Goal: Communication & Community: Participate in discussion

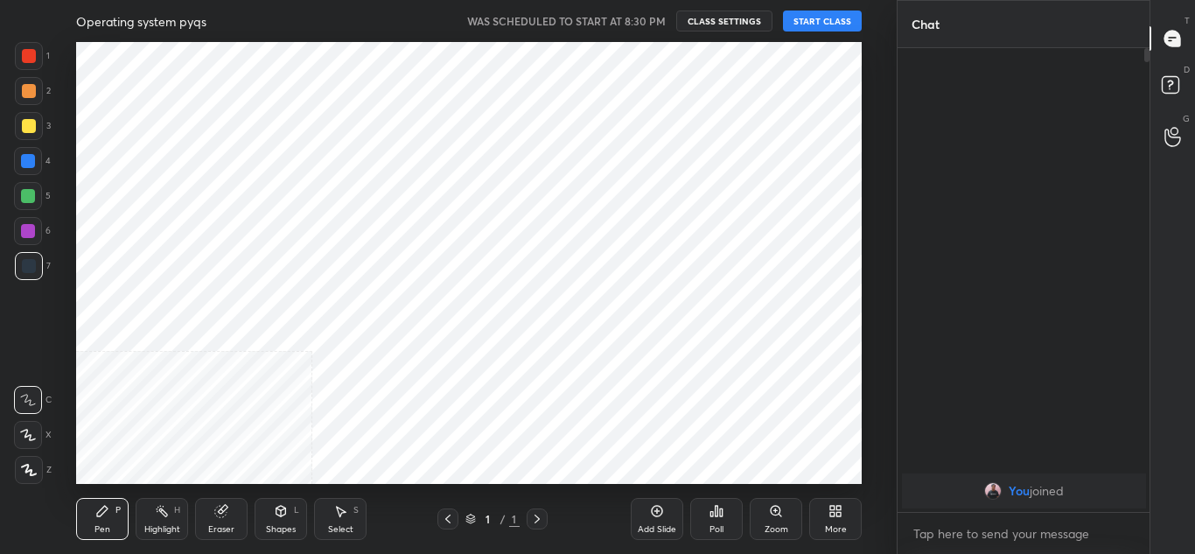
scroll to position [442, 825]
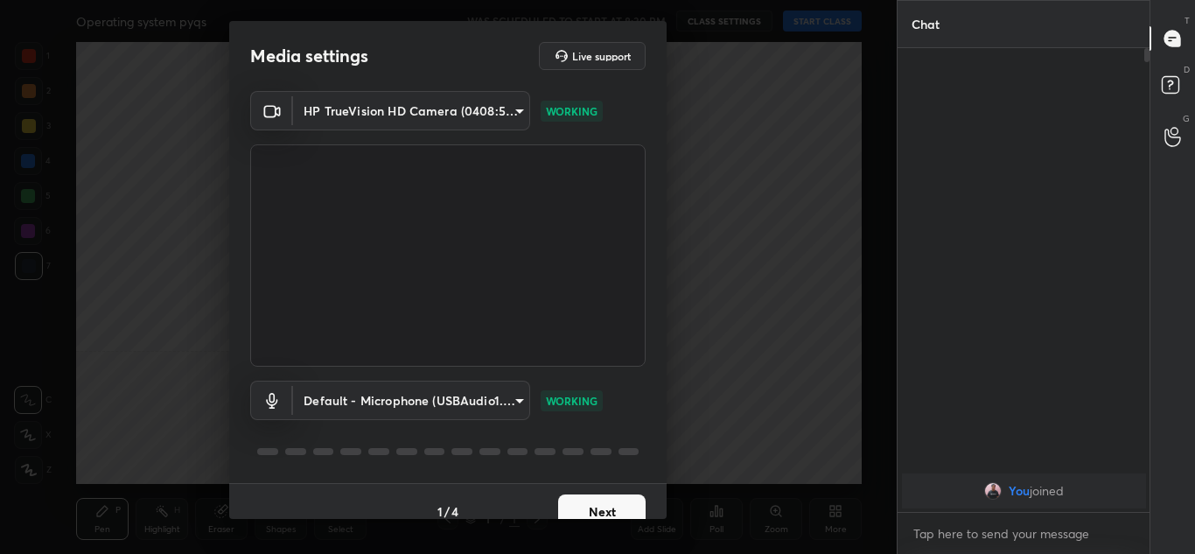
click at [574, 504] on button "Next" at bounding box center [601, 511] width 87 height 35
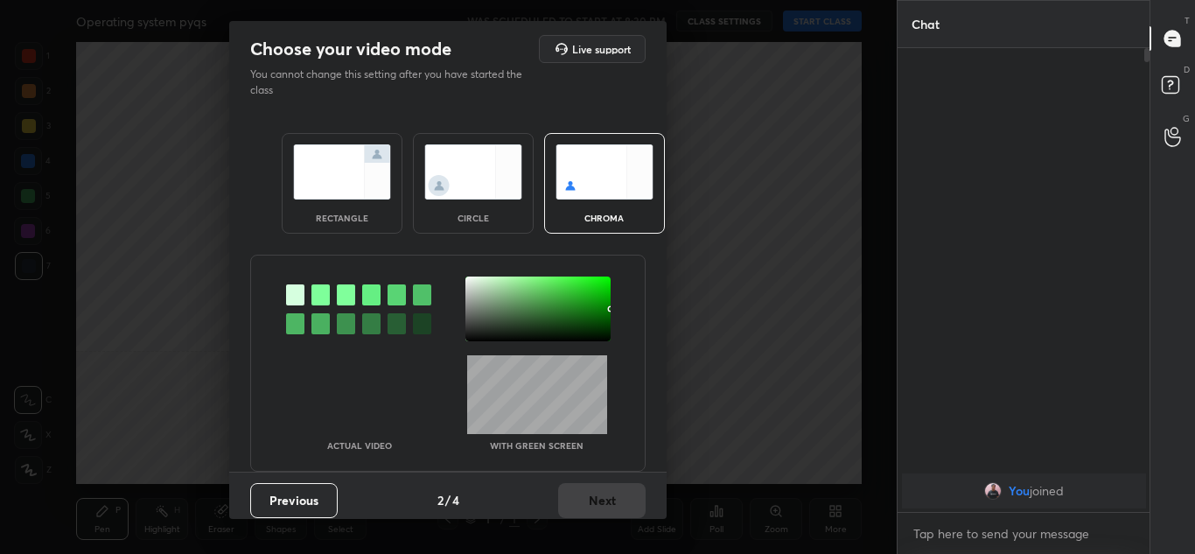
click at [338, 203] on div "rectangle" at bounding box center [342, 183] width 121 height 101
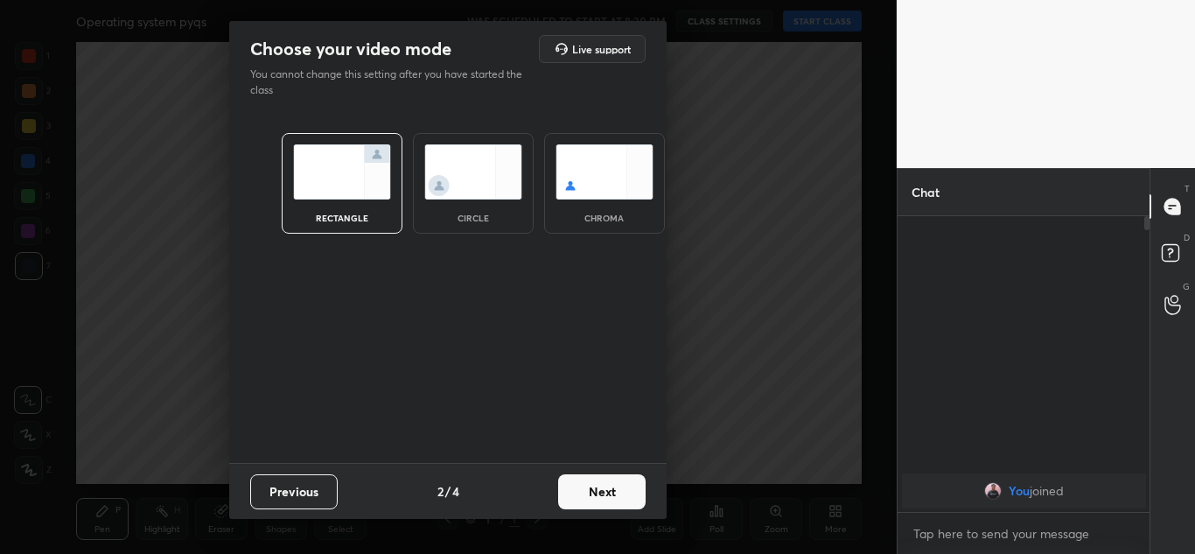
scroll to position [332, 247]
click at [603, 489] on button "Next" at bounding box center [601, 491] width 87 height 35
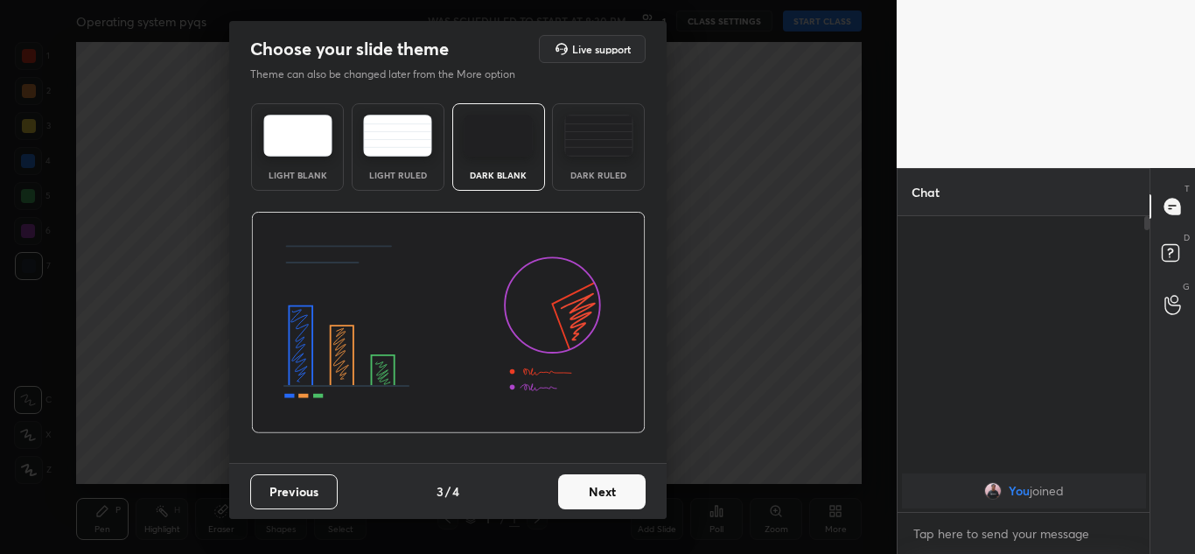
click at [603, 489] on button "Next" at bounding box center [601, 491] width 87 height 35
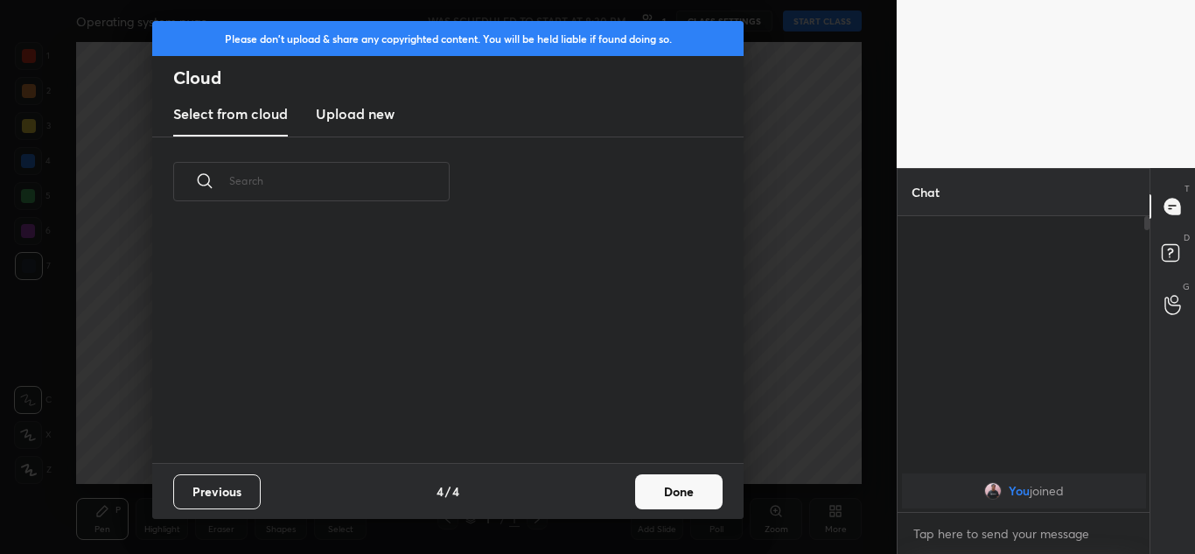
scroll to position [6, 10]
click at [687, 491] on button "Done" at bounding box center [678, 491] width 87 height 35
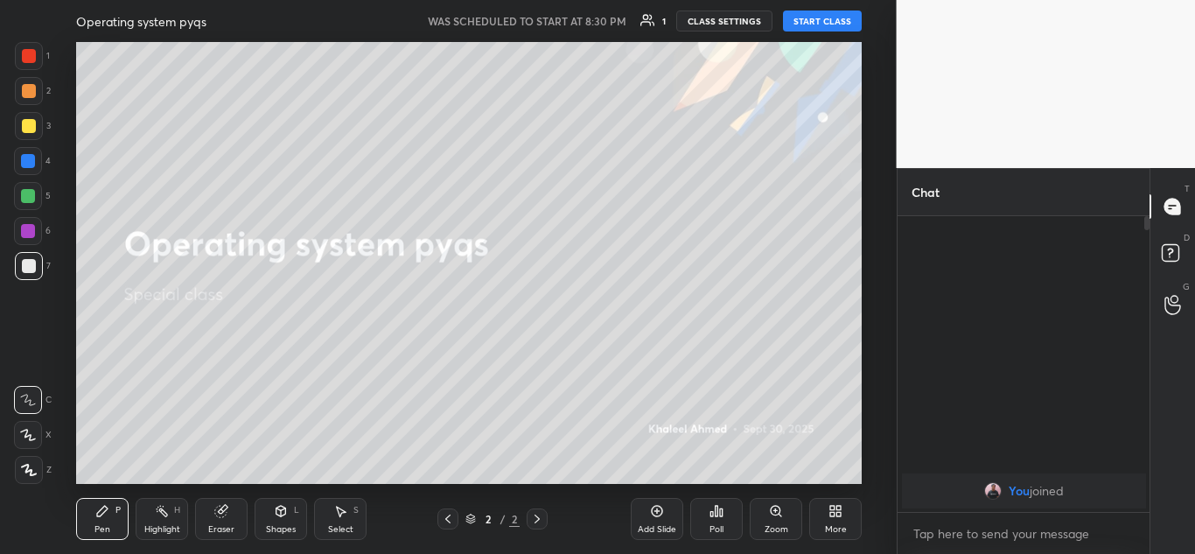
click at [839, 23] on button "START CLASS" at bounding box center [822, 20] width 79 height 21
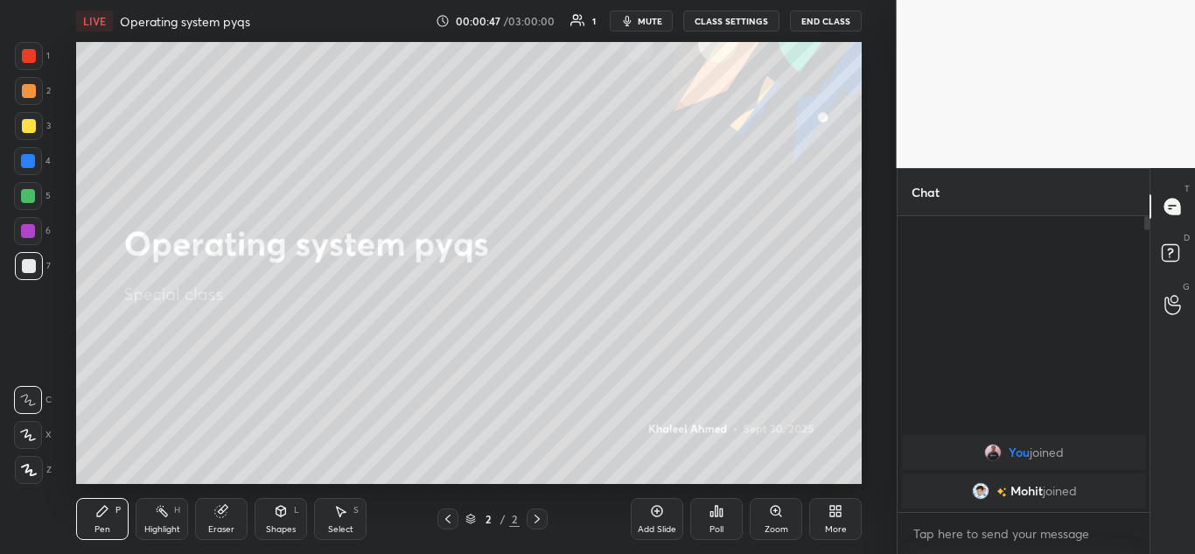
click at [836, 510] on icon at bounding box center [838, 507] width 4 height 4
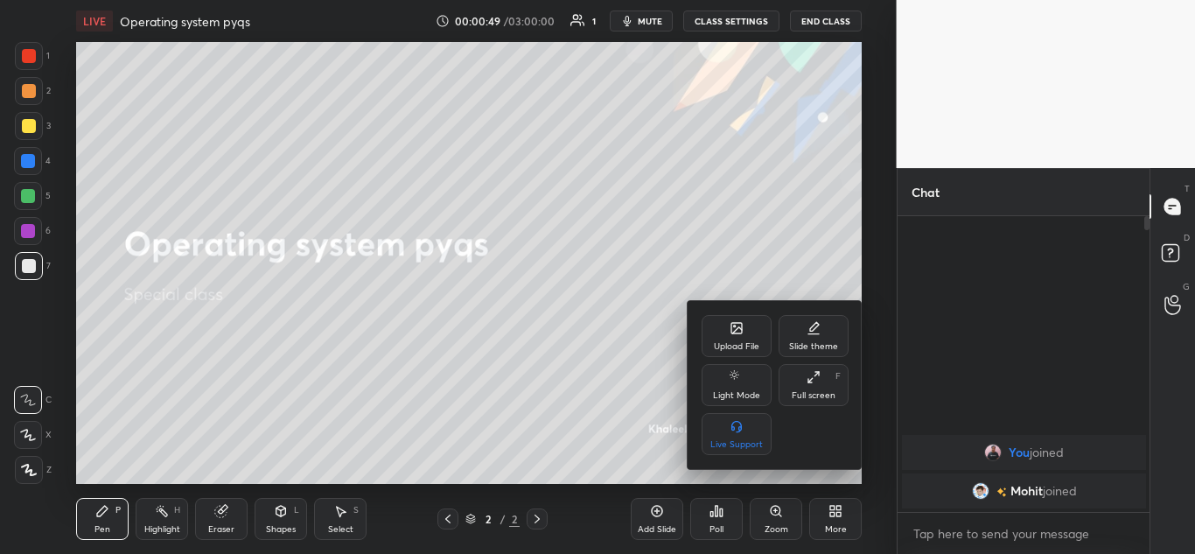
click at [741, 327] on icon at bounding box center [736, 328] width 10 height 10
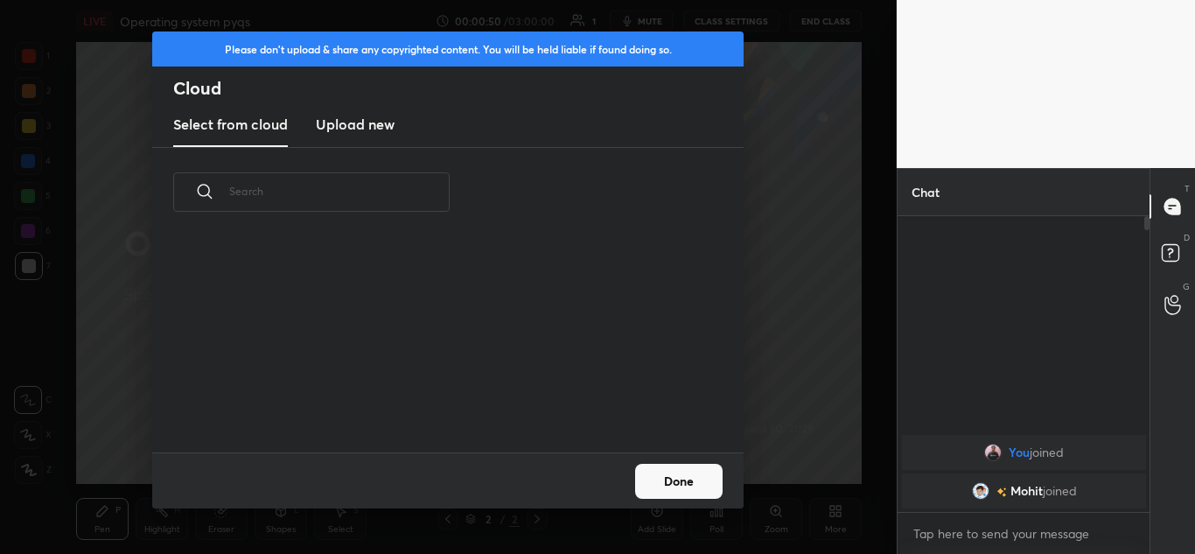
scroll to position [215, 561]
click at [366, 118] on h3 "Upload new" at bounding box center [355, 124] width 79 height 21
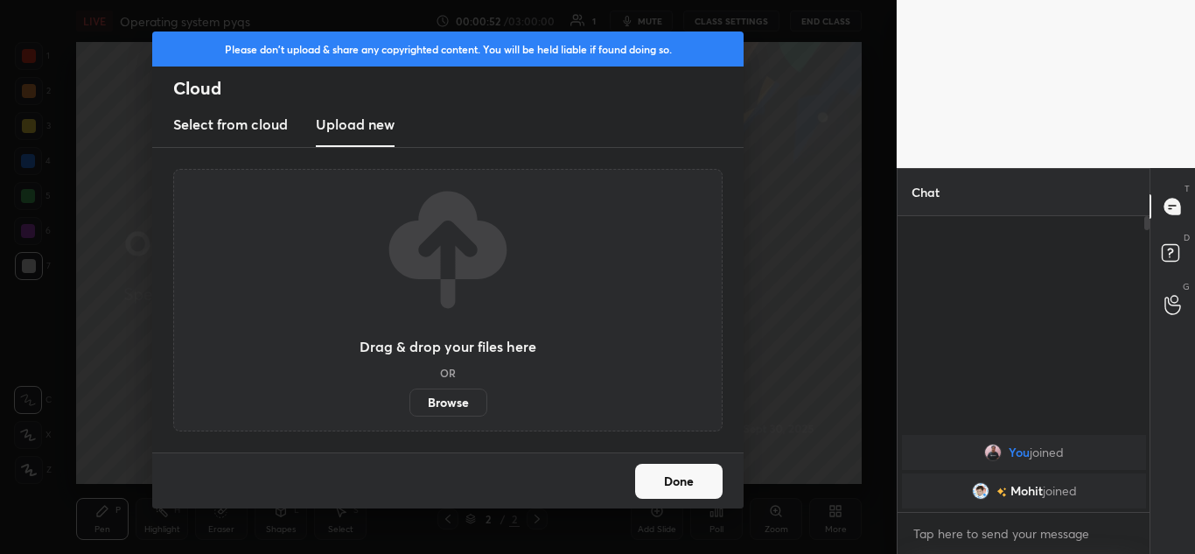
click at [464, 401] on label "Browse" at bounding box center [448, 402] width 78 height 28
click at [409, 401] on input "Browse" at bounding box center [409, 402] width 0 height 28
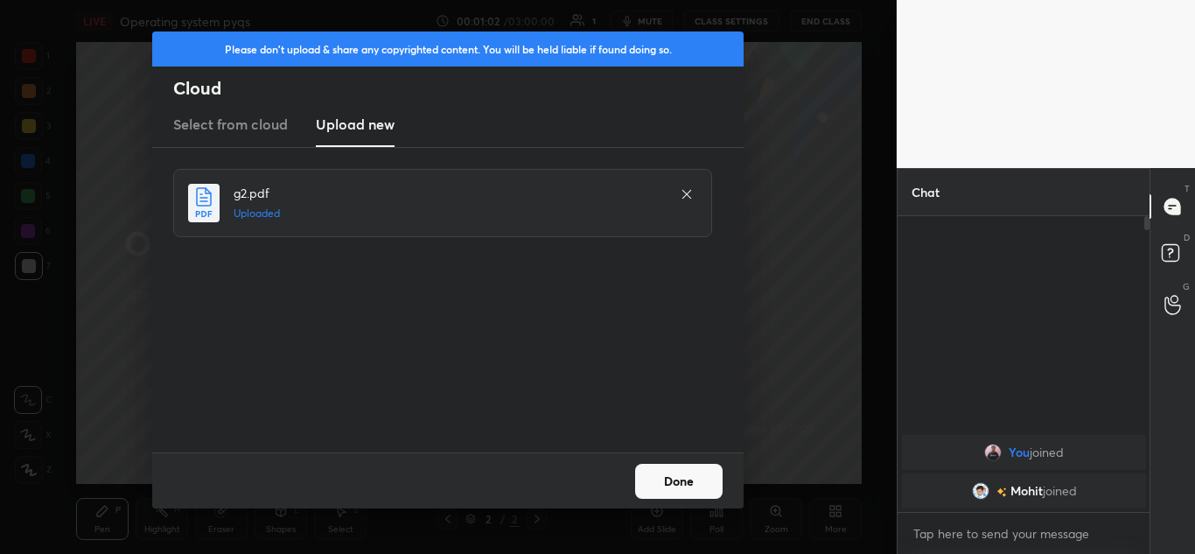
click at [659, 477] on button "Done" at bounding box center [678, 480] width 87 height 35
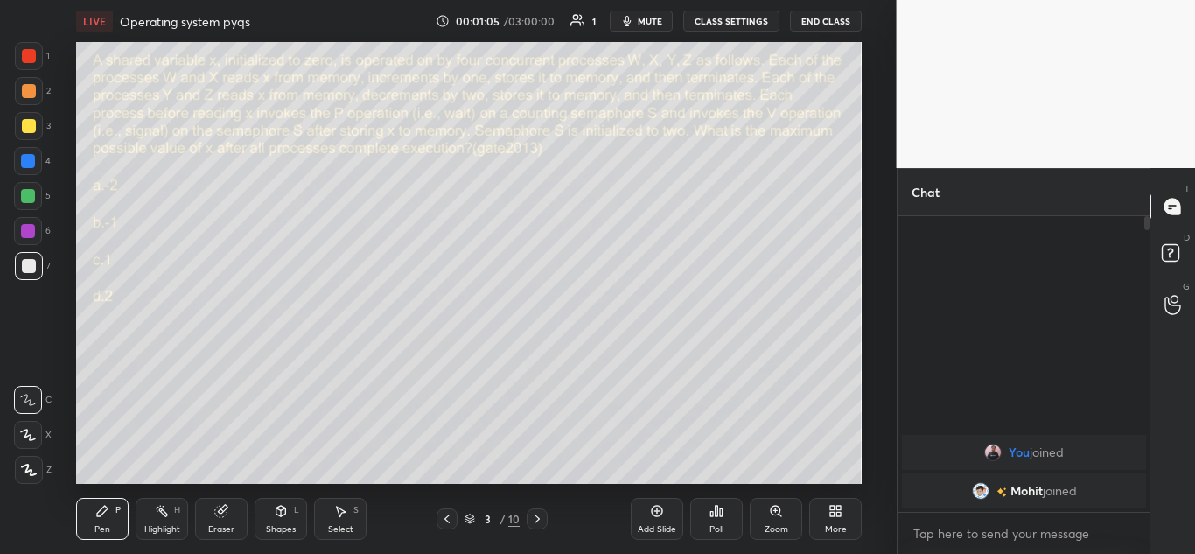
click at [835, 508] on icon at bounding box center [835, 511] width 14 height 14
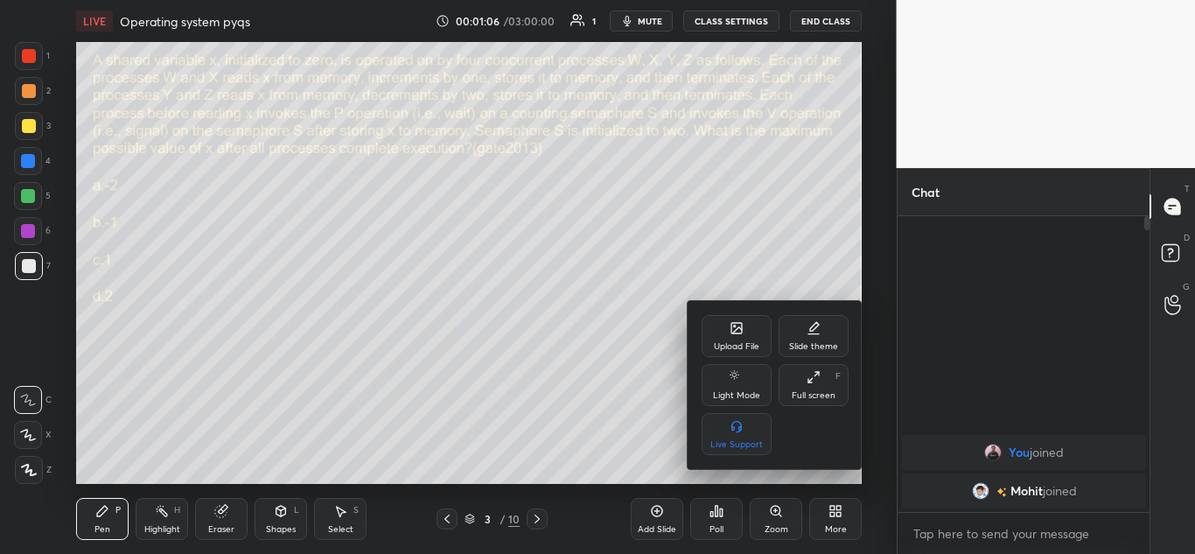
click at [742, 336] on div "Upload File" at bounding box center [736, 336] width 70 height 42
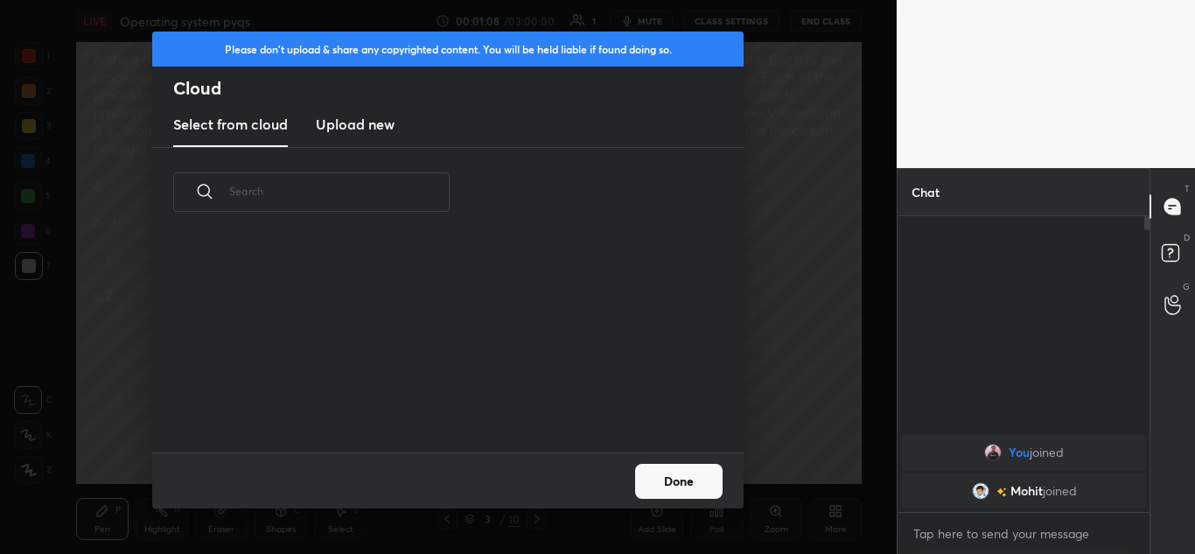
click at [376, 119] on h3 "Upload new" at bounding box center [355, 124] width 79 height 21
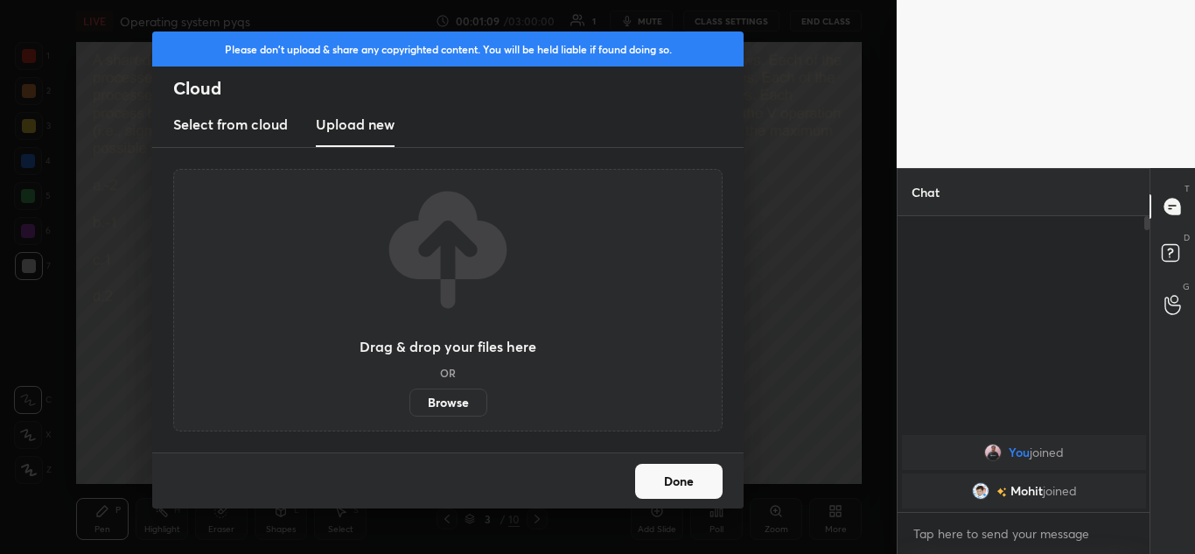
click at [466, 402] on label "Browse" at bounding box center [448, 402] width 78 height 28
click at [409, 402] on input "Browse" at bounding box center [409, 402] width 0 height 28
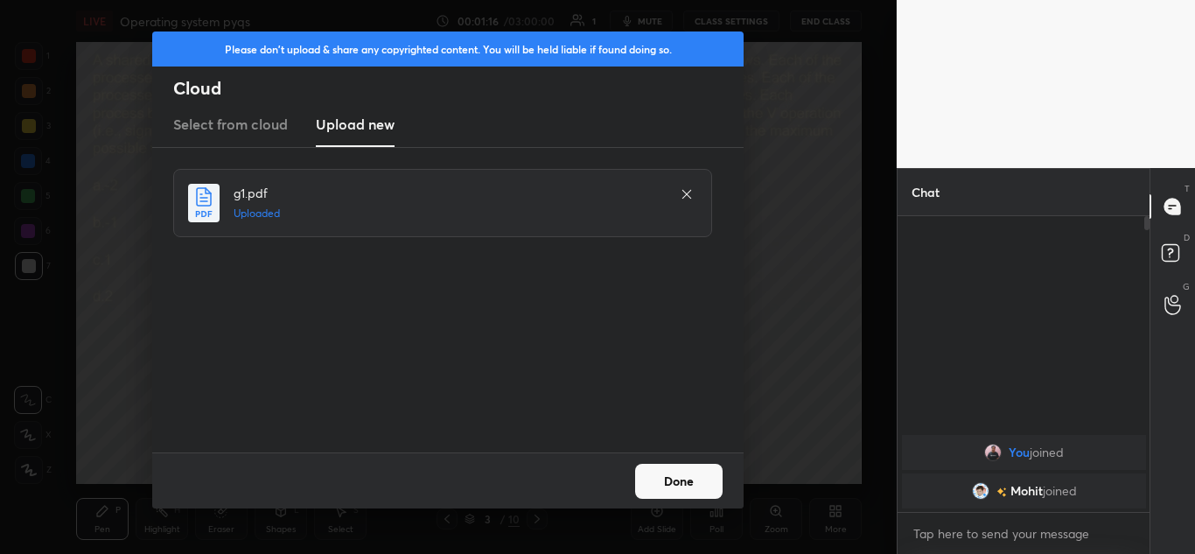
click at [684, 476] on button "Done" at bounding box center [678, 480] width 87 height 35
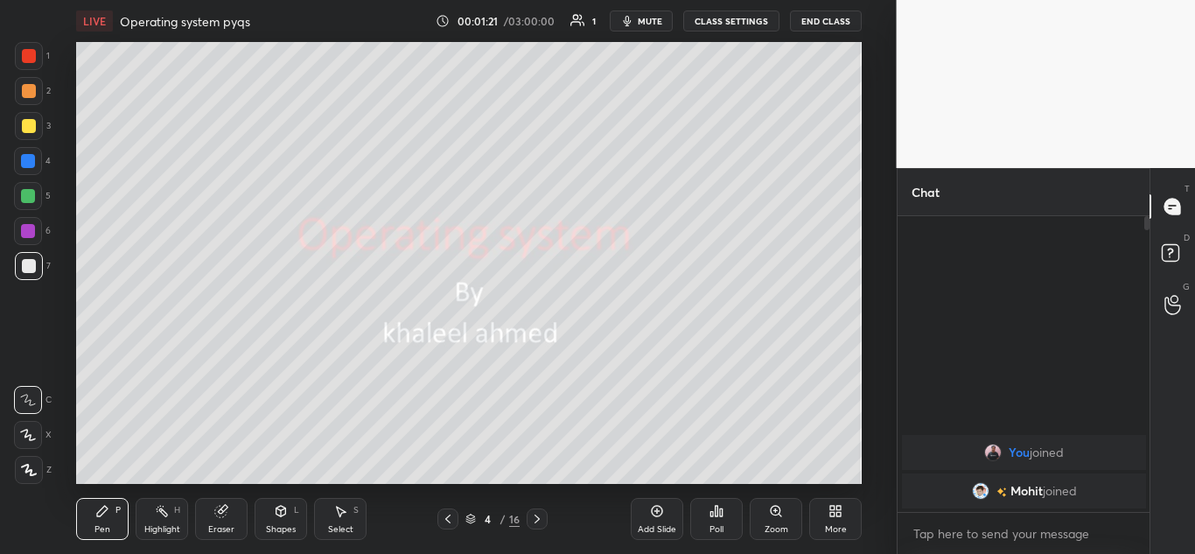
click at [835, 508] on icon at bounding box center [835, 511] width 14 height 14
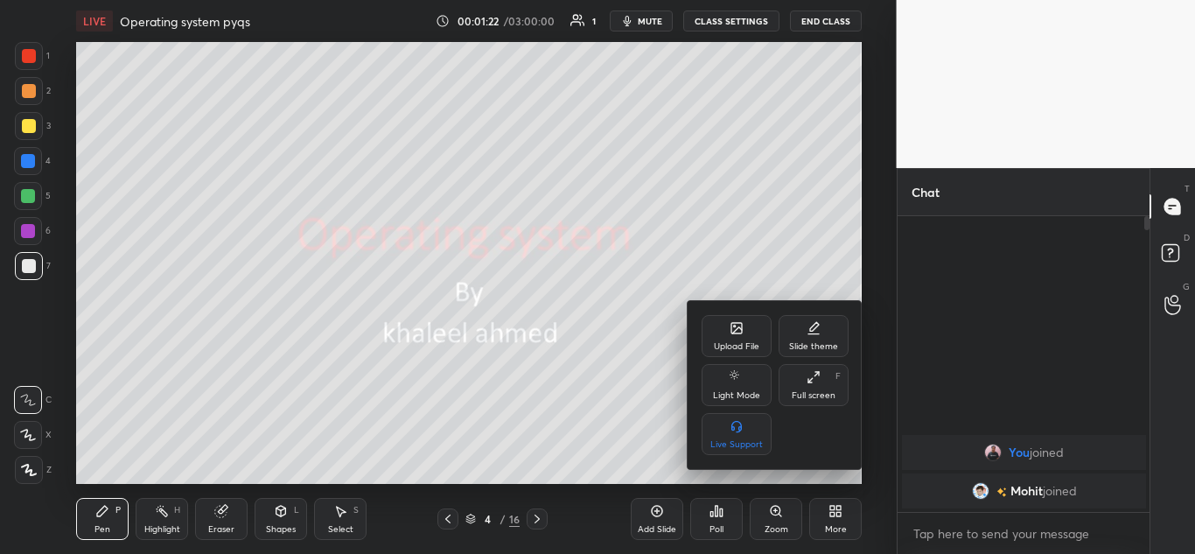
click at [748, 331] on div "Upload File" at bounding box center [736, 336] width 70 height 42
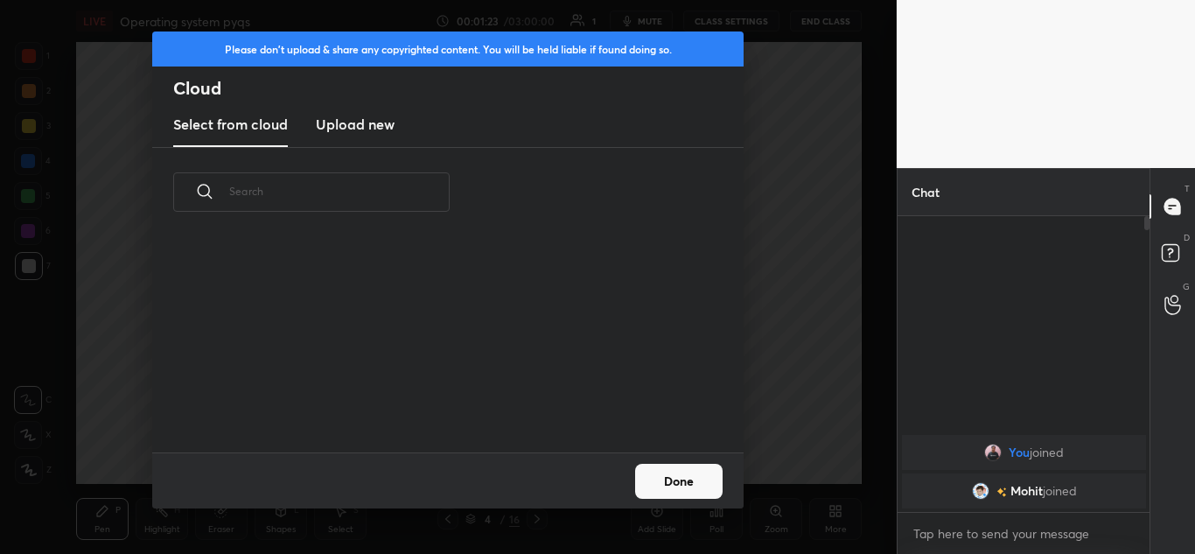
click at [371, 116] on h3 "Upload new" at bounding box center [355, 124] width 79 height 21
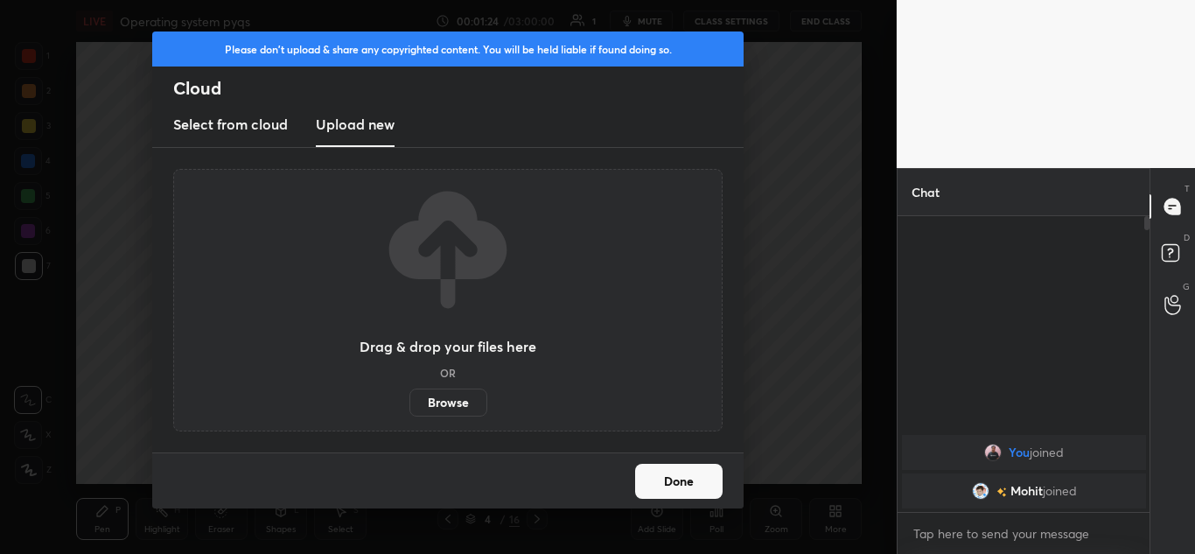
click at [463, 398] on label "Browse" at bounding box center [448, 402] width 78 height 28
click at [409, 398] on input "Browse" at bounding box center [409, 402] width 0 height 28
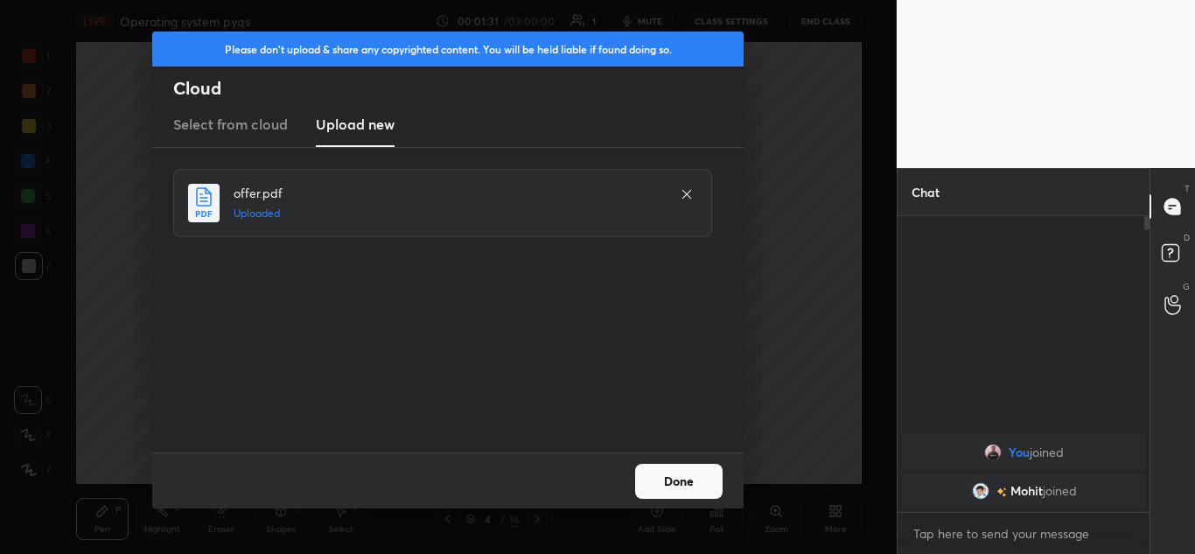
click at [699, 479] on button "Done" at bounding box center [678, 480] width 87 height 35
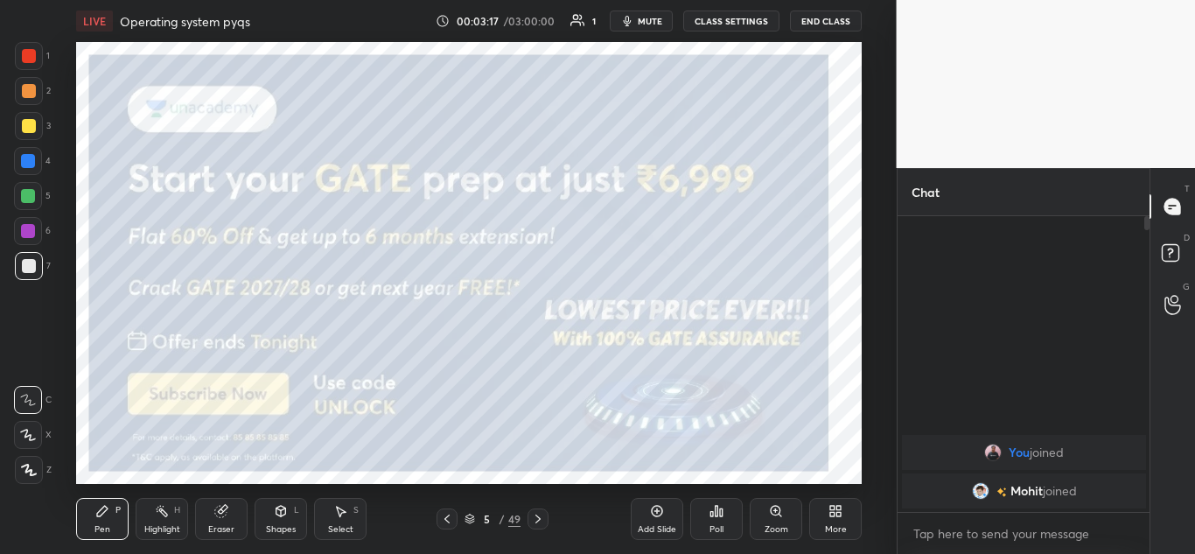
click at [33, 470] on icon at bounding box center [29, 469] width 16 height 12
click at [29, 161] on div at bounding box center [28, 161] width 14 height 14
click at [542, 517] on icon at bounding box center [538, 519] width 14 height 14
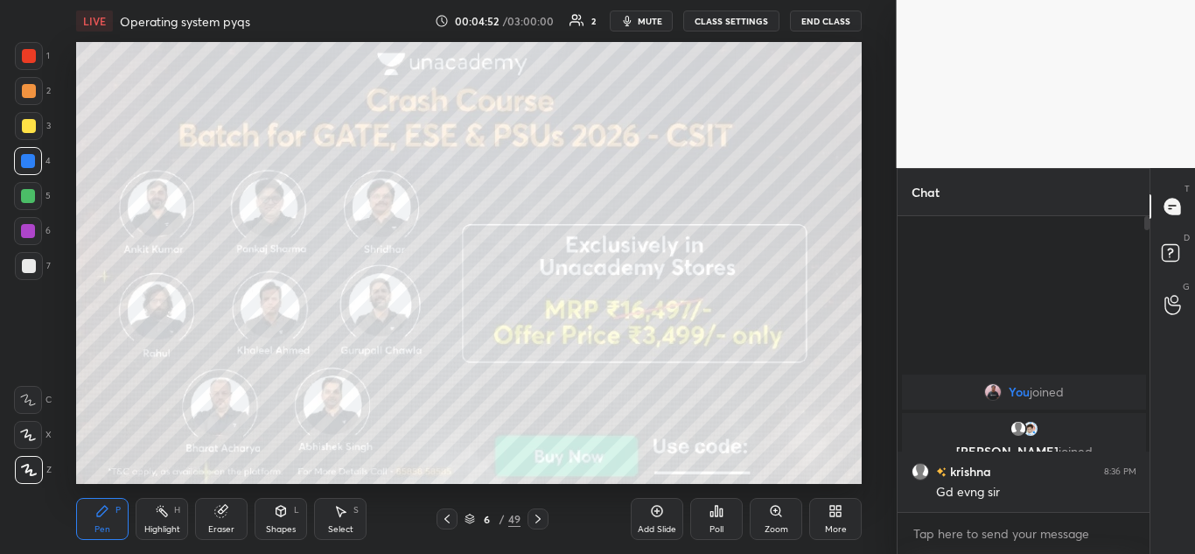
click at [542, 517] on icon at bounding box center [538, 519] width 14 height 14
click at [540, 520] on icon at bounding box center [538, 519] width 14 height 14
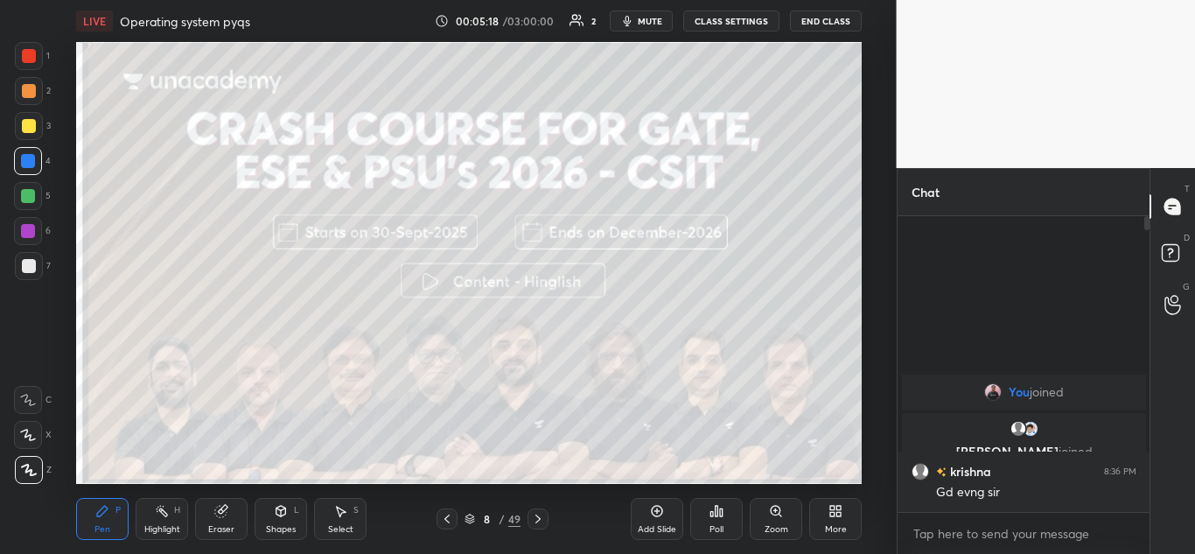
click at [538, 519] on icon at bounding box center [538, 519] width 14 height 14
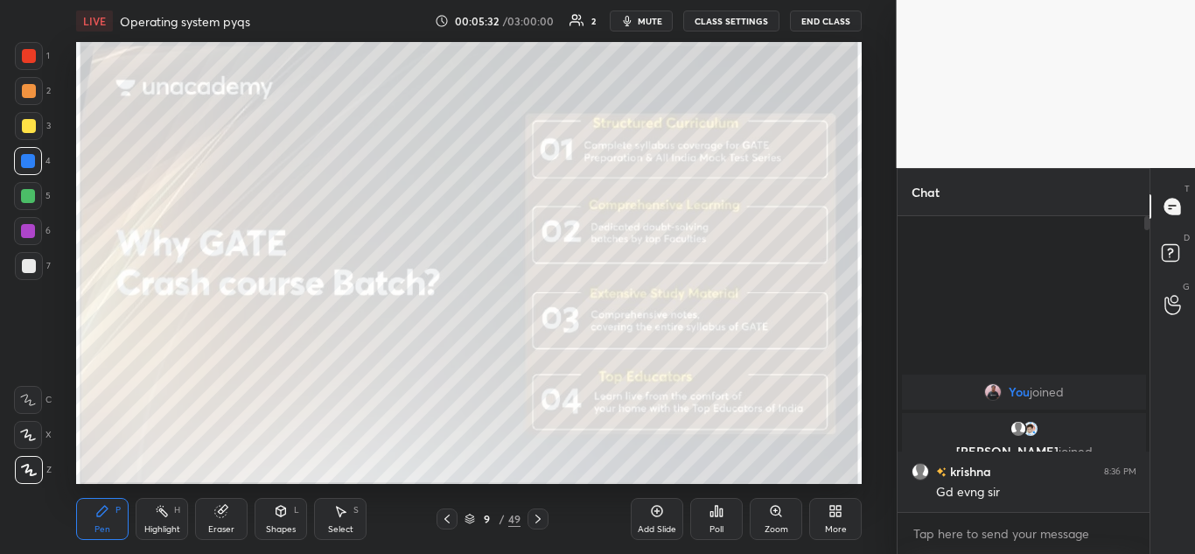
click at [546, 528] on div at bounding box center [537, 518] width 21 height 21
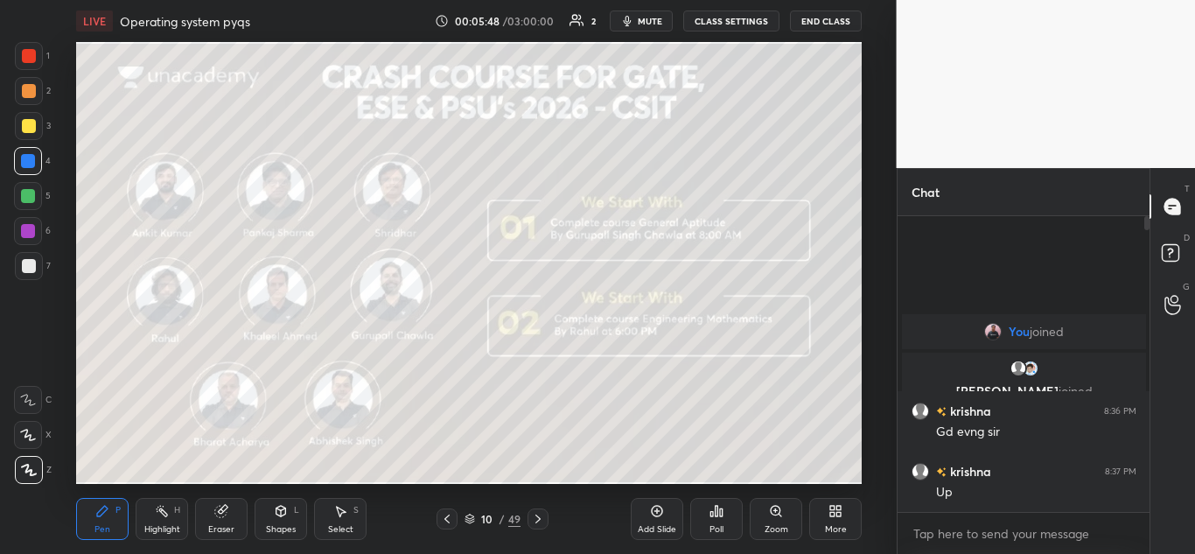
click at [540, 519] on icon at bounding box center [538, 519] width 14 height 14
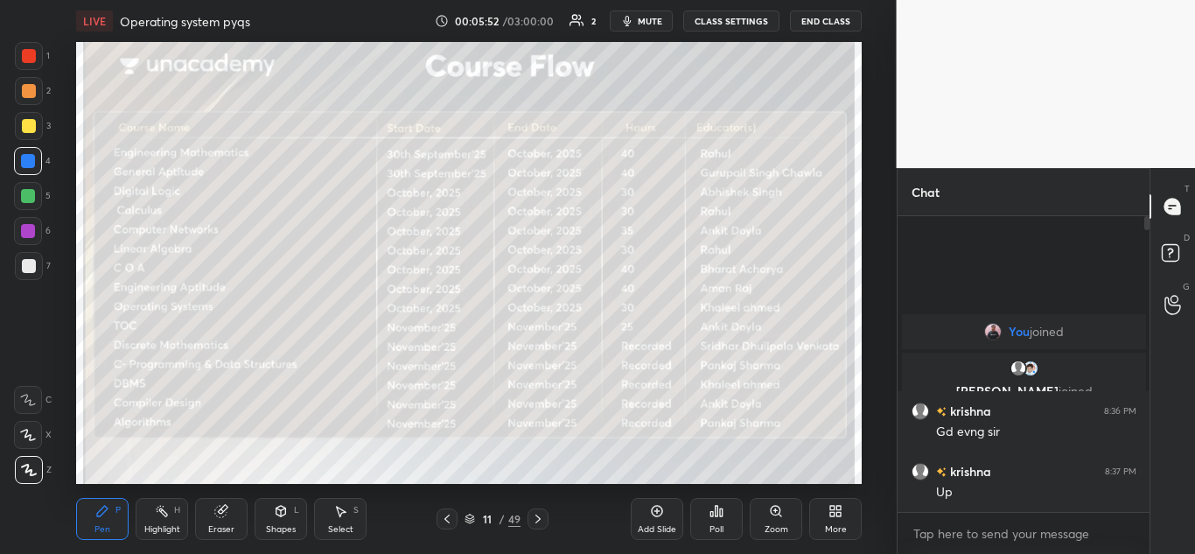
click at [543, 516] on icon at bounding box center [538, 519] width 14 height 14
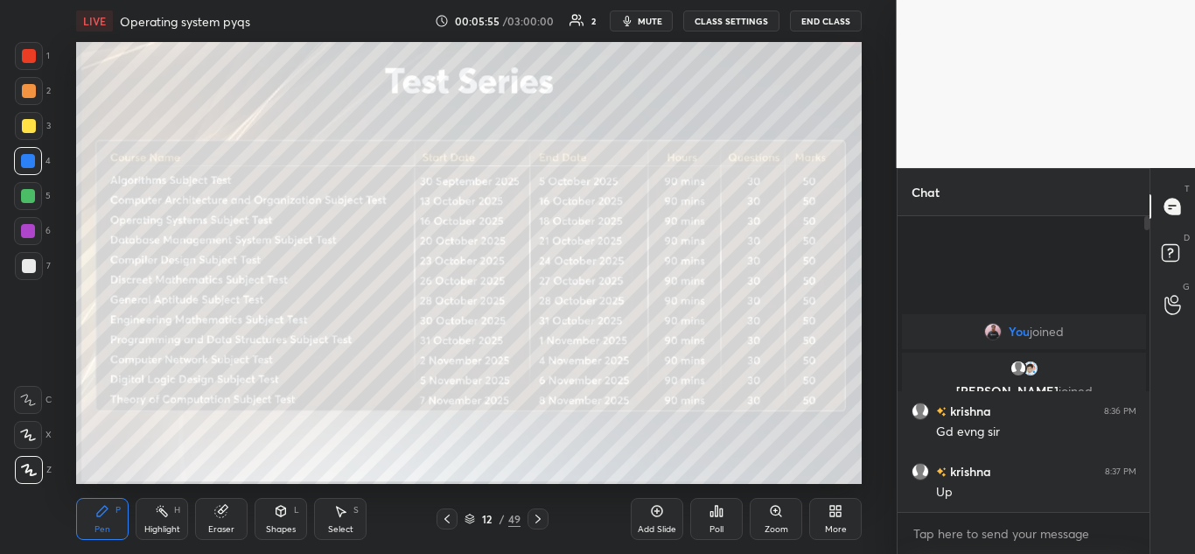
click at [540, 517] on icon at bounding box center [538, 519] width 14 height 14
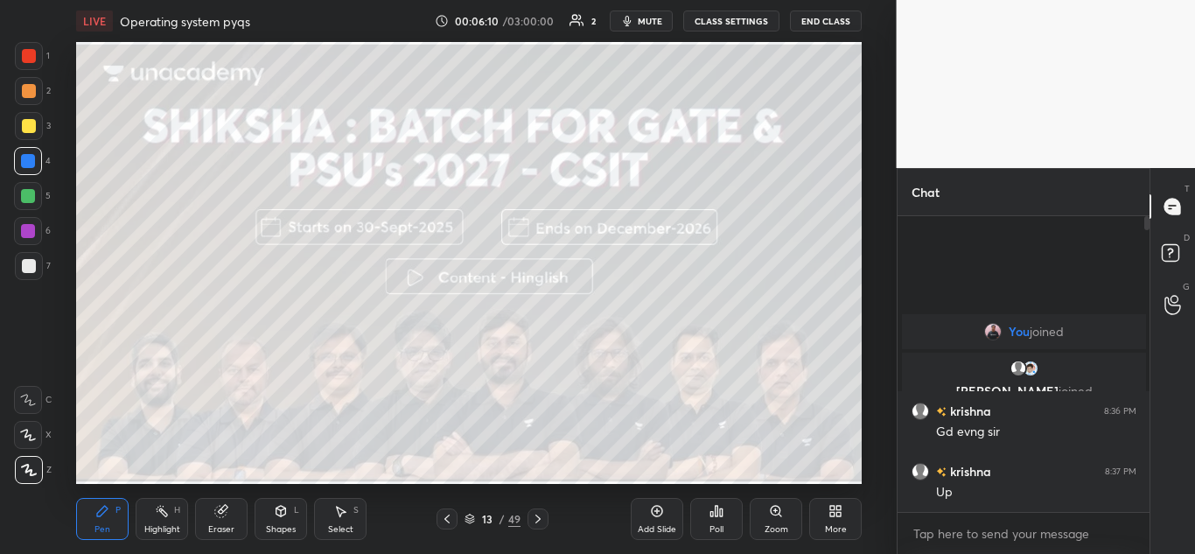
click at [540, 517] on icon at bounding box center [538, 519] width 14 height 14
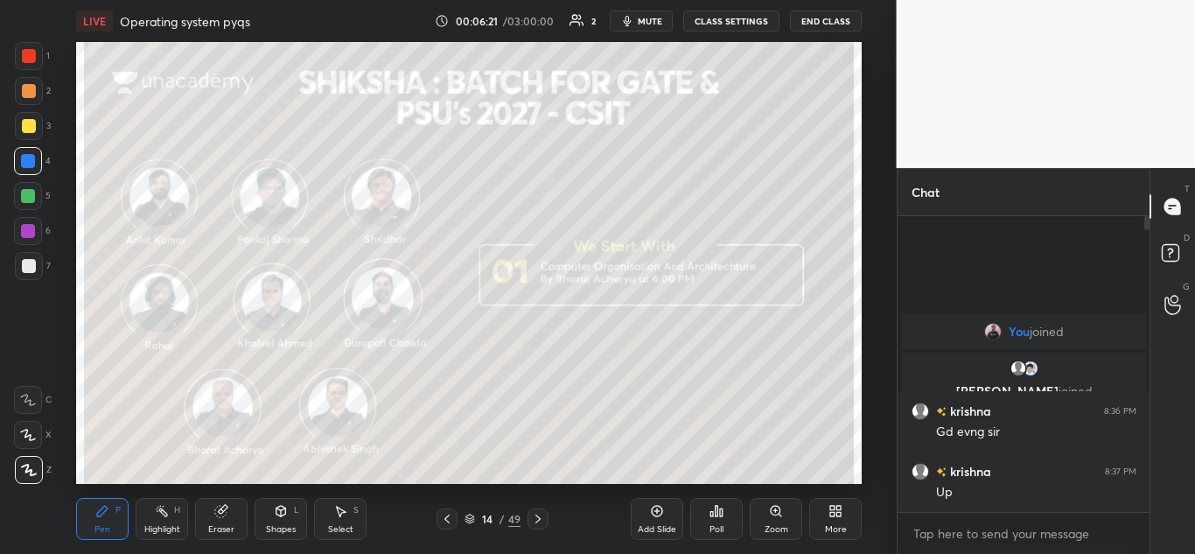
click at [540, 514] on icon at bounding box center [538, 519] width 14 height 14
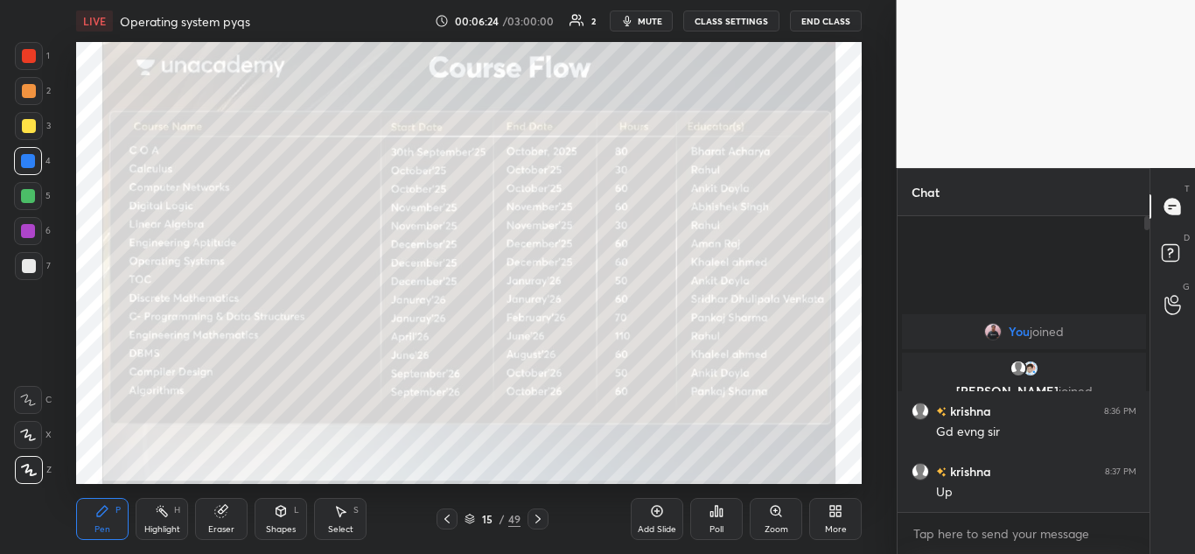
click at [539, 516] on icon at bounding box center [538, 519] width 14 height 14
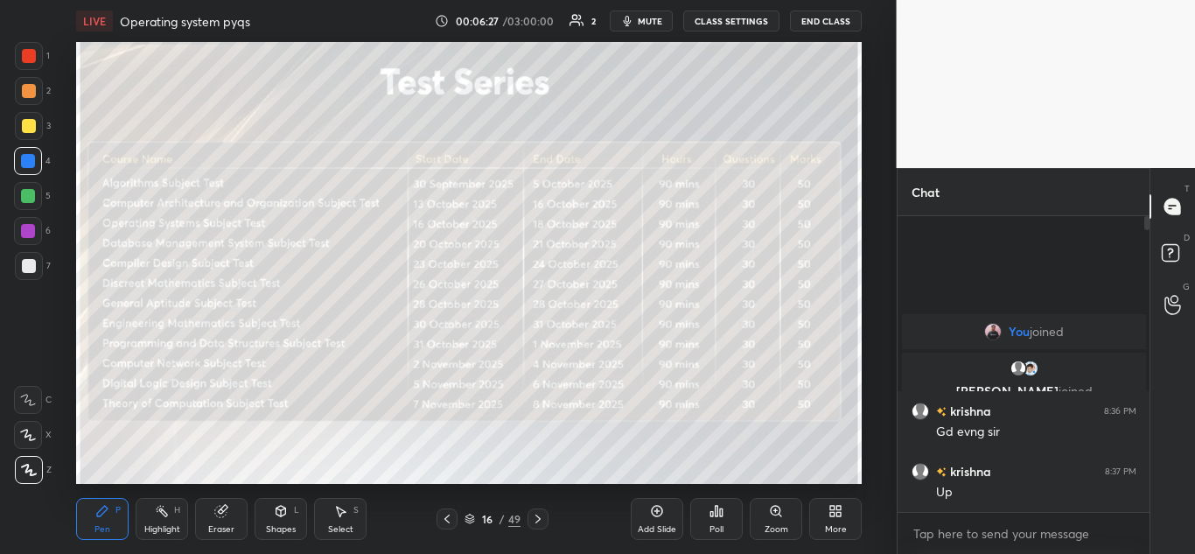
click at [540, 519] on icon at bounding box center [538, 519] width 14 height 14
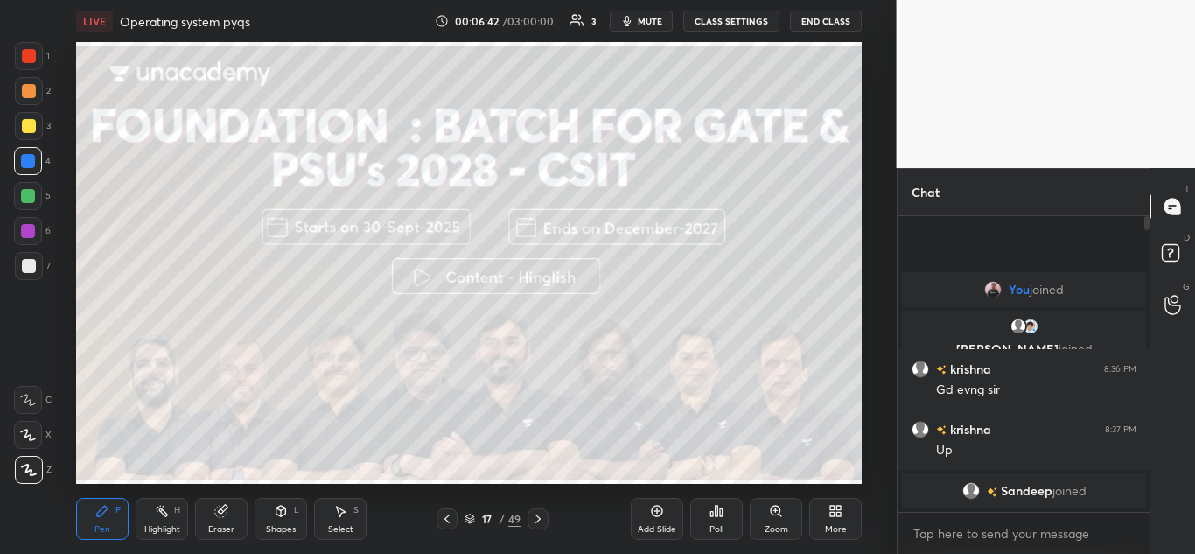
click at [540, 517] on icon at bounding box center [538, 519] width 14 height 14
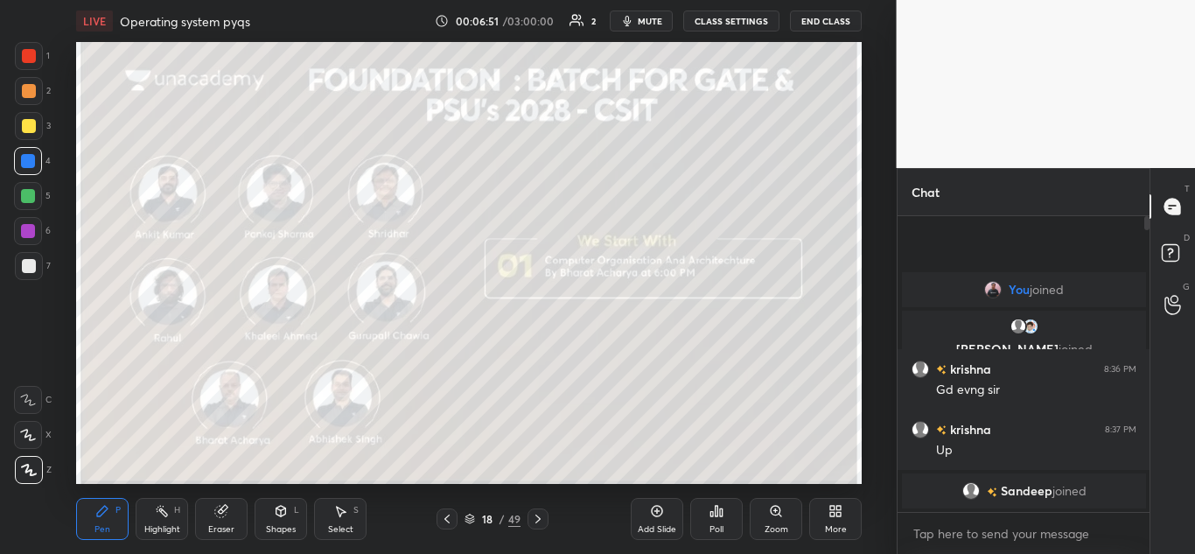
click at [535, 523] on icon at bounding box center [538, 519] width 14 height 14
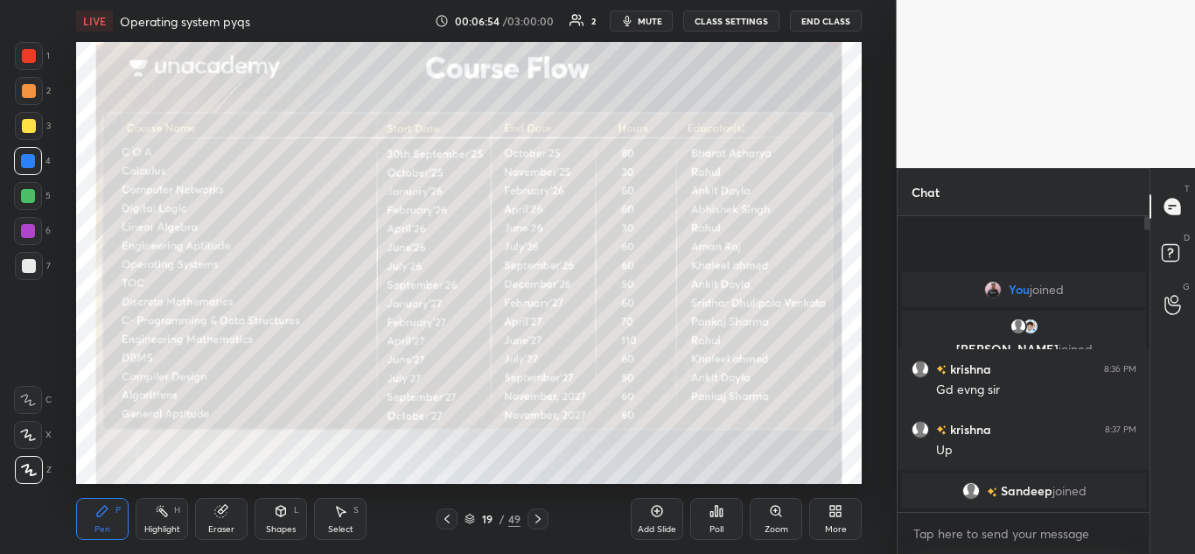
click at [540, 521] on icon at bounding box center [538, 519] width 14 height 14
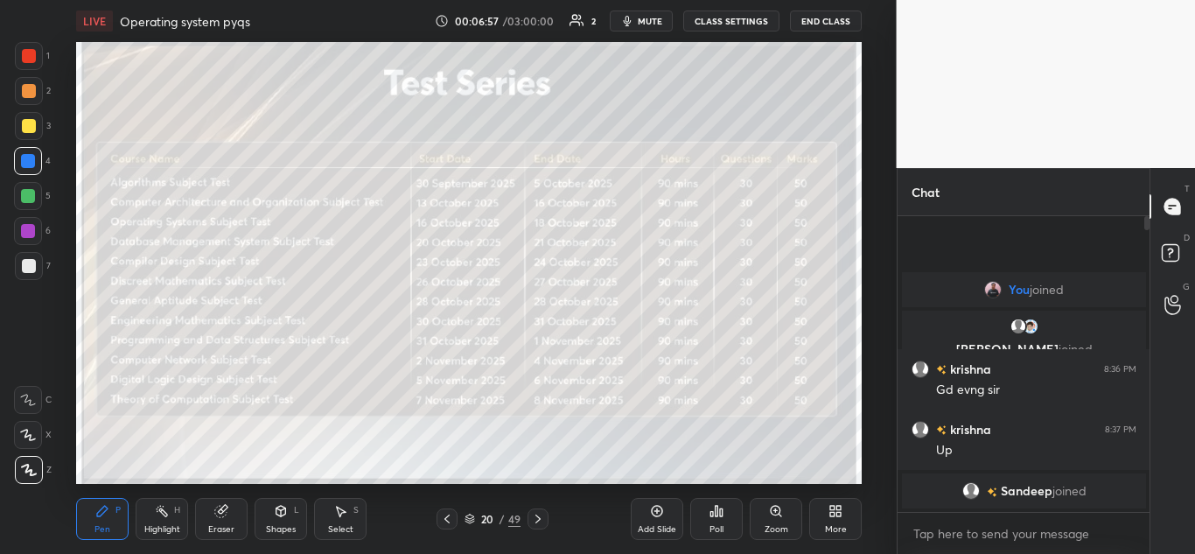
click at [543, 516] on icon at bounding box center [538, 519] width 14 height 14
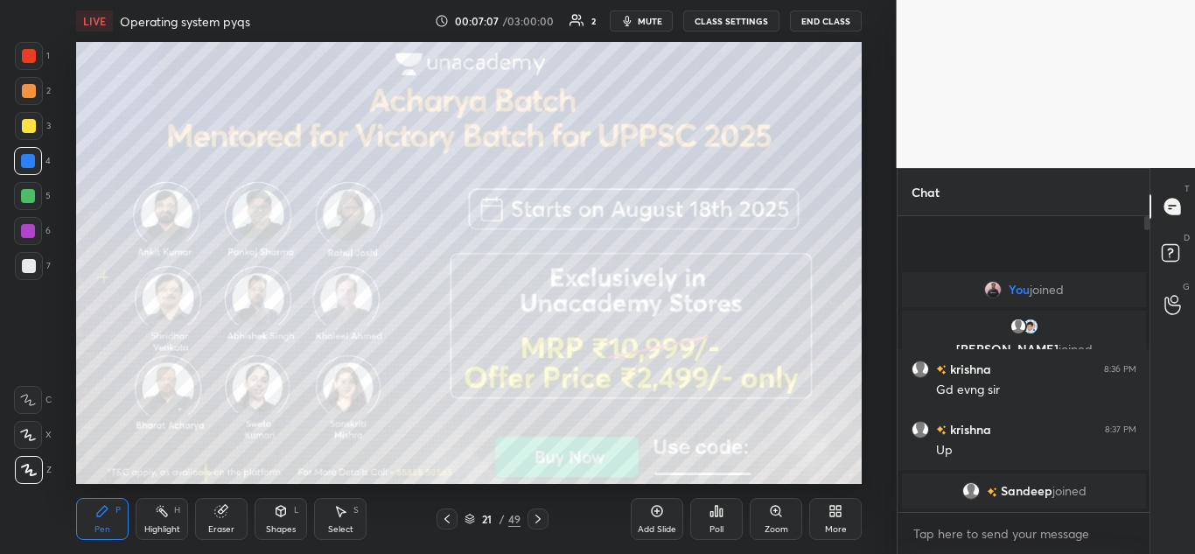
click at [545, 517] on div at bounding box center [537, 518] width 21 height 21
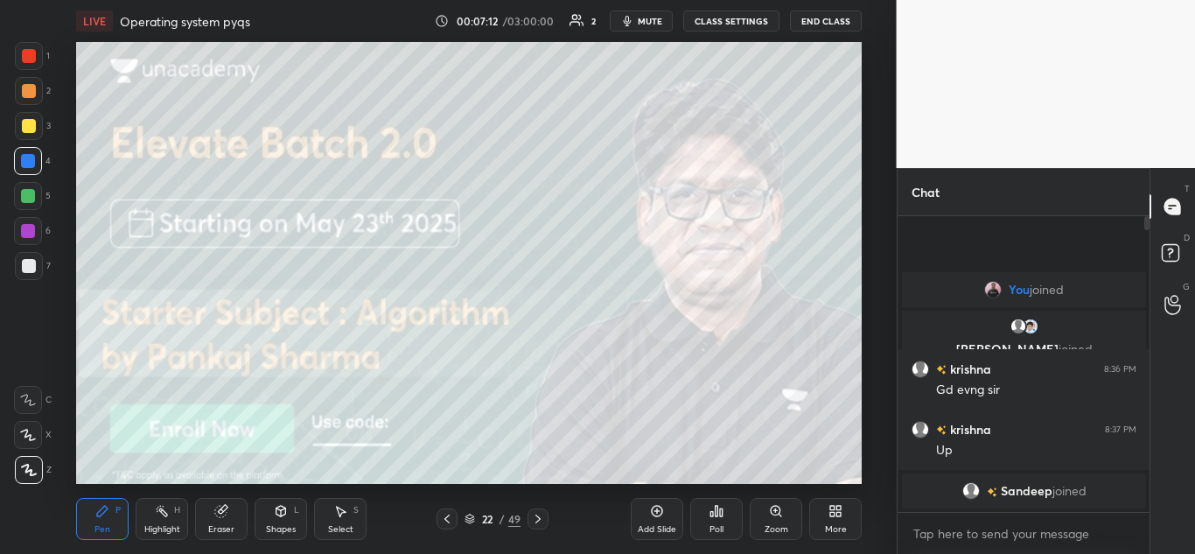
click at [537, 512] on icon at bounding box center [538, 519] width 14 height 14
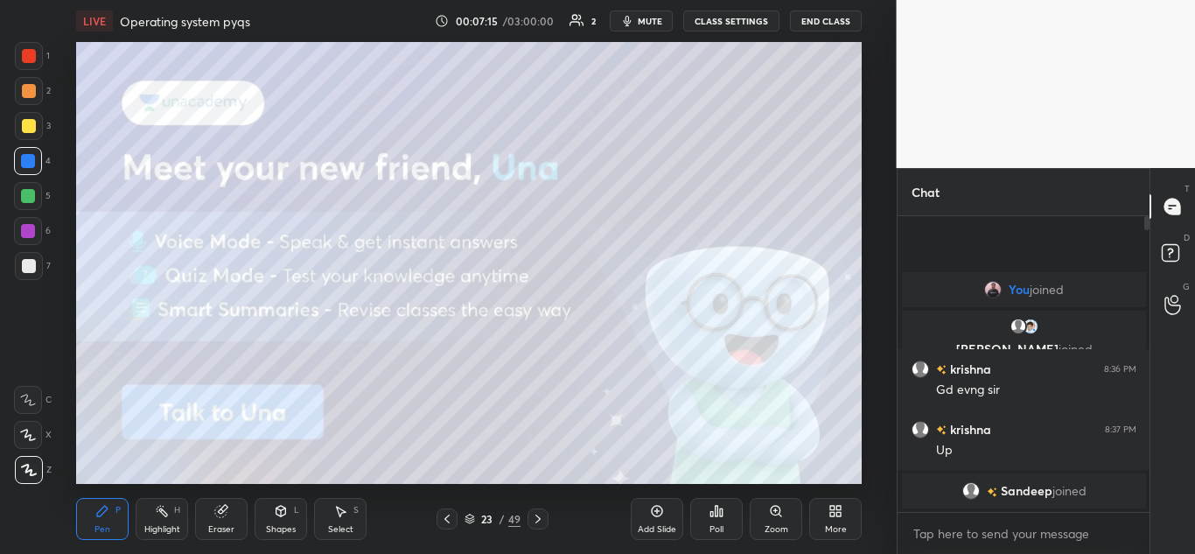
click at [540, 519] on icon at bounding box center [538, 519] width 14 height 14
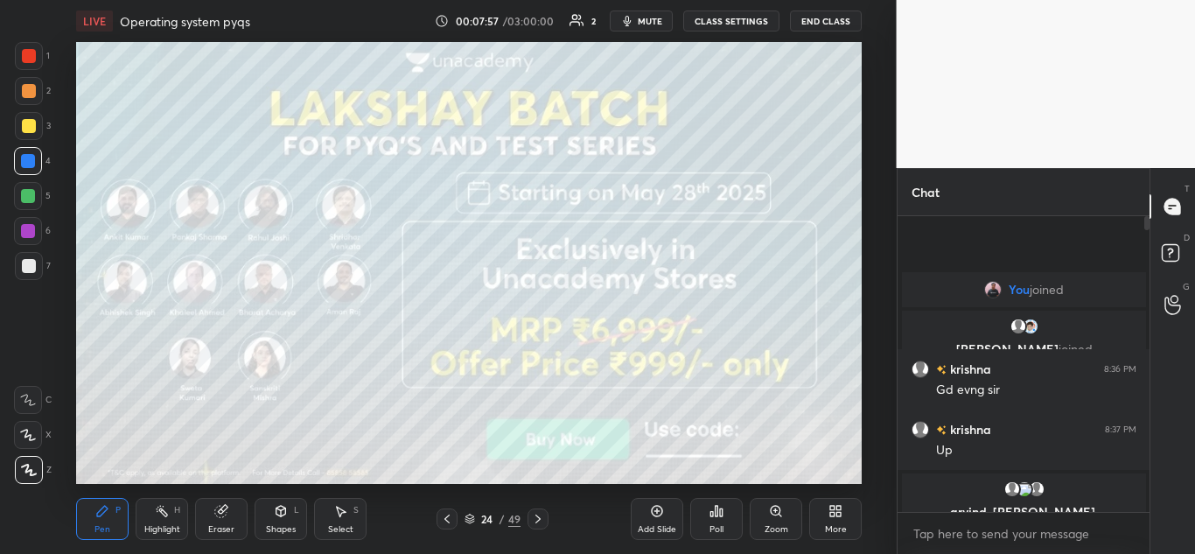
click at [468, 519] on icon at bounding box center [469, 518] width 10 height 10
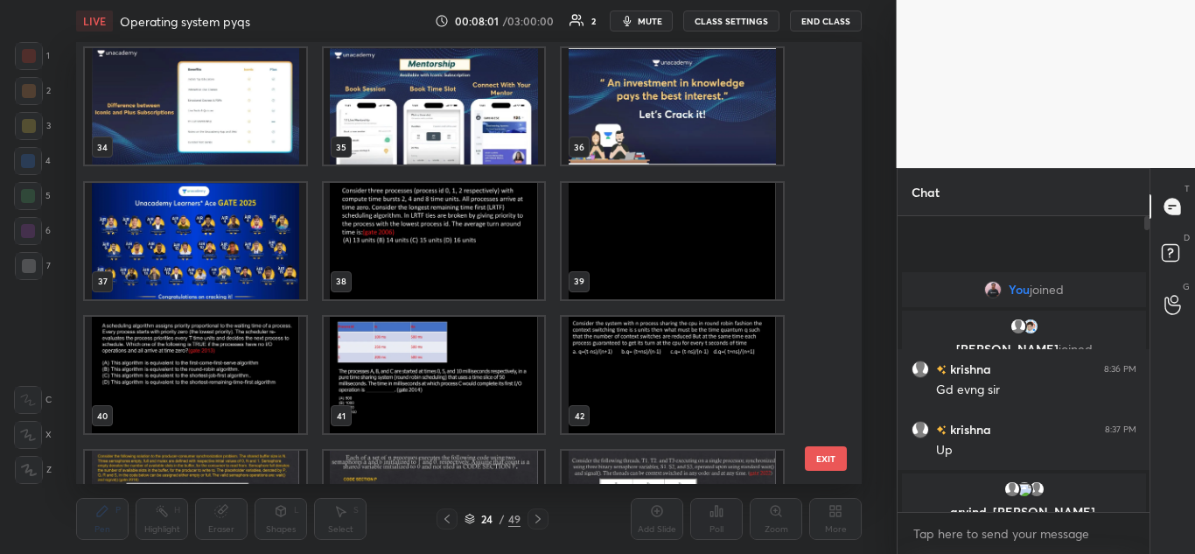
scroll to position [1479, 0]
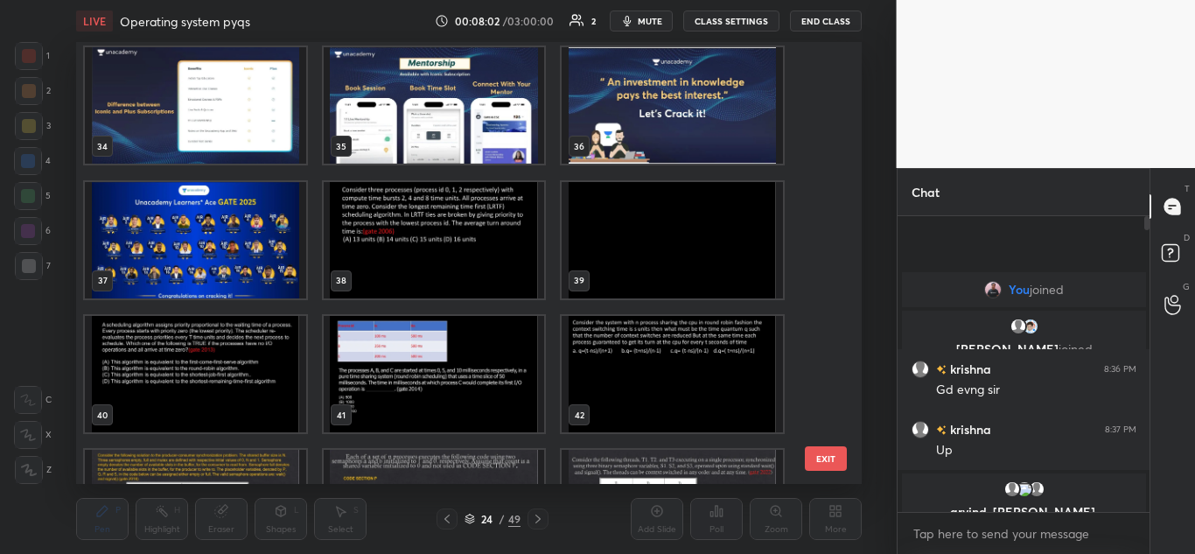
click at [490, 246] on img "grid" at bounding box center [434, 240] width 221 height 116
click at [498, 266] on img "grid" at bounding box center [434, 240] width 221 height 116
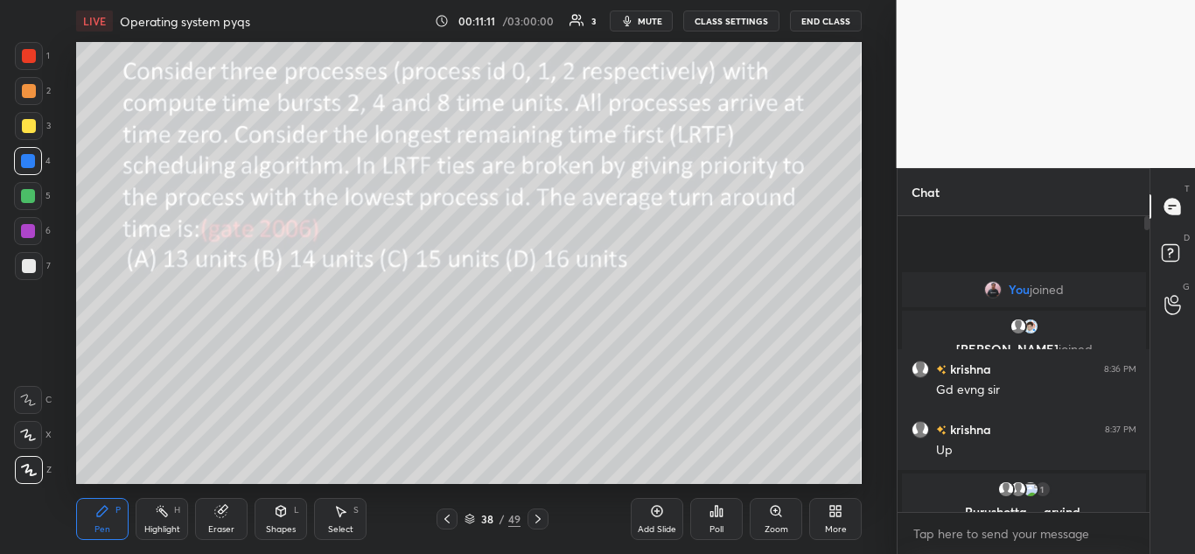
click at [540, 515] on icon at bounding box center [538, 519] width 14 height 14
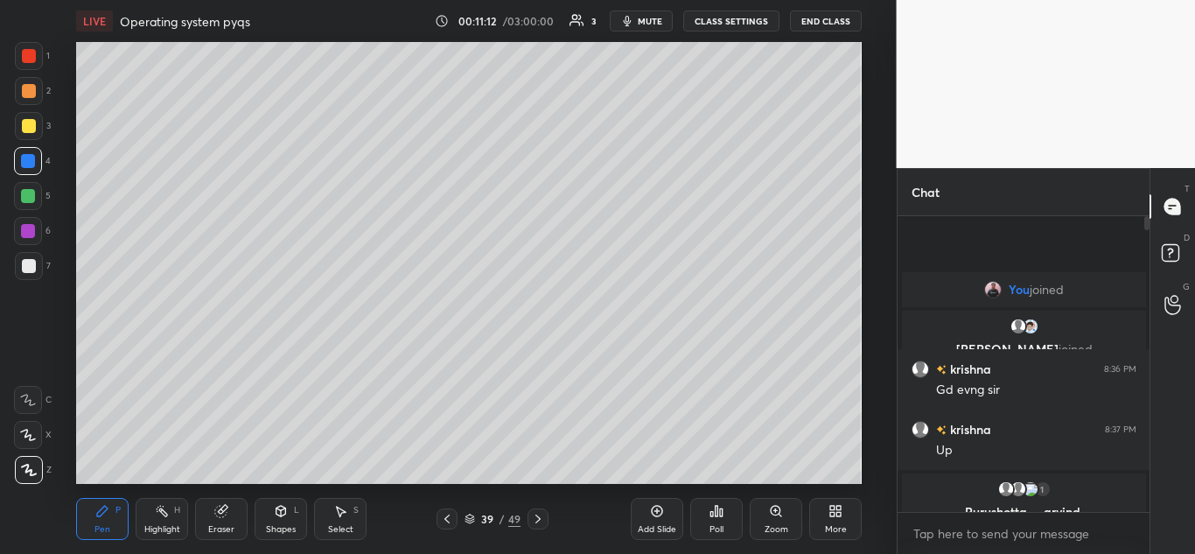
click at [540, 519] on icon at bounding box center [537, 518] width 5 height 9
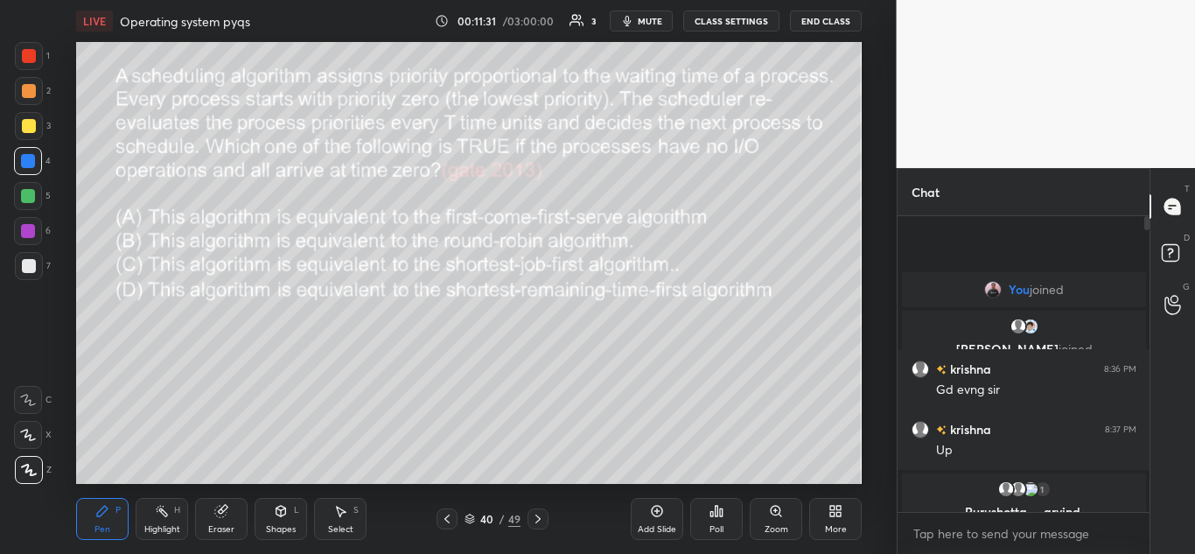
click at [714, 512] on icon at bounding box center [716, 511] width 14 height 14
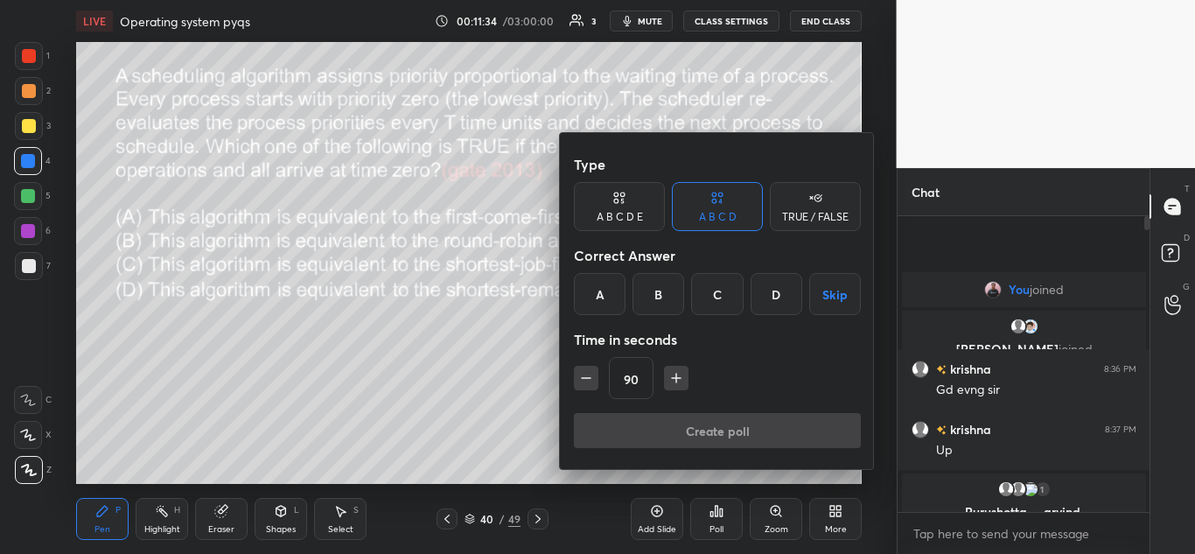
click at [665, 287] on div "B" at bounding box center [658, 294] width 52 height 42
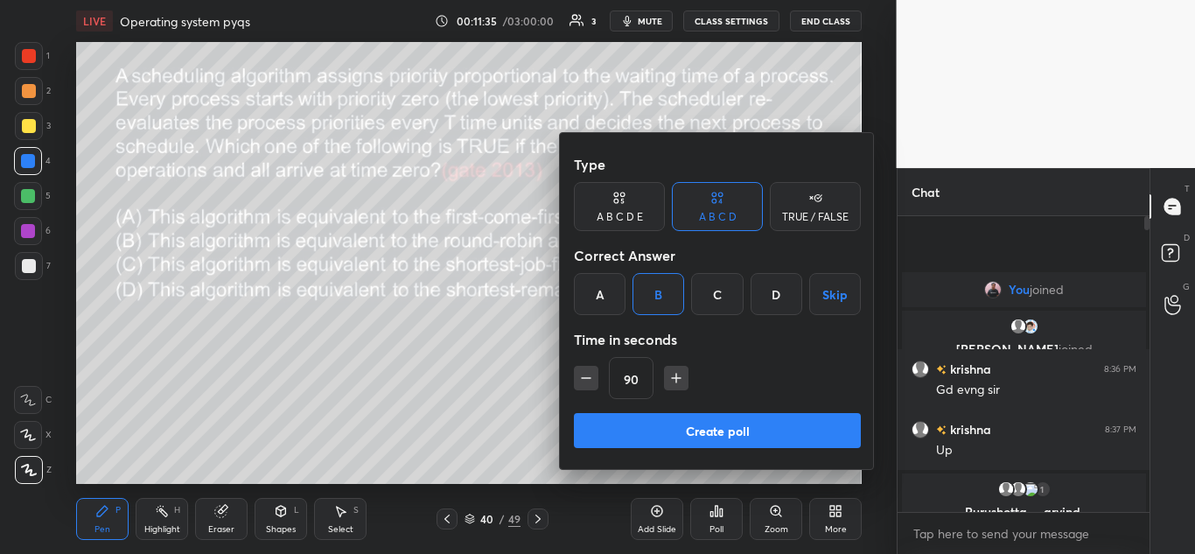
click at [697, 421] on button "Create poll" at bounding box center [717, 430] width 287 height 35
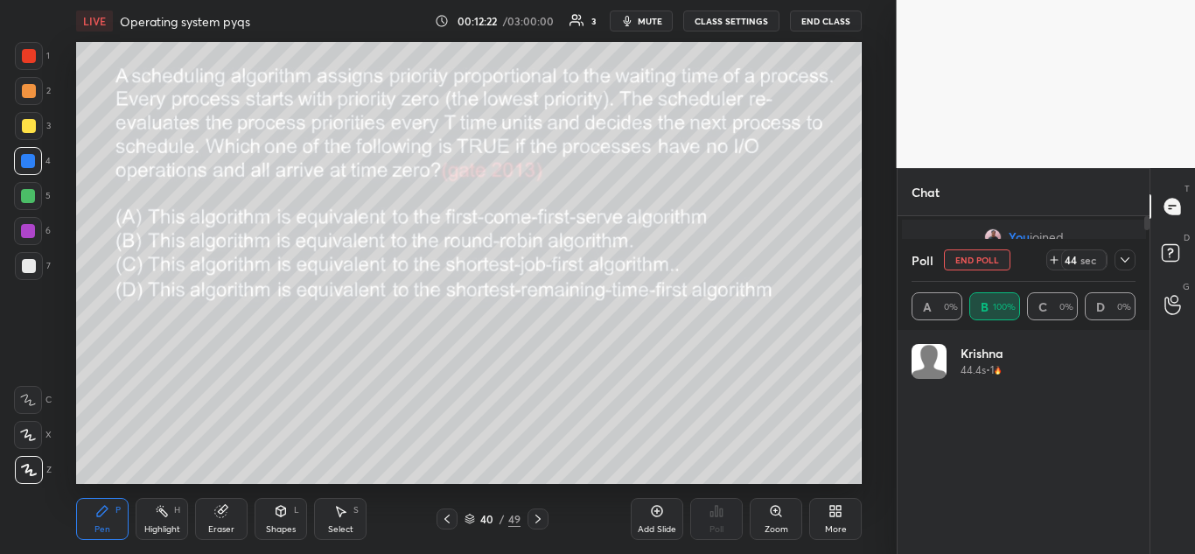
scroll to position [205, 219]
click at [1126, 263] on icon at bounding box center [1125, 260] width 14 height 14
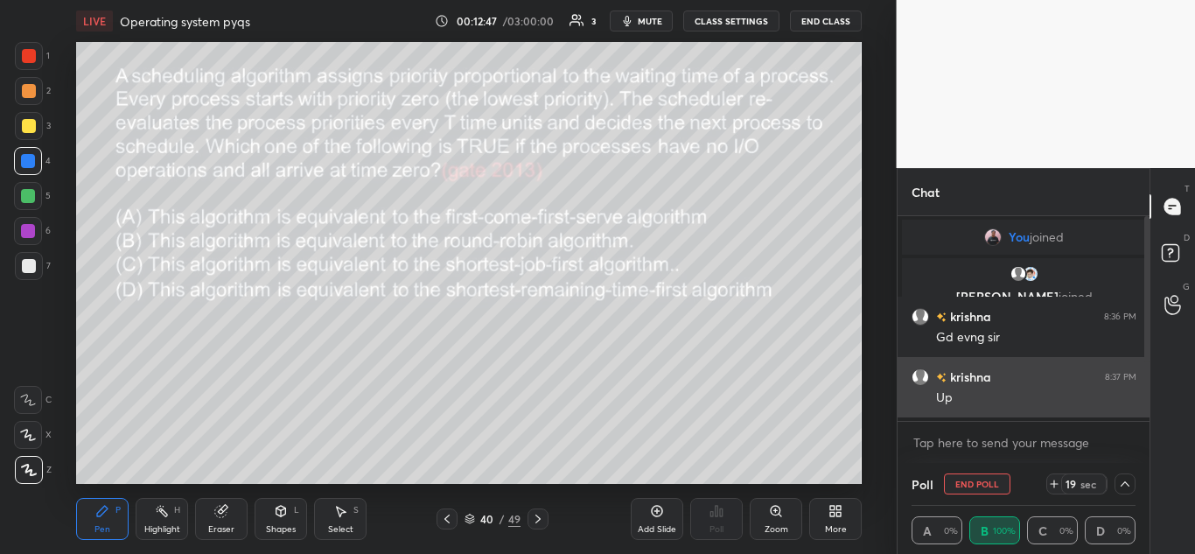
scroll to position [1, 6]
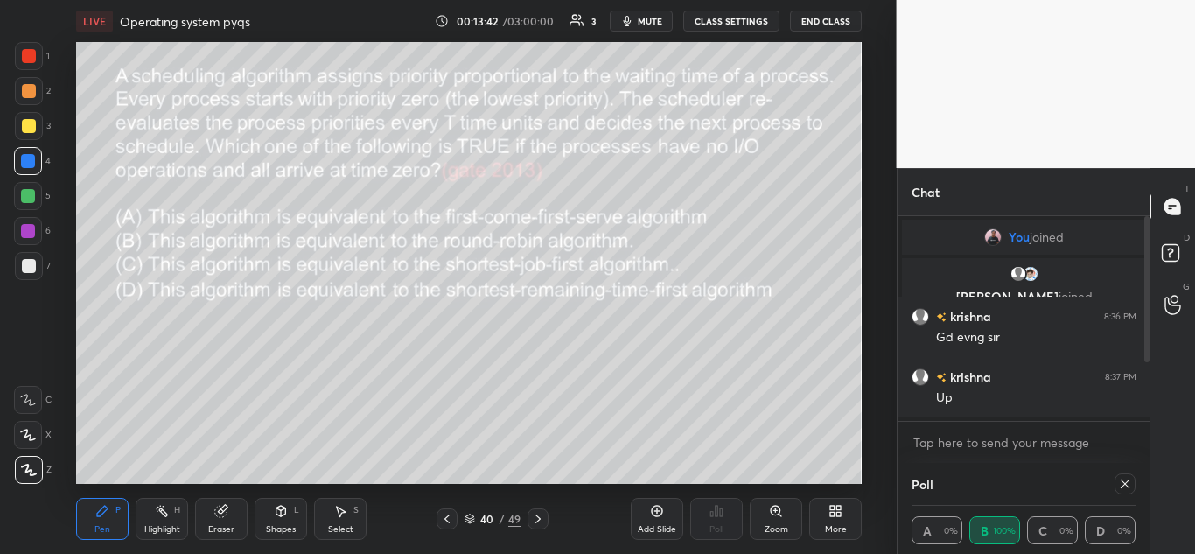
click at [1123, 480] on icon at bounding box center [1125, 484] width 14 height 14
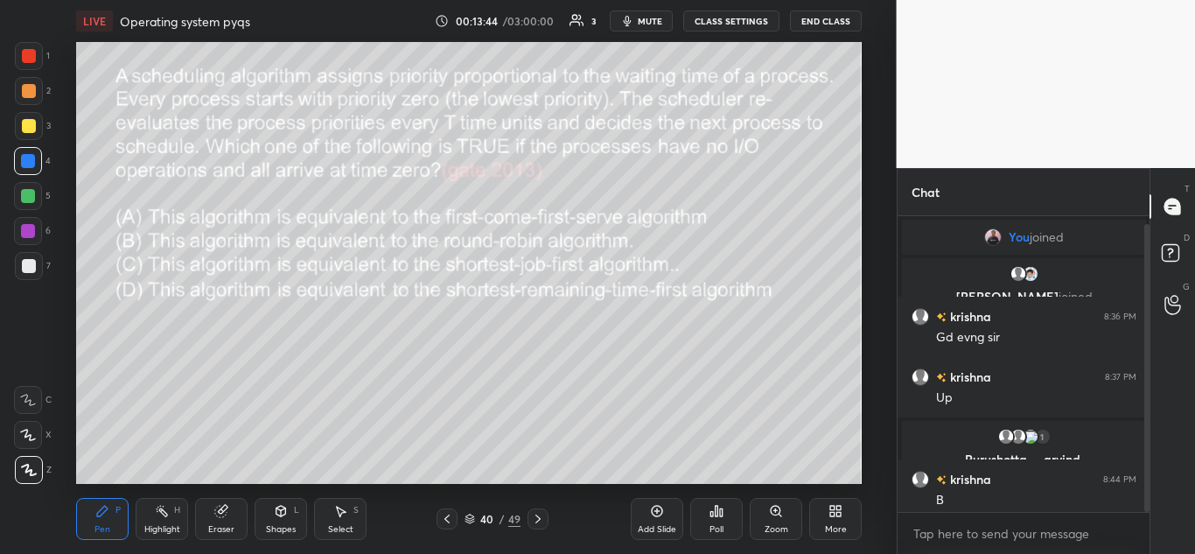
scroll to position [8, 0]
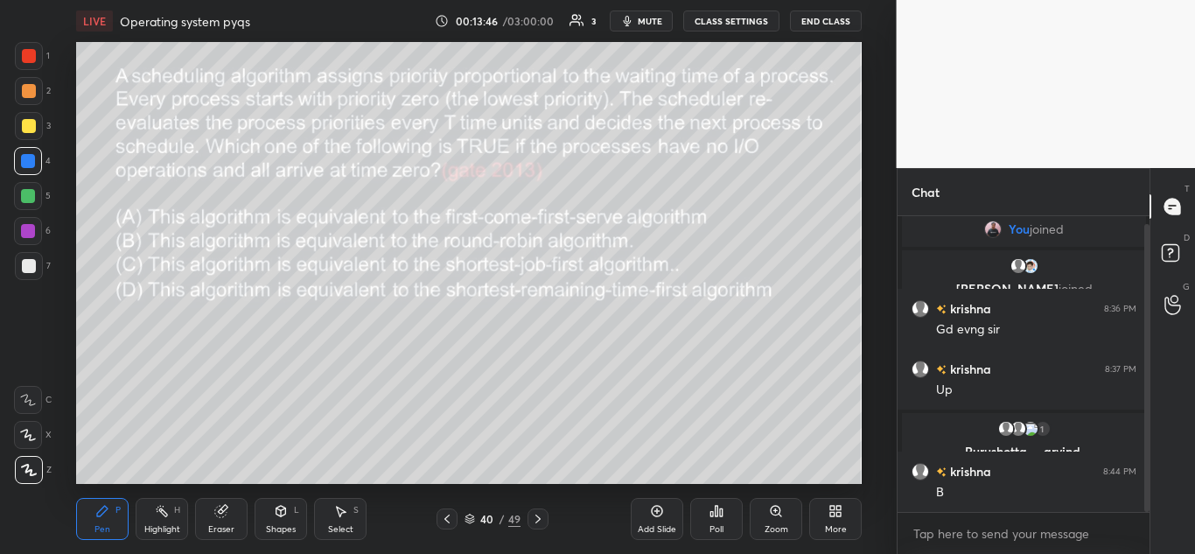
click at [538, 519] on icon at bounding box center [538, 519] width 14 height 14
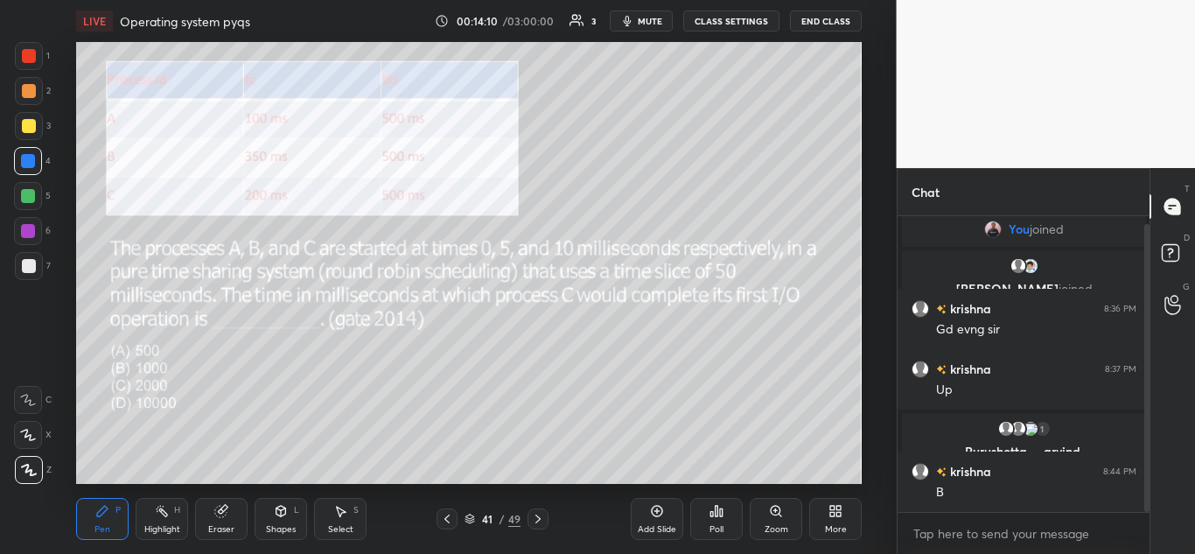
click at [31, 200] on div at bounding box center [28, 196] width 14 height 14
click at [716, 508] on icon at bounding box center [716, 510] width 3 height 10
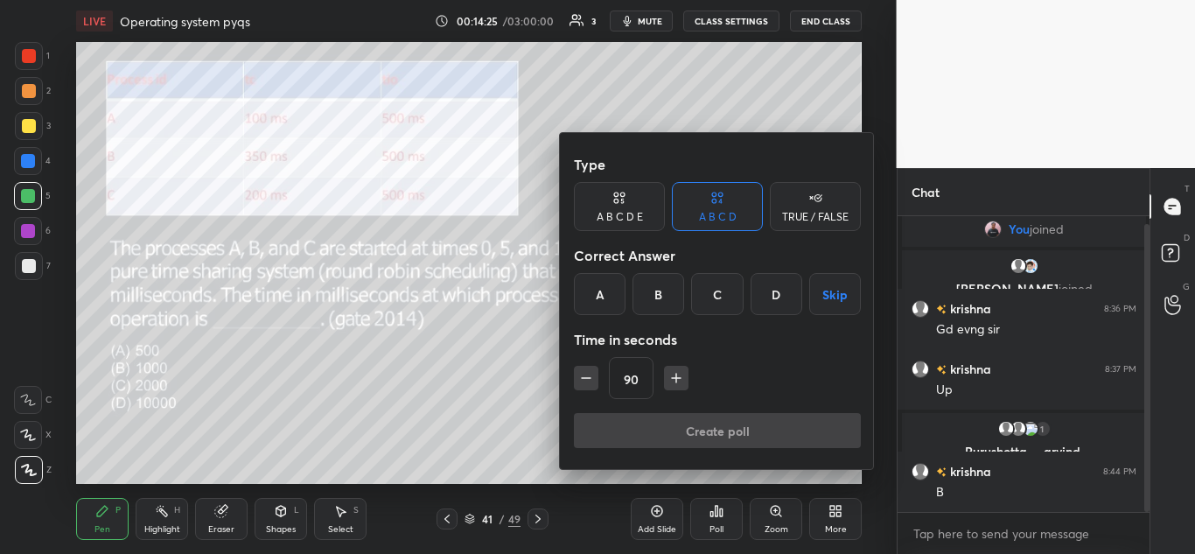
click at [660, 293] on div "B" at bounding box center [658, 294] width 52 height 42
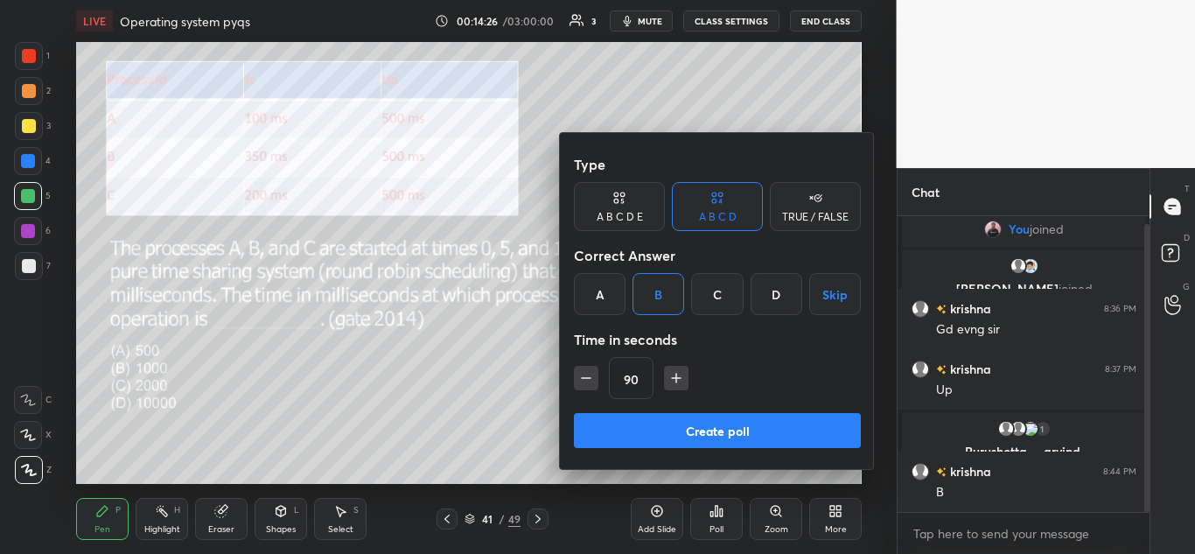
click at [715, 423] on button "Create poll" at bounding box center [717, 430] width 287 height 35
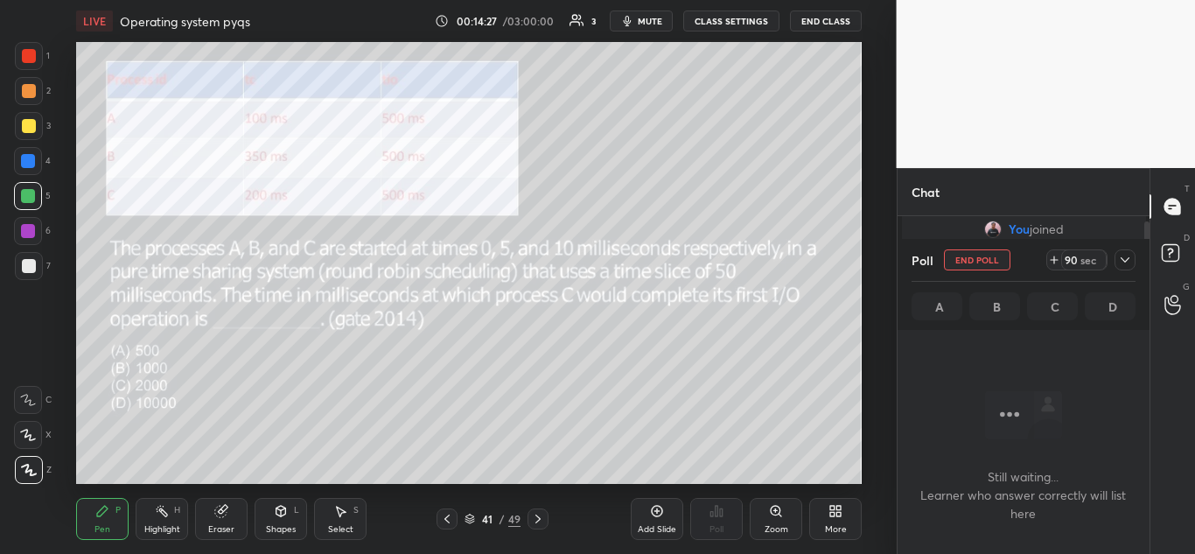
scroll to position [241, 247]
click at [286, 510] on icon at bounding box center [281, 510] width 10 height 10
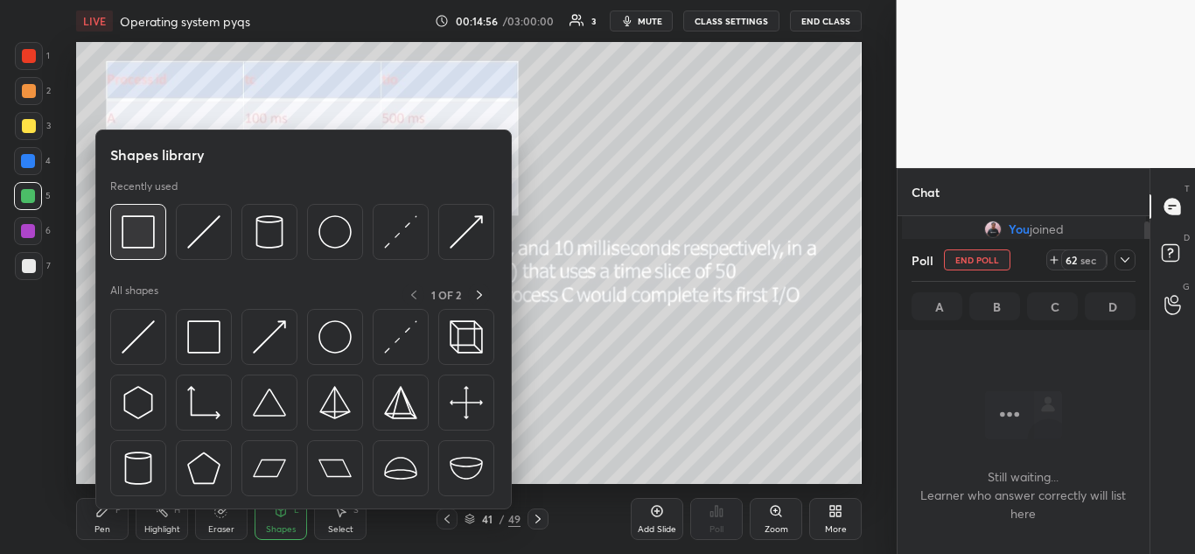
click at [146, 233] on img at bounding box center [138, 231] width 33 height 33
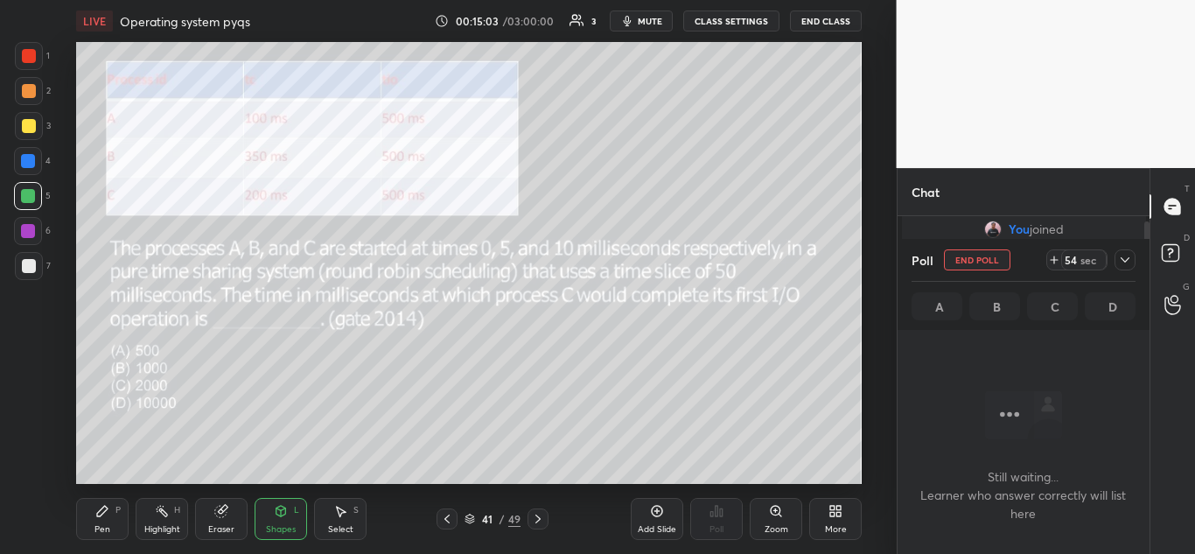
click at [109, 512] on icon at bounding box center [102, 511] width 14 height 14
click at [1122, 257] on icon at bounding box center [1125, 260] width 14 height 14
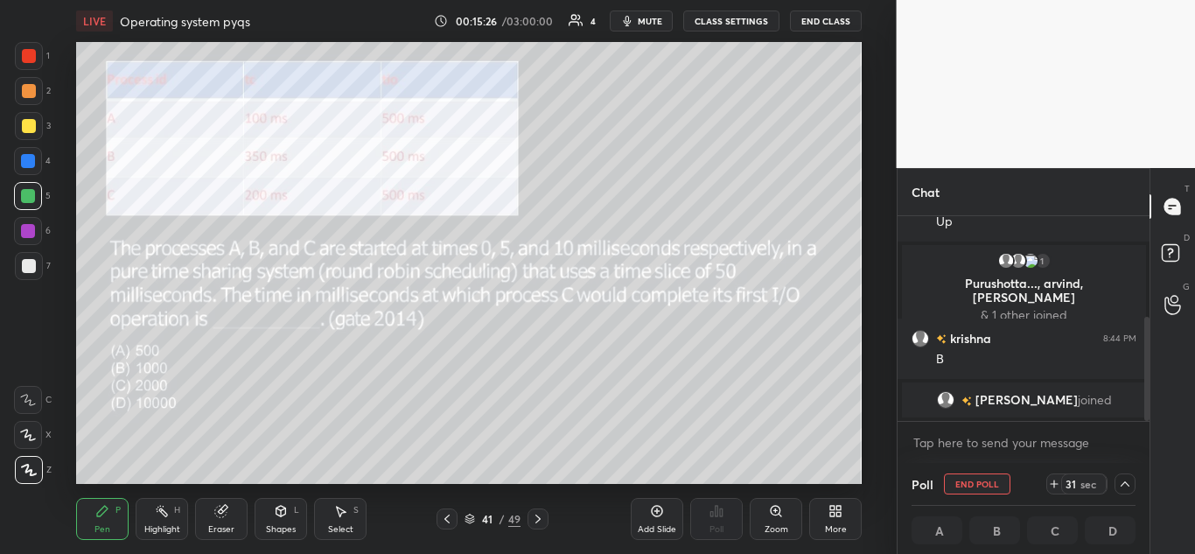
click at [1129, 481] on icon at bounding box center [1125, 484] width 14 height 14
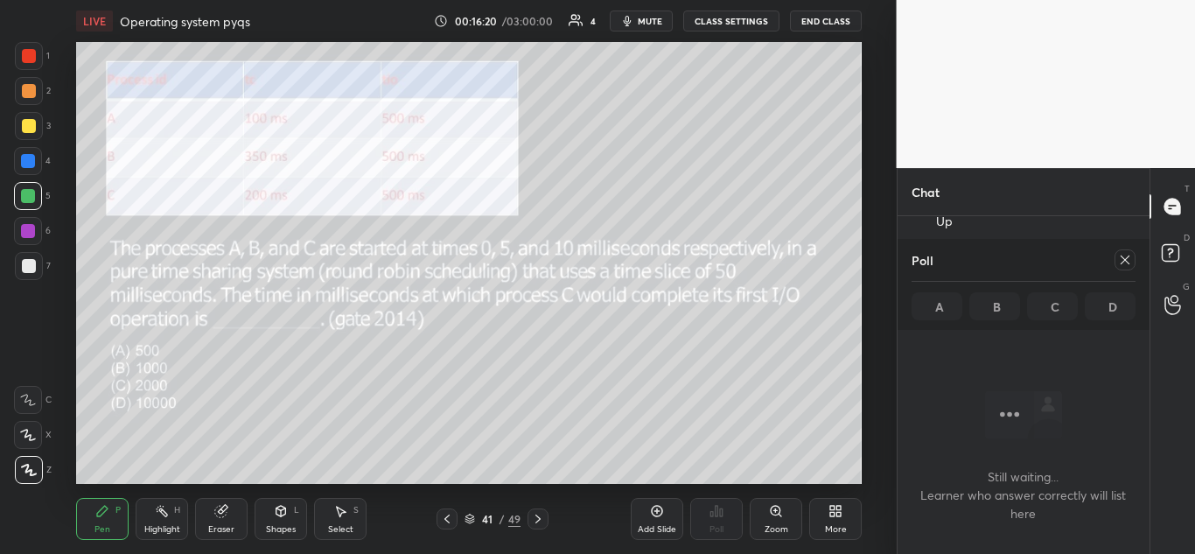
click at [1123, 258] on icon at bounding box center [1124, 259] width 9 height 9
type textarea "x"
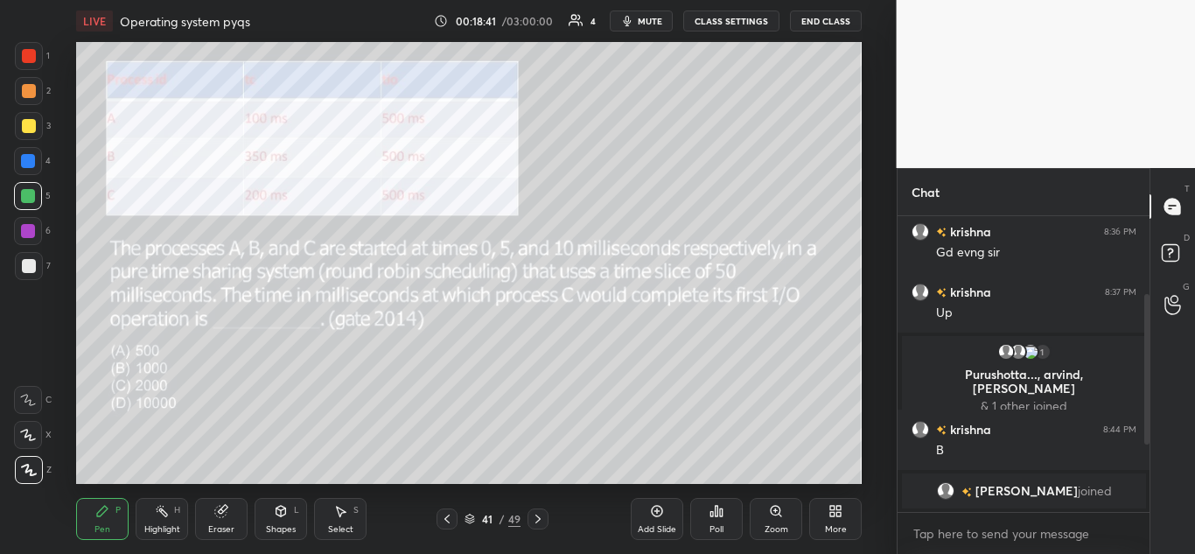
scroll to position [166, 0]
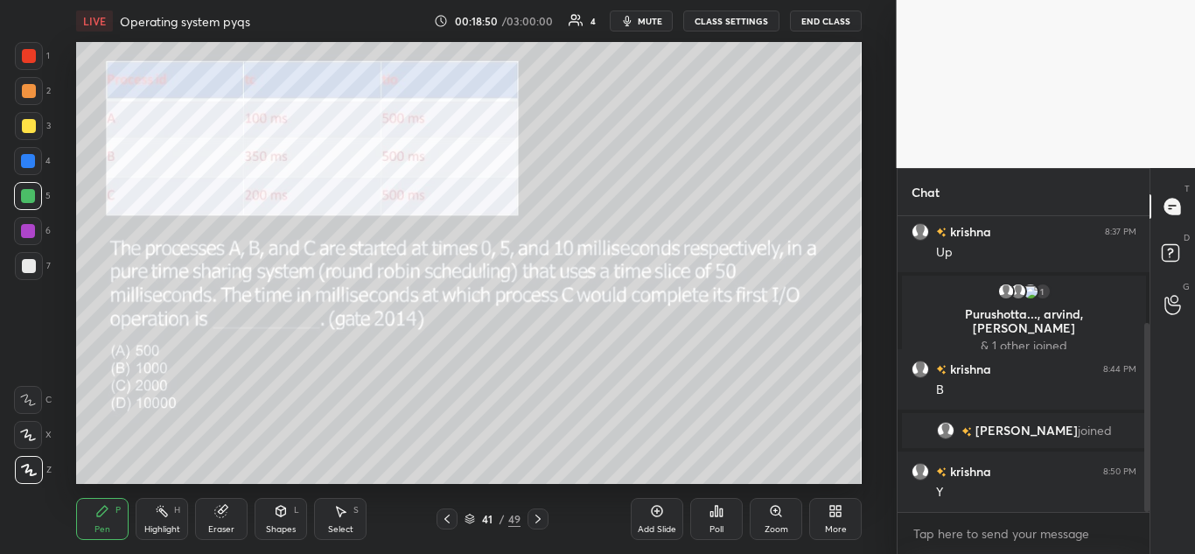
click at [31, 267] on div at bounding box center [29, 266] width 14 height 14
click at [24, 158] on div at bounding box center [28, 161] width 14 height 14
click at [653, 511] on icon at bounding box center [657, 511] width 14 height 14
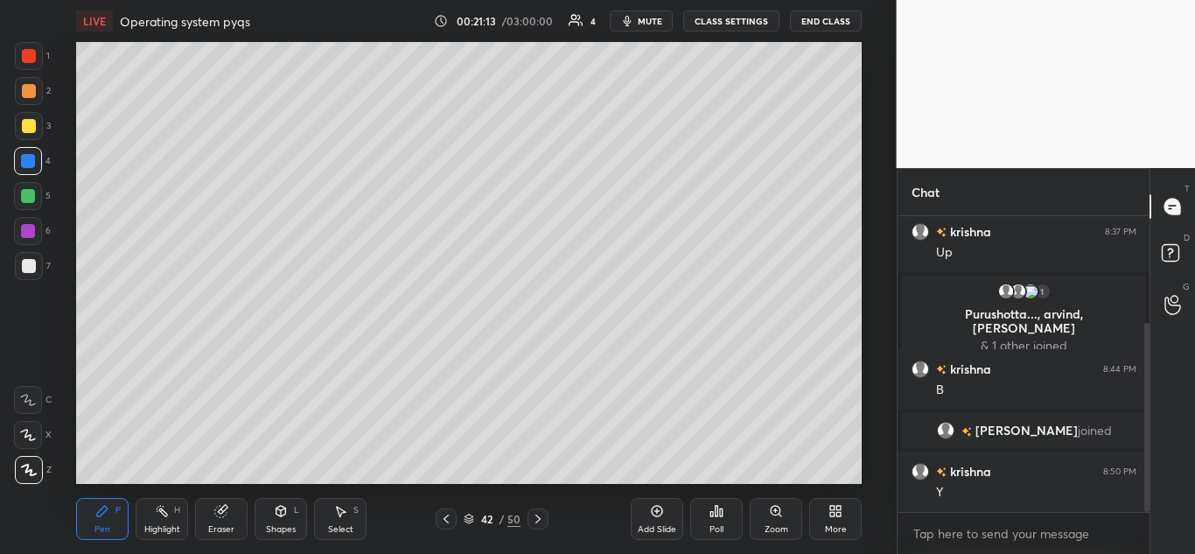
click at [449, 513] on icon at bounding box center [446, 519] width 14 height 14
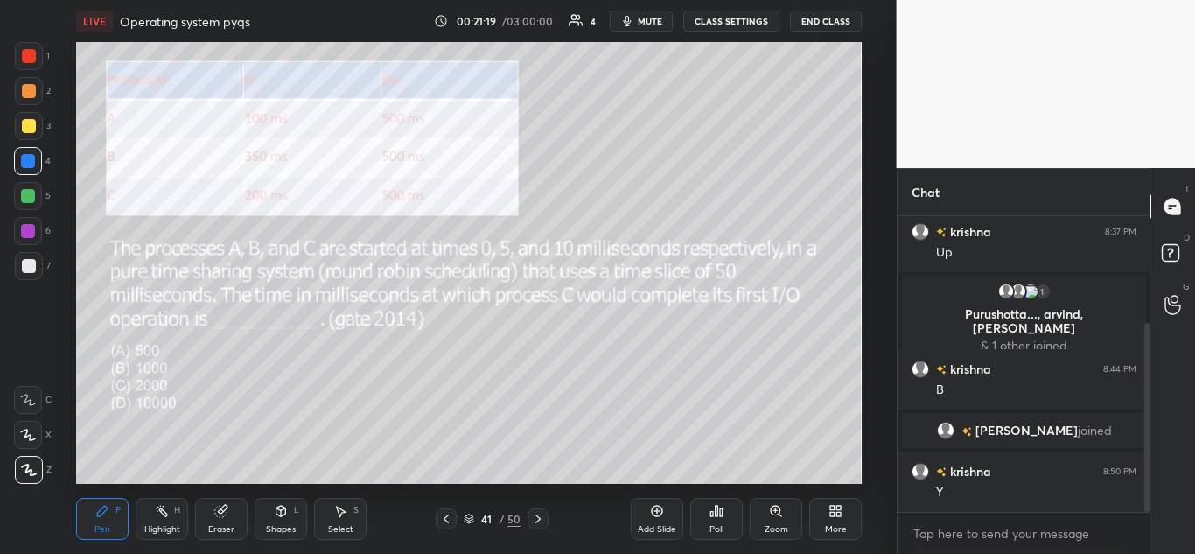
click at [541, 515] on icon at bounding box center [538, 519] width 14 height 14
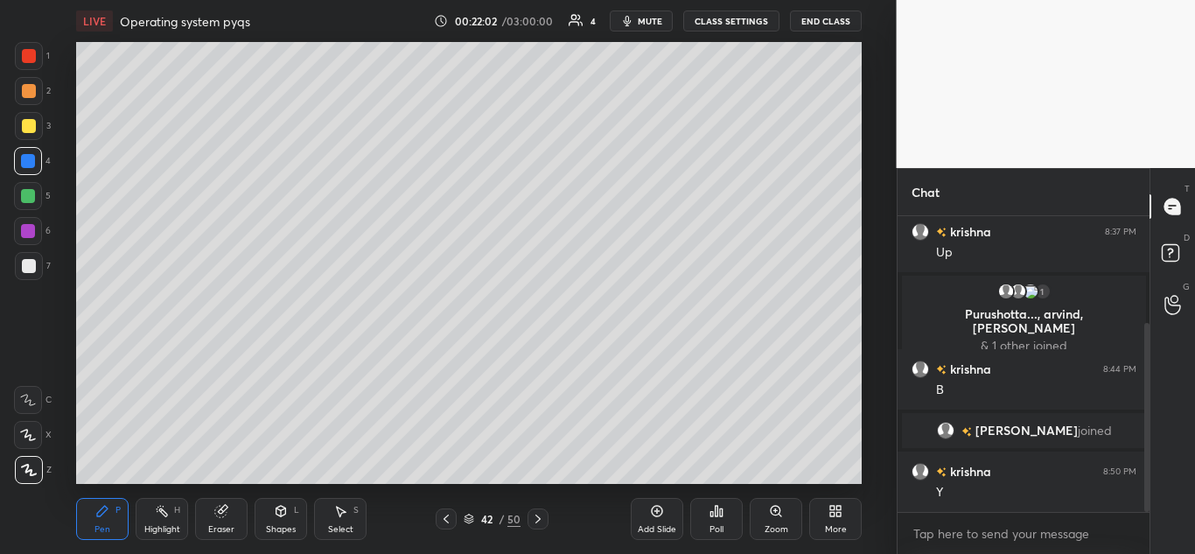
click at [449, 508] on div at bounding box center [445, 518] width 21 height 21
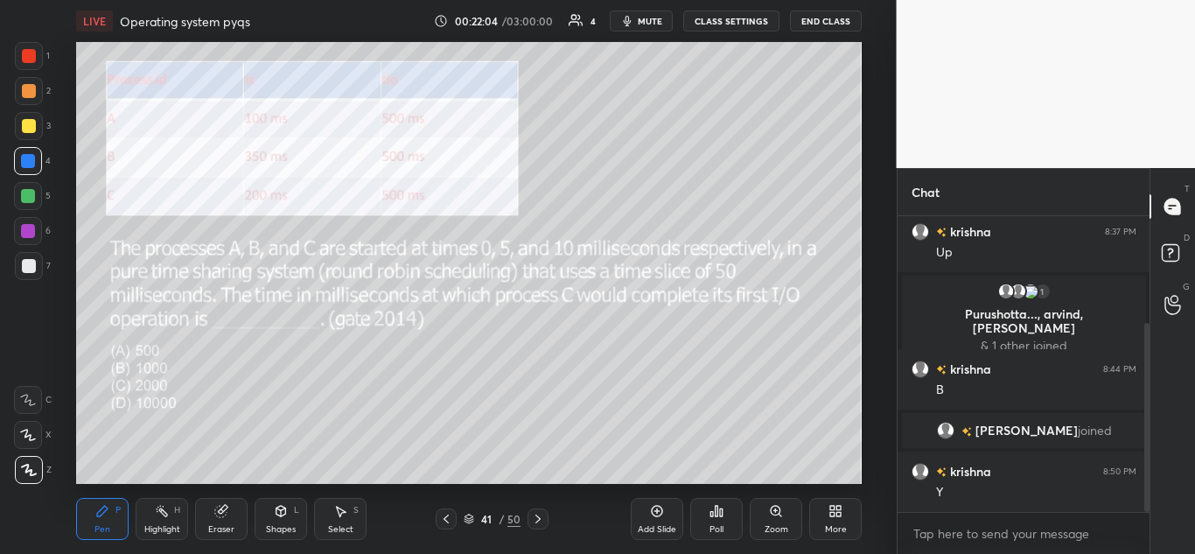
click at [540, 508] on div at bounding box center [537, 518] width 21 height 21
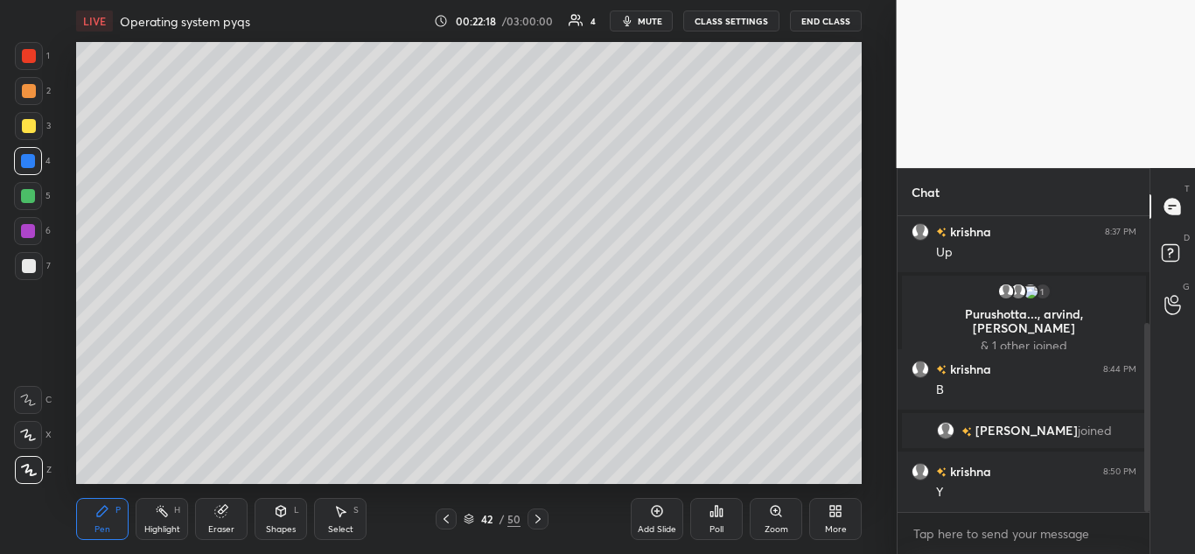
click at [447, 519] on icon at bounding box center [446, 519] width 14 height 14
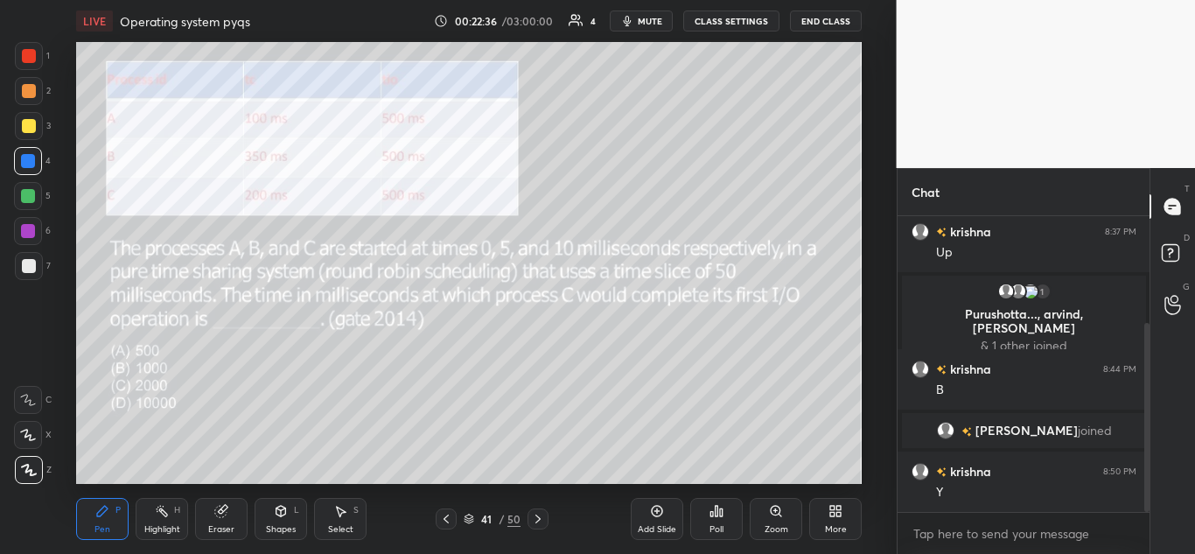
click at [541, 518] on icon at bounding box center [538, 519] width 14 height 14
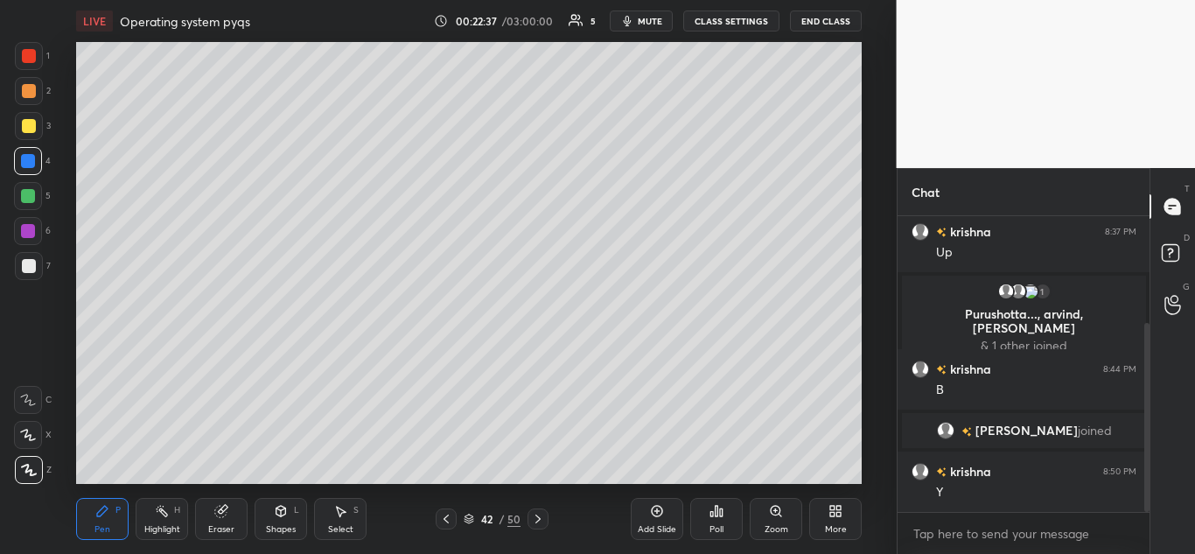
click at [540, 514] on icon at bounding box center [538, 519] width 14 height 14
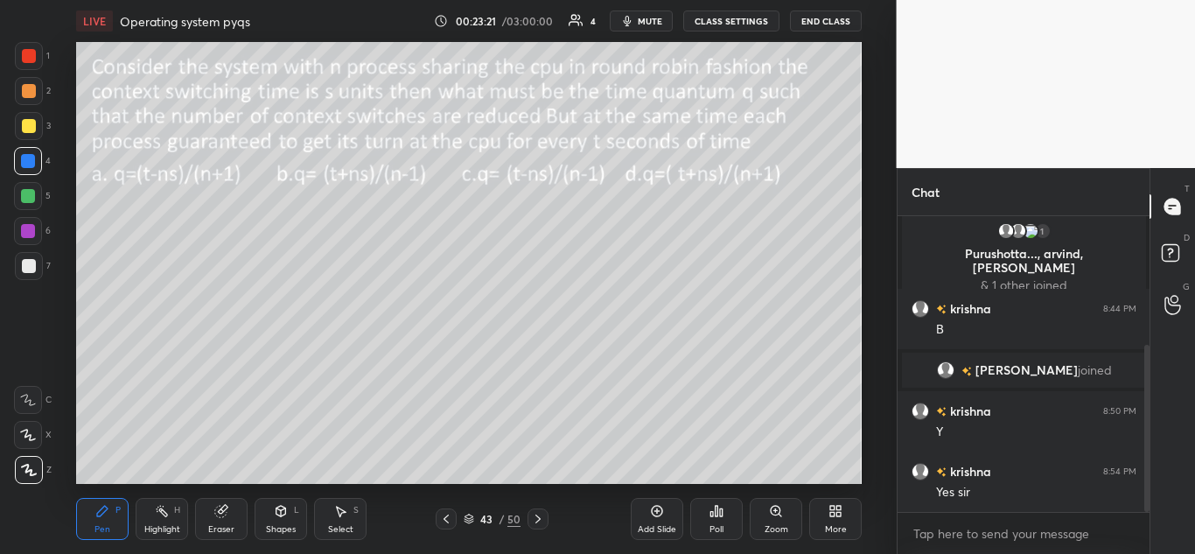
click at [717, 508] on icon at bounding box center [716, 510] width 3 height 10
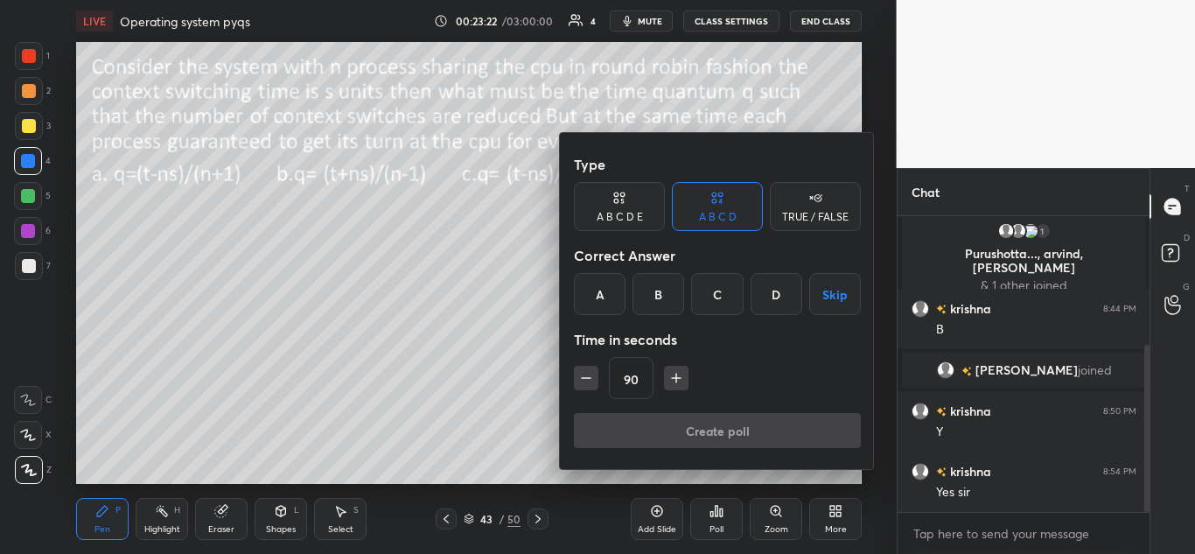
click at [581, 378] on icon "button" at bounding box center [585, 377] width 17 height 17
type input "75"
click at [721, 287] on div "C" at bounding box center [717, 294] width 52 height 42
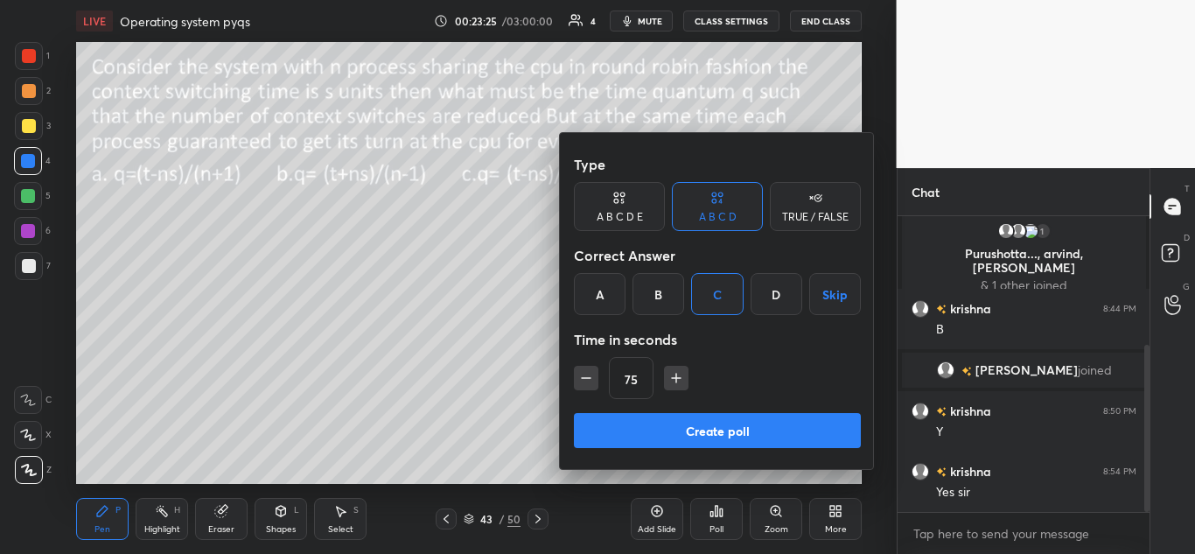
click at [721, 425] on button "Create poll" at bounding box center [717, 430] width 287 height 35
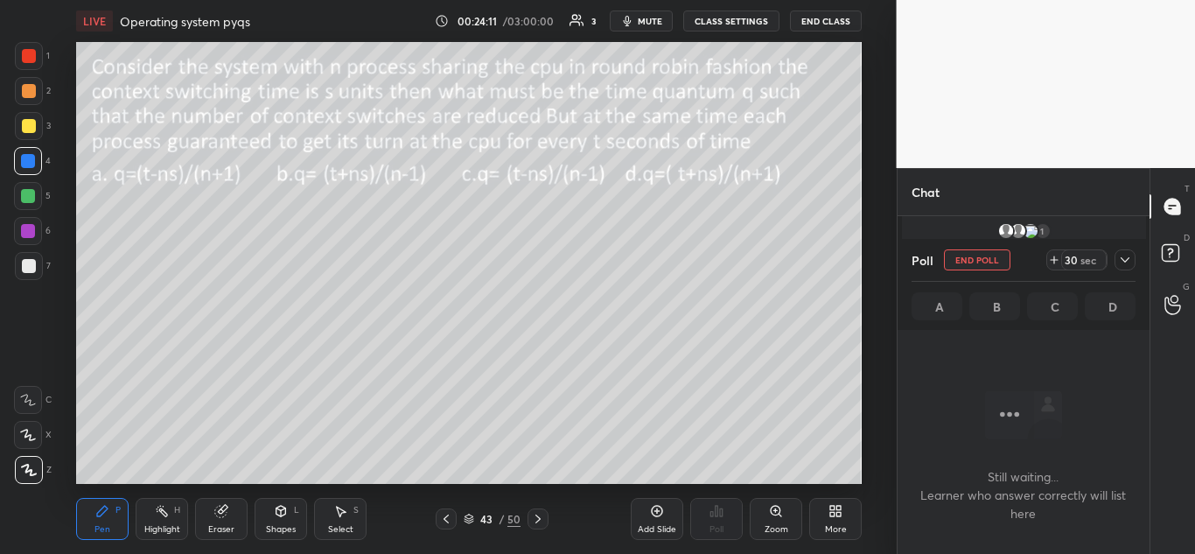
scroll to position [359, 0]
click at [1123, 261] on icon at bounding box center [1124, 259] width 9 height 5
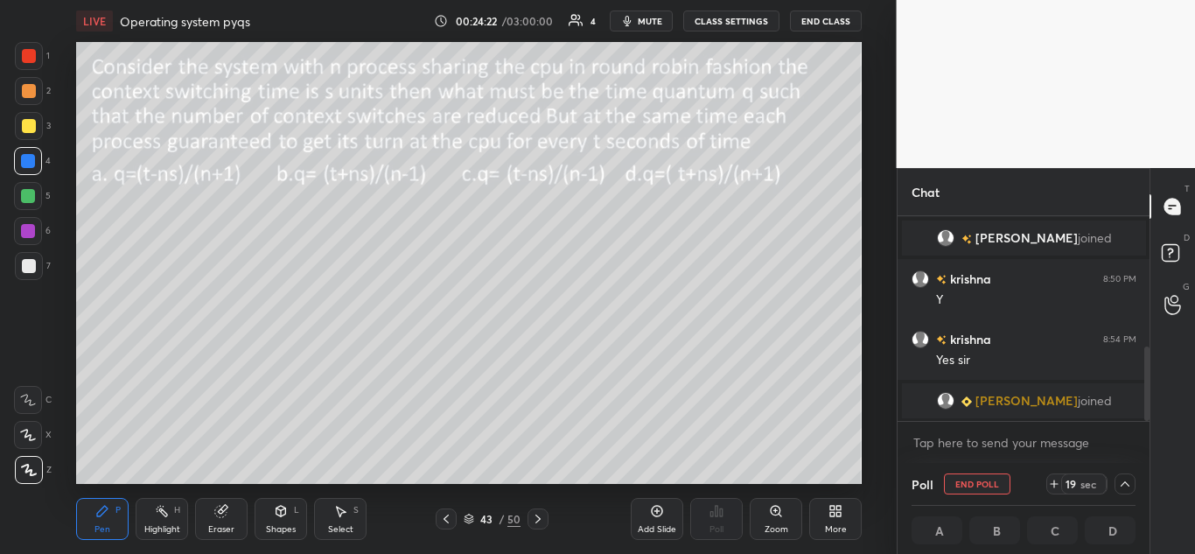
click at [1118, 479] on icon at bounding box center [1125, 484] width 14 height 14
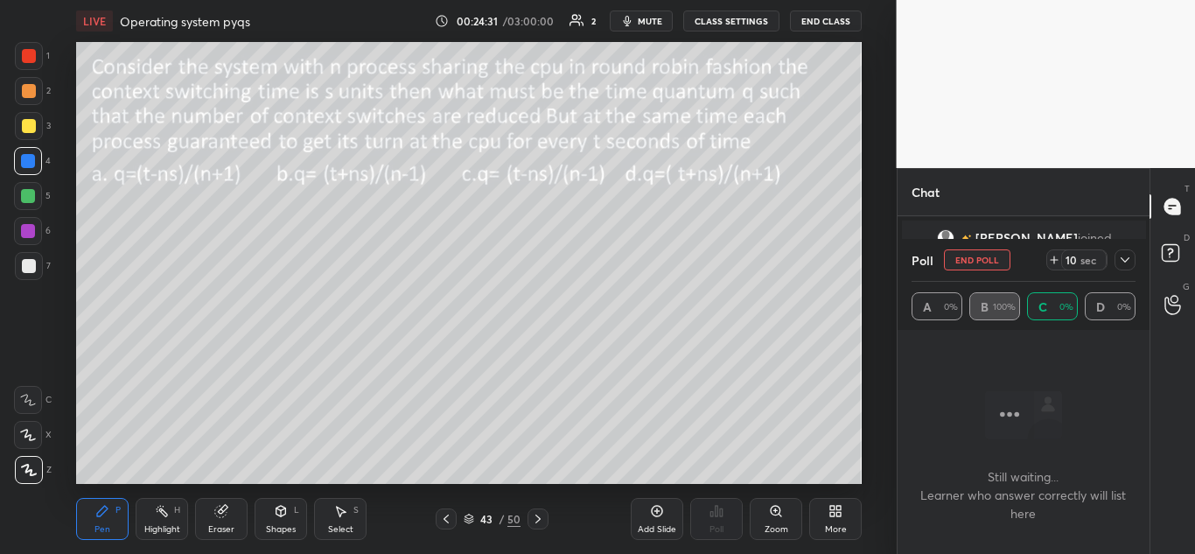
click at [1125, 258] on icon at bounding box center [1125, 260] width 14 height 14
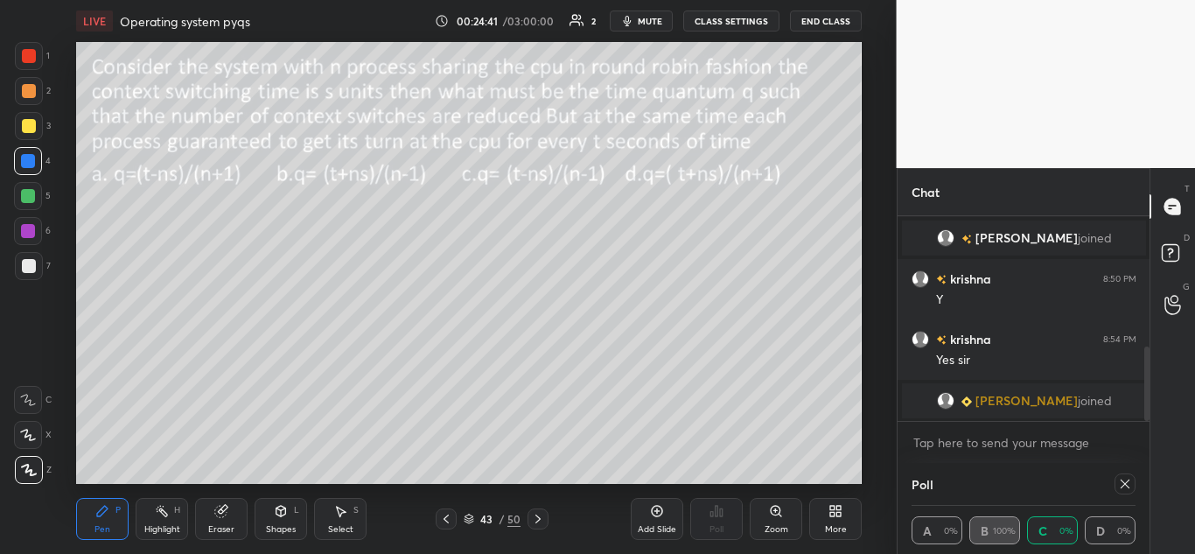
click at [1125, 481] on icon at bounding box center [1125, 484] width 14 height 14
type textarea "x"
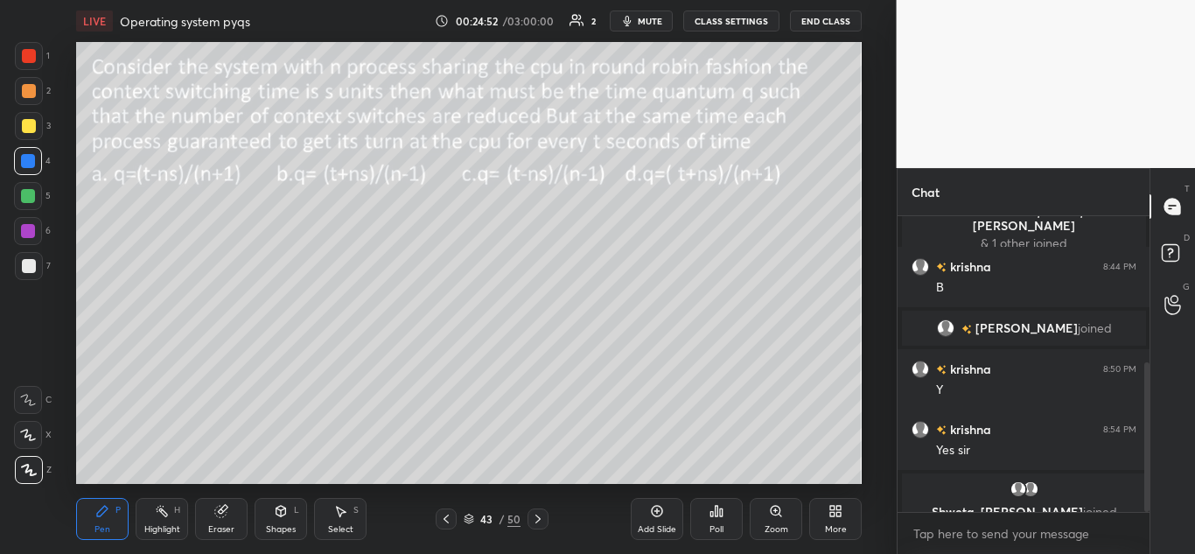
scroll to position [289, 0]
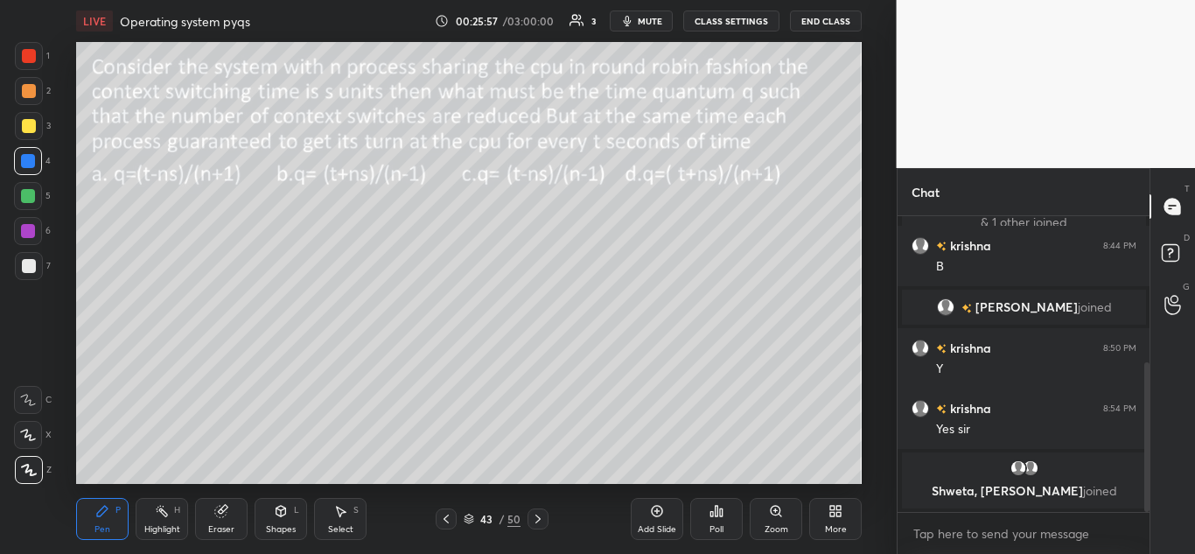
click at [24, 124] on div at bounding box center [29, 126] width 14 height 14
click at [645, 25] on span "mute" at bounding box center [649, 21] width 24 height 12
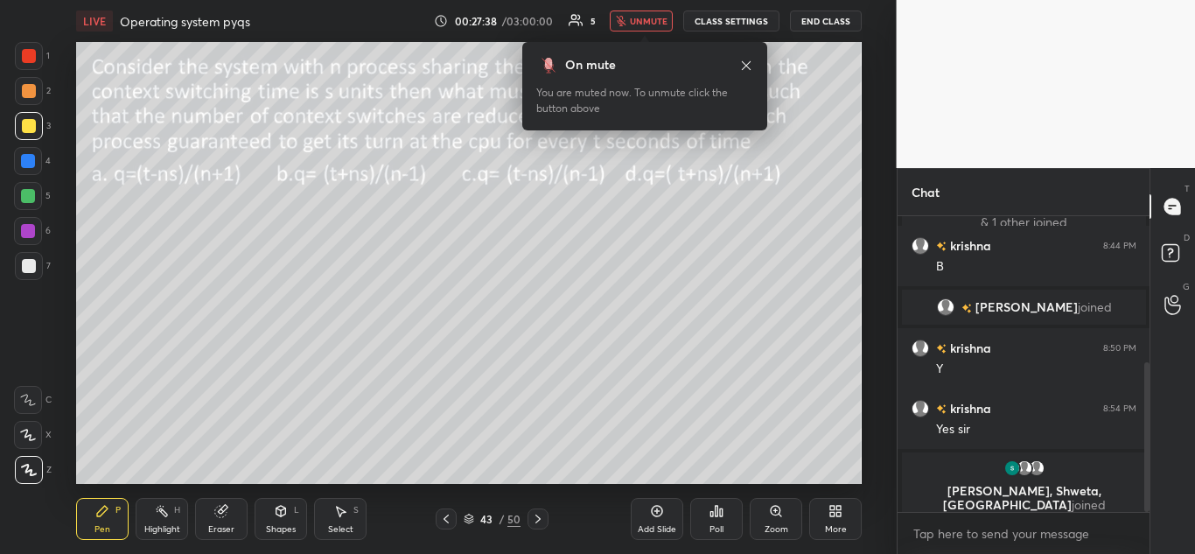
click at [647, 23] on span "unmute" at bounding box center [649, 21] width 38 height 12
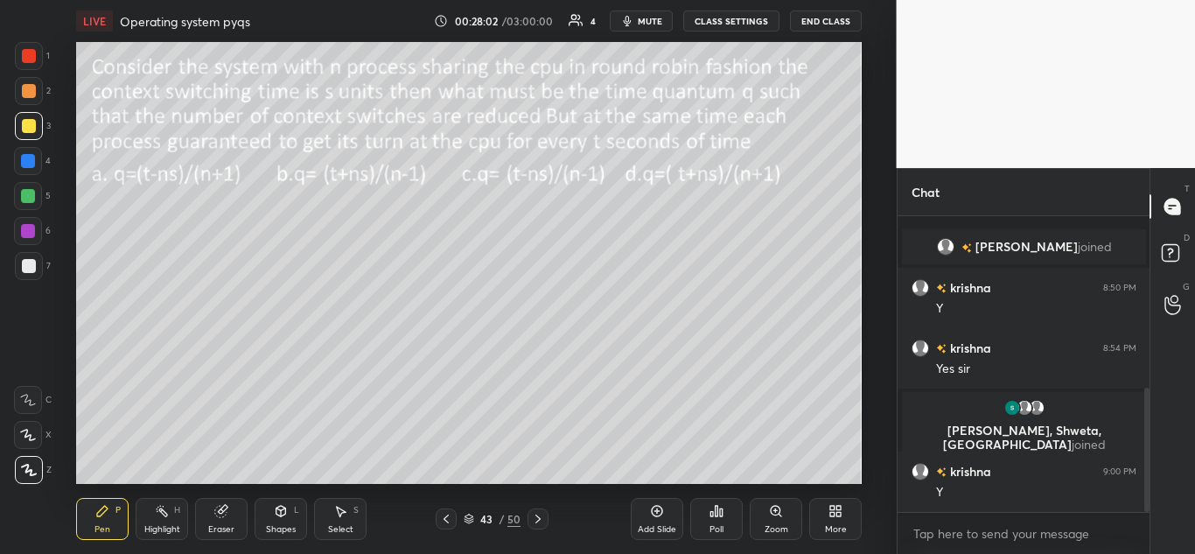
scroll to position [410, 0]
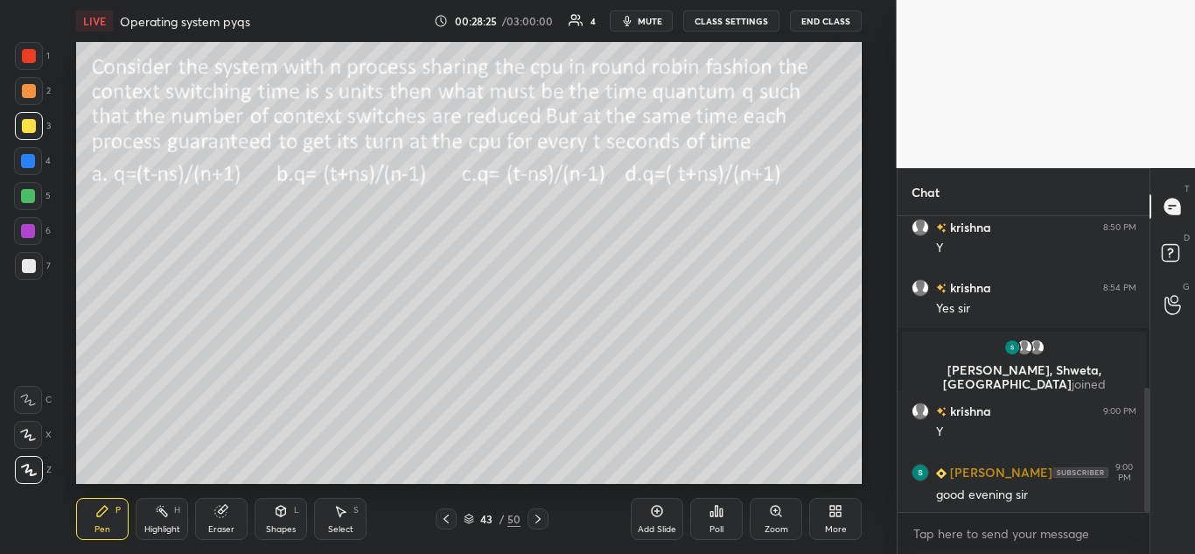
click at [538, 516] on icon at bounding box center [538, 519] width 14 height 14
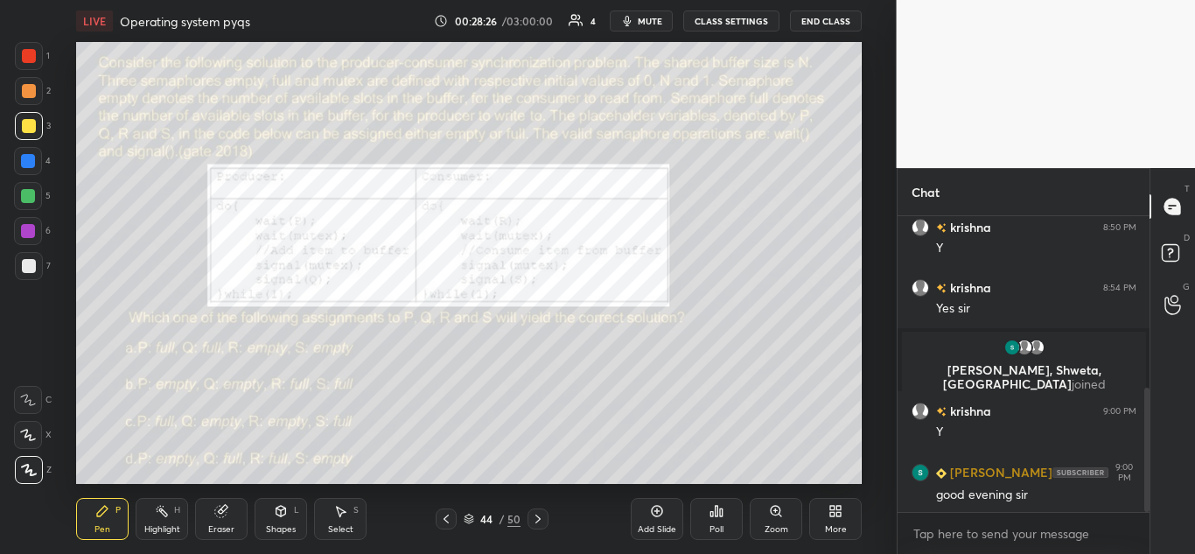
click at [447, 513] on icon at bounding box center [446, 519] width 14 height 14
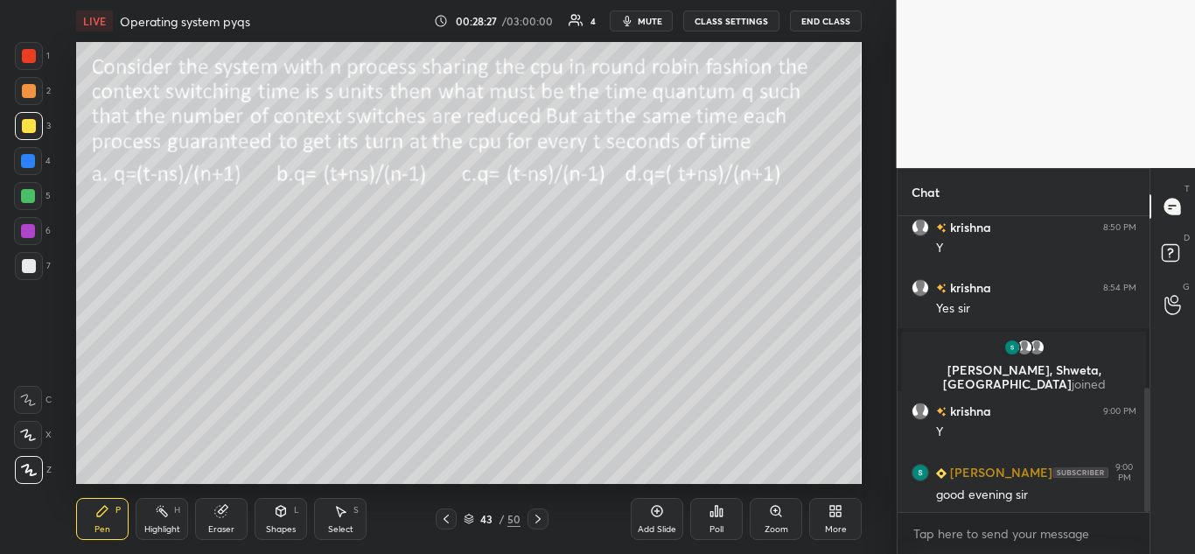
click at [655, 505] on icon at bounding box center [656, 510] width 11 height 11
click at [449, 520] on icon at bounding box center [448, 519] width 14 height 14
click at [540, 522] on icon at bounding box center [537, 519] width 14 height 14
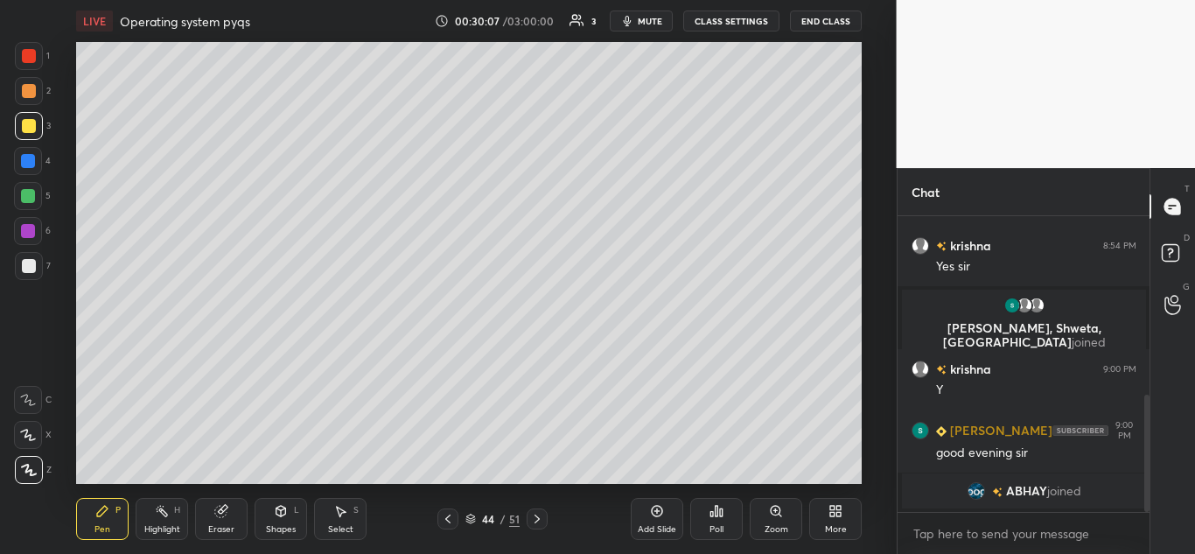
click at [441, 521] on icon at bounding box center [448, 519] width 14 height 14
click at [538, 515] on icon at bounding box center [537, 519] width 14 height 14
click at [30, 163] on div at bounding box center [28, 161] width 14 height 14
click at [444, 518] on icon at bounding box center [448, 519] width 14 height 14
click at [539, 518] on icon at bounding box center [537, 519] width 14 height 14
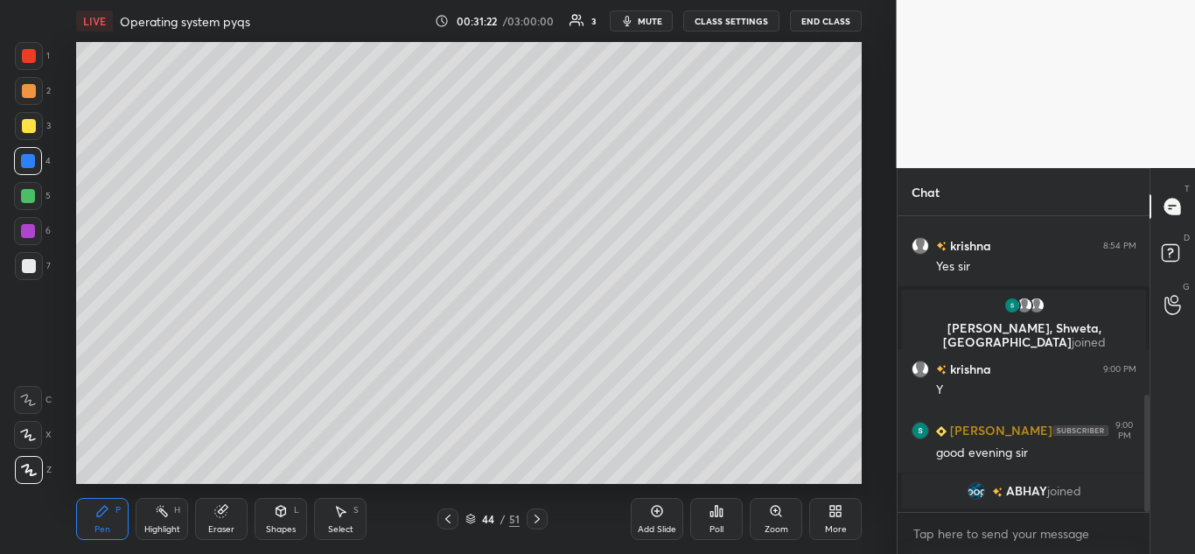
click at [444, 517] on icon at bounding box center [448, 519] width 14 height 14
click at [533, 519] on icon at bounding box center [537, 519] width 14 height 14
click at [29, 231] on div at bounding box center [28, 231] width 14 height 14
click at [536, 517] on icon at bounding box center [537, 519] width 14 height 14
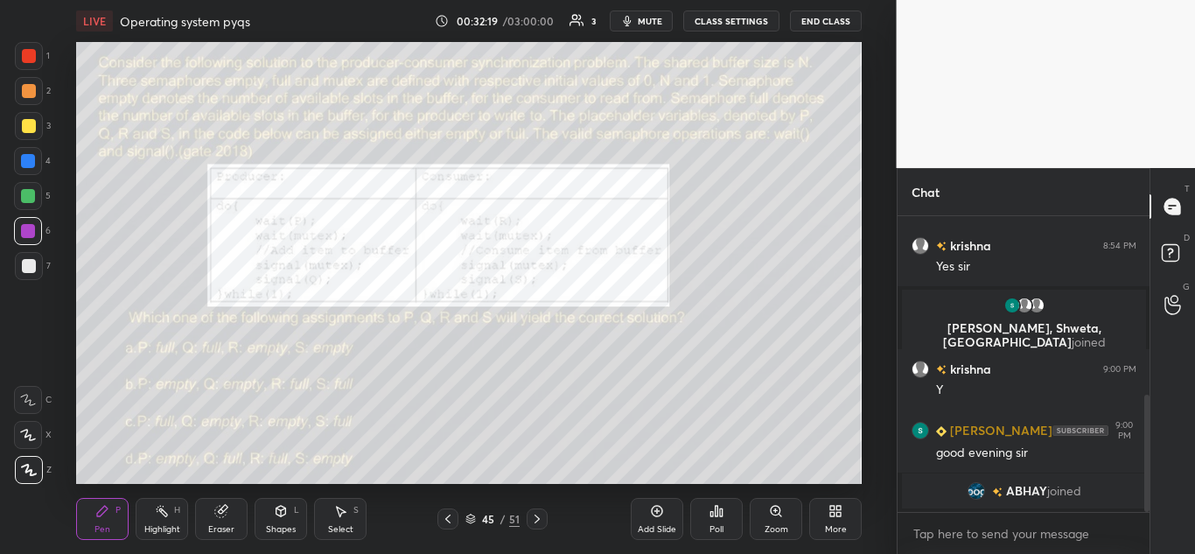
click at [444, 518] on icon at bounding box center [448, 519] width 14 height 14
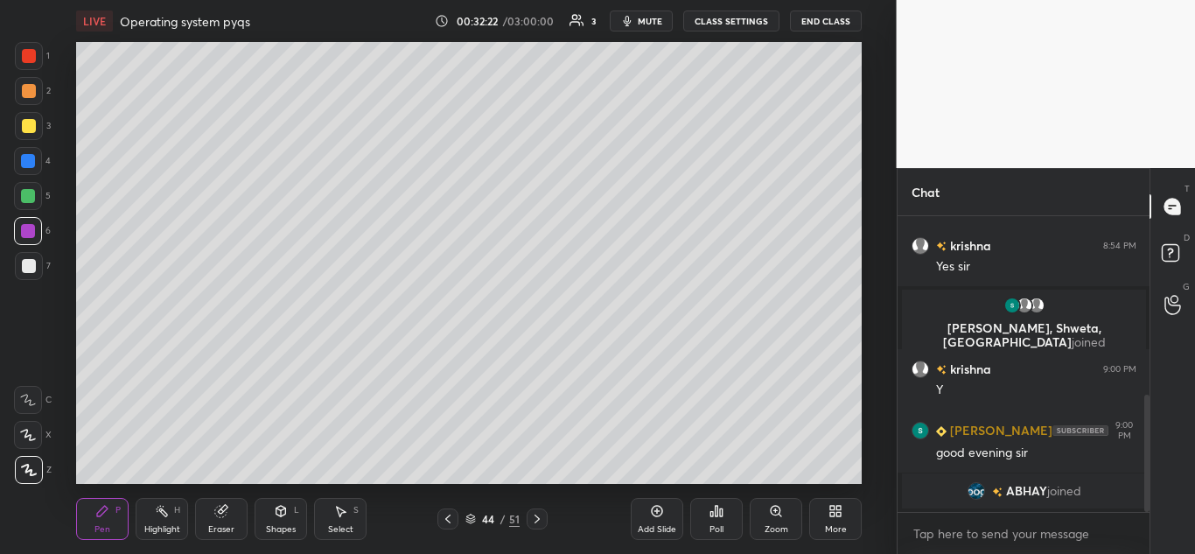
click at [472, 521] on icon at bounding box center [470, 518] width 10 height 10
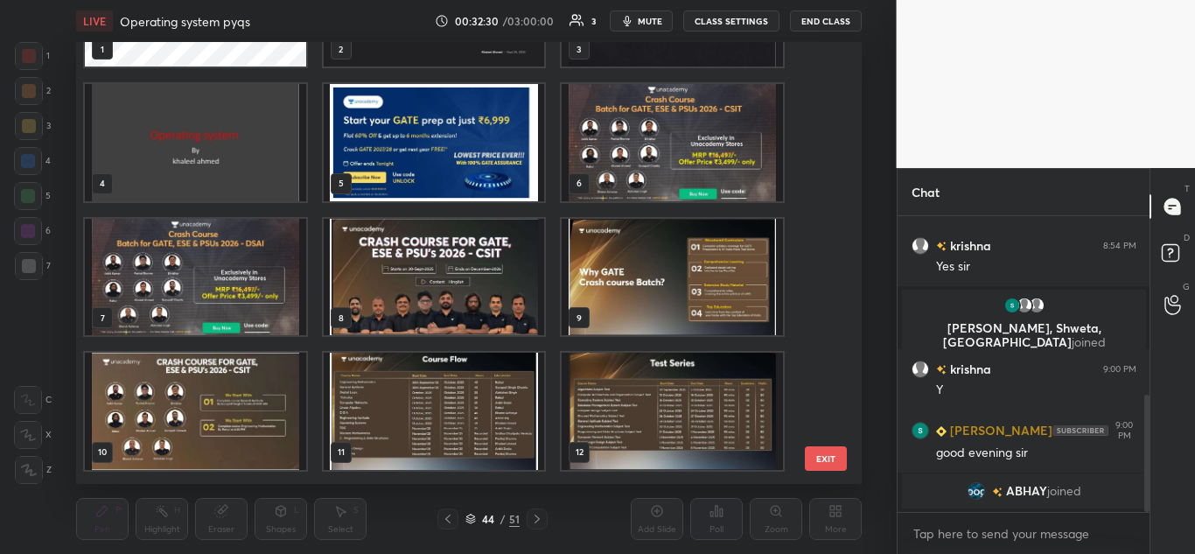
scroll to position [0, 0]
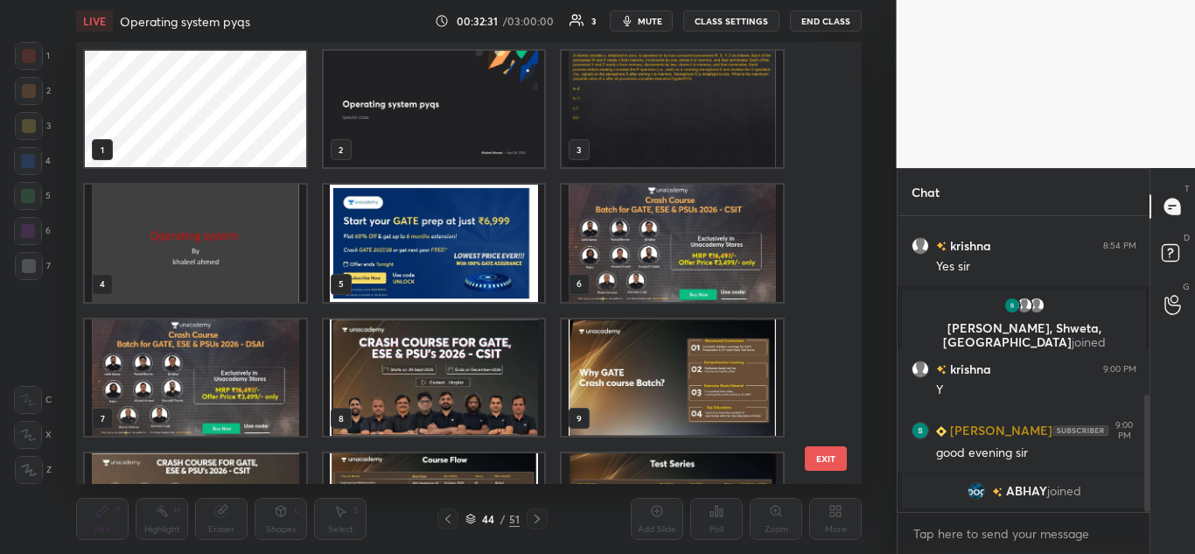
click at [665, 120] on img "grid" at bounding box center [672, 109] width 221 height 116
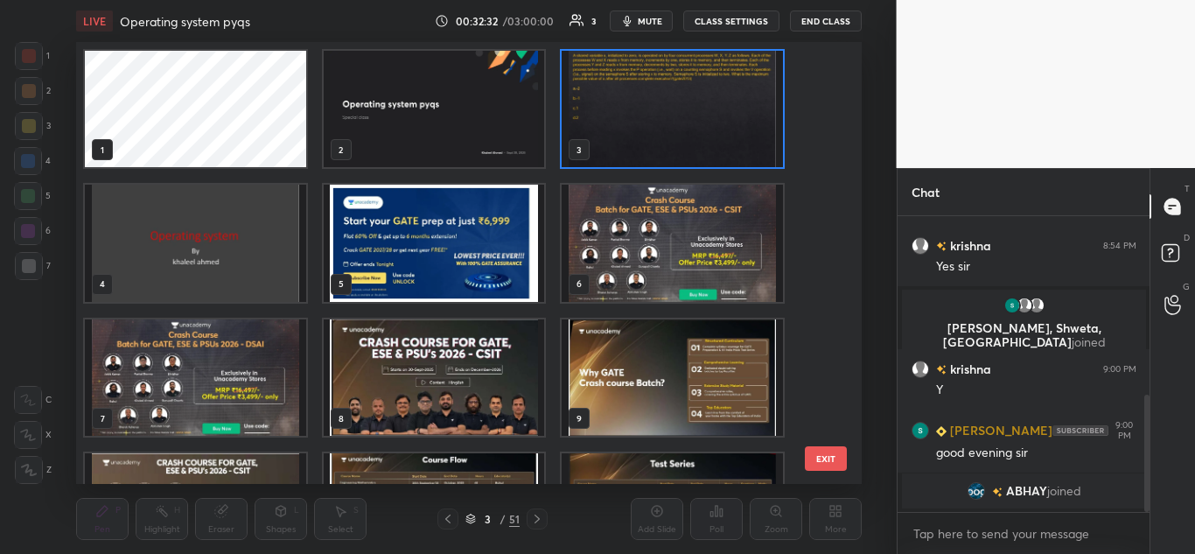
click at [668, 122] on img "grid" at bounding box center [672, 109] width 221 height 116
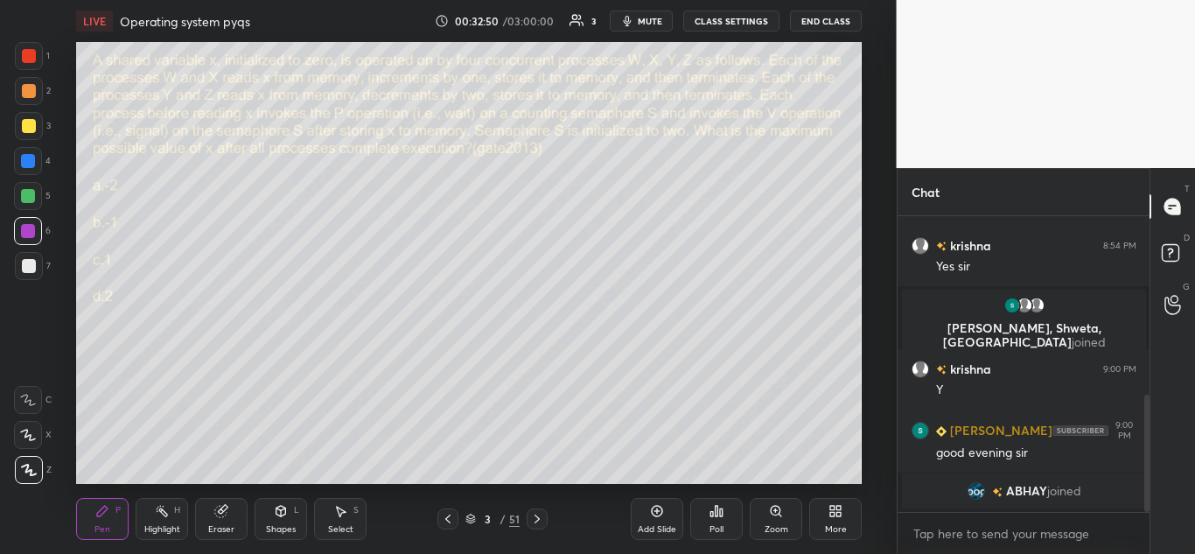
scroll to position [512, 0]
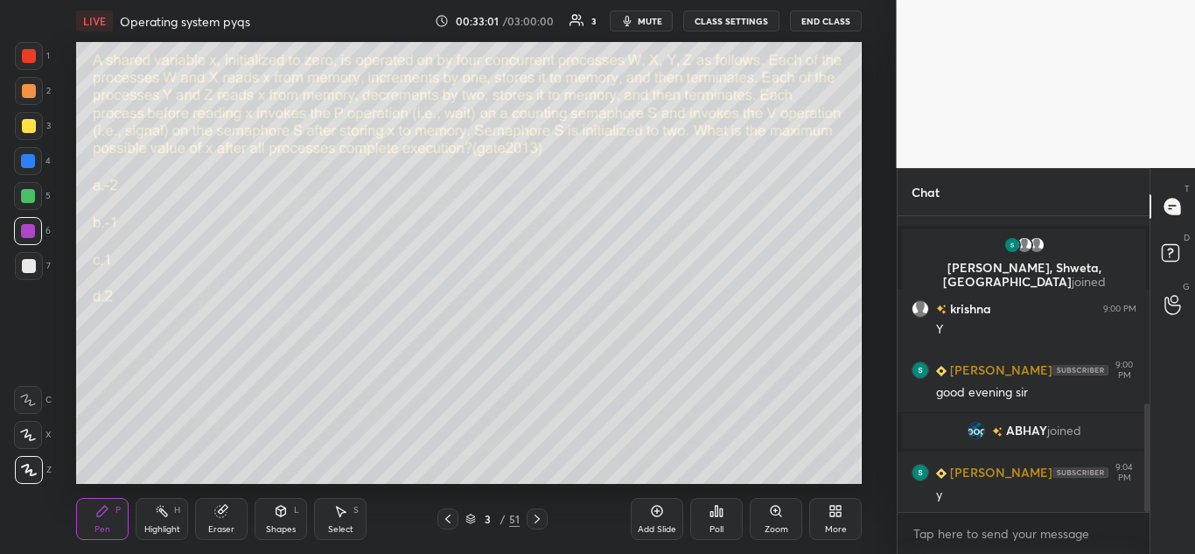
click at [719, 505] on icon at bounding box center [716, 511] width 14 height 14
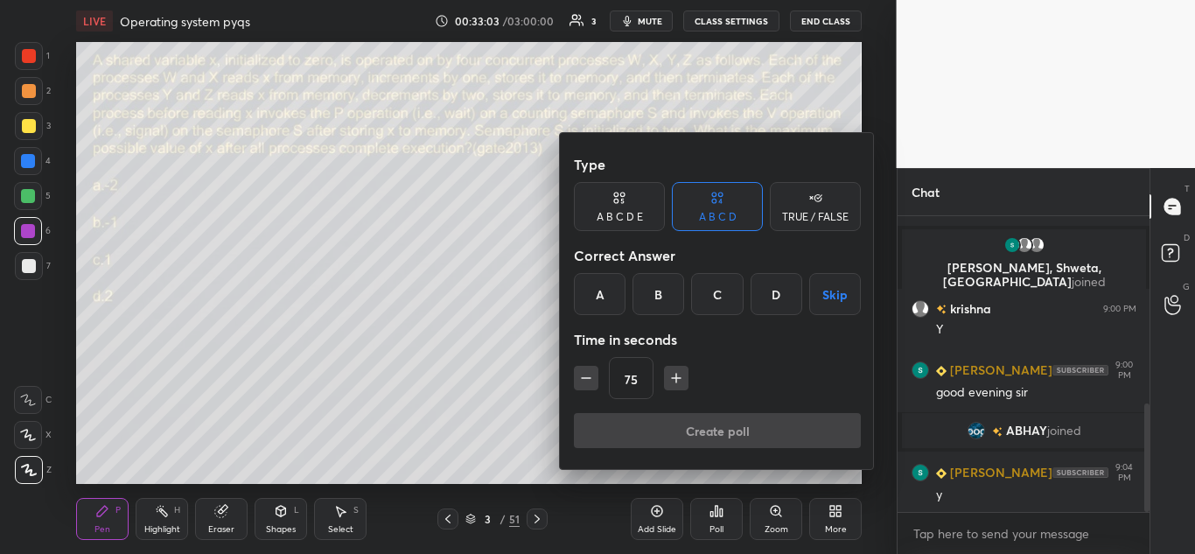
click at [459, 414] on div at bounding box center [597, 277] width 1195 height 554
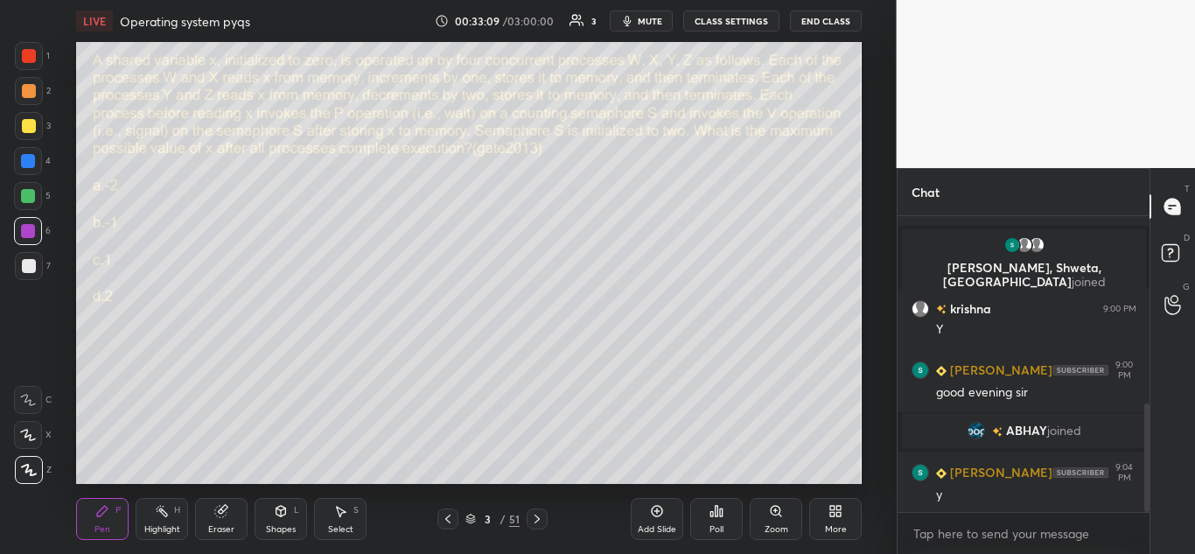
click at [721, 509] on icon at bounding box center [721, 512] width 3 height 8
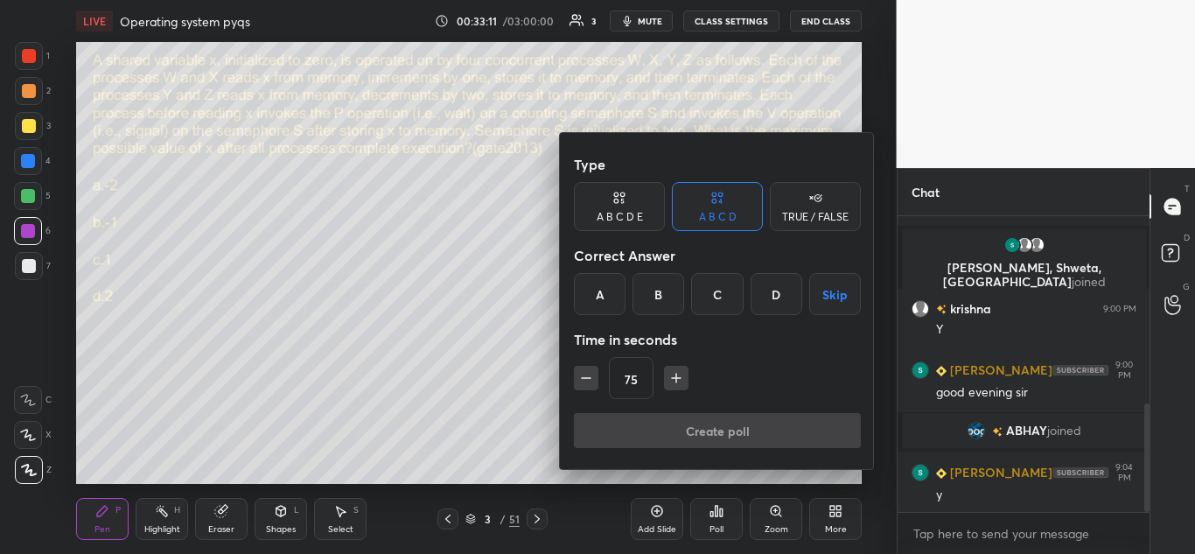
click at [772, 291] on div "D" at bounding box center [776, 294] width 52 height 42
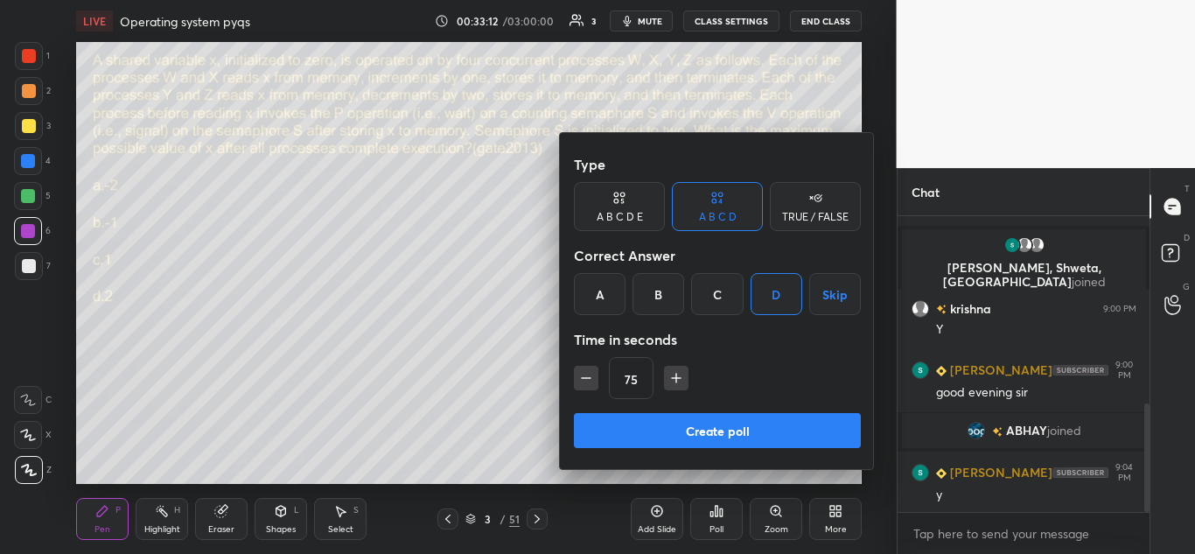
click at [677, 373] on icon "button" at bounding box center [675, 377] width 17 height 17
type input "90"
click at [720, 424] on button "Create poll" at bounding box center [717, 430] width 287 height 35
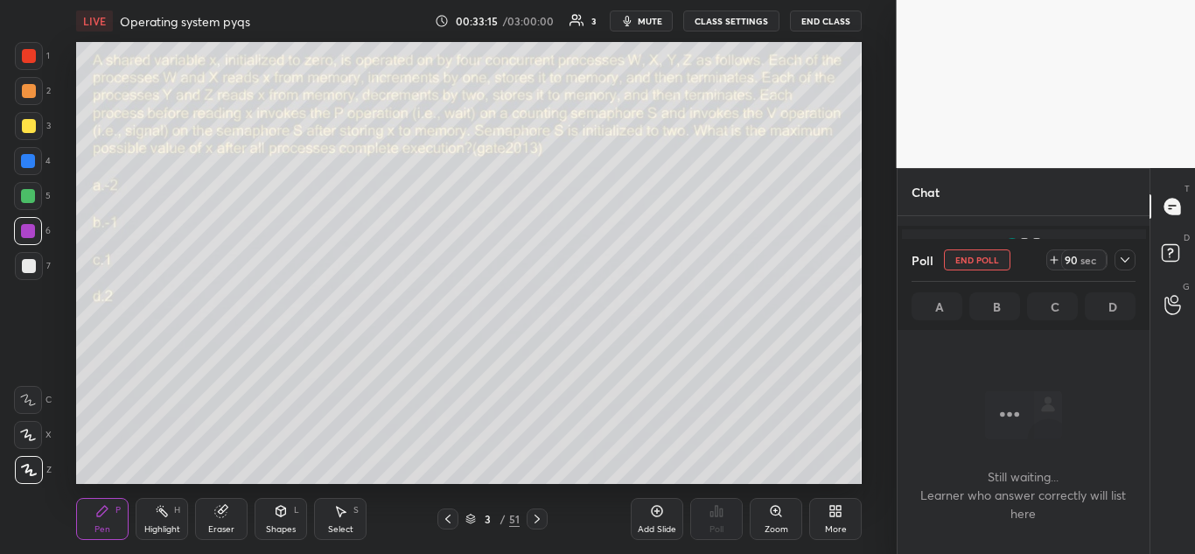
scroll to position [241, 247]
click at [1123, 255] on icon at bounding box center [1125, 260] width 14 height 14
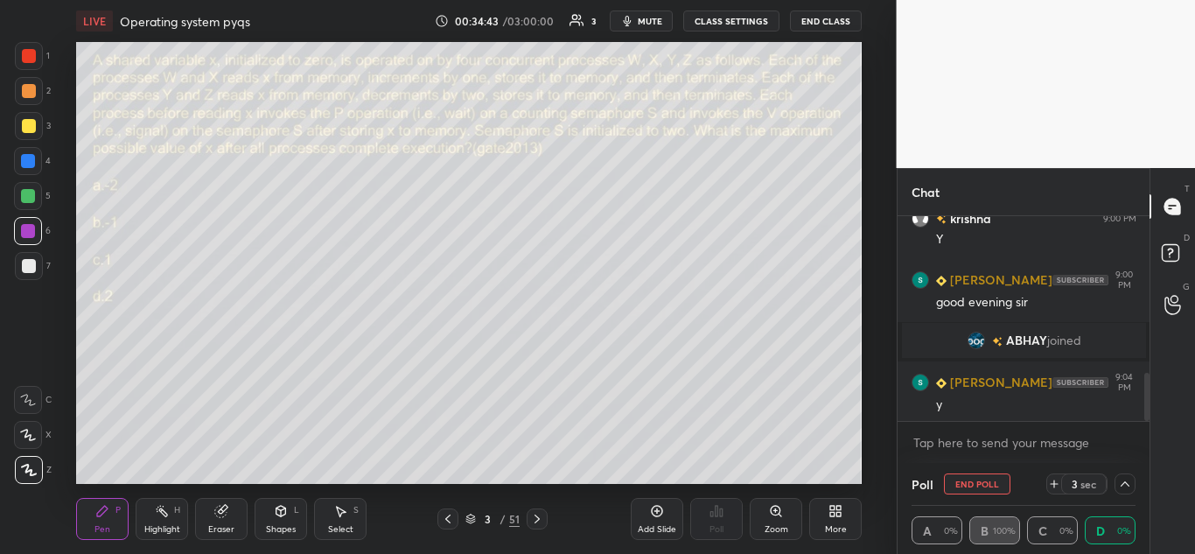
scroll to position [663, 0]
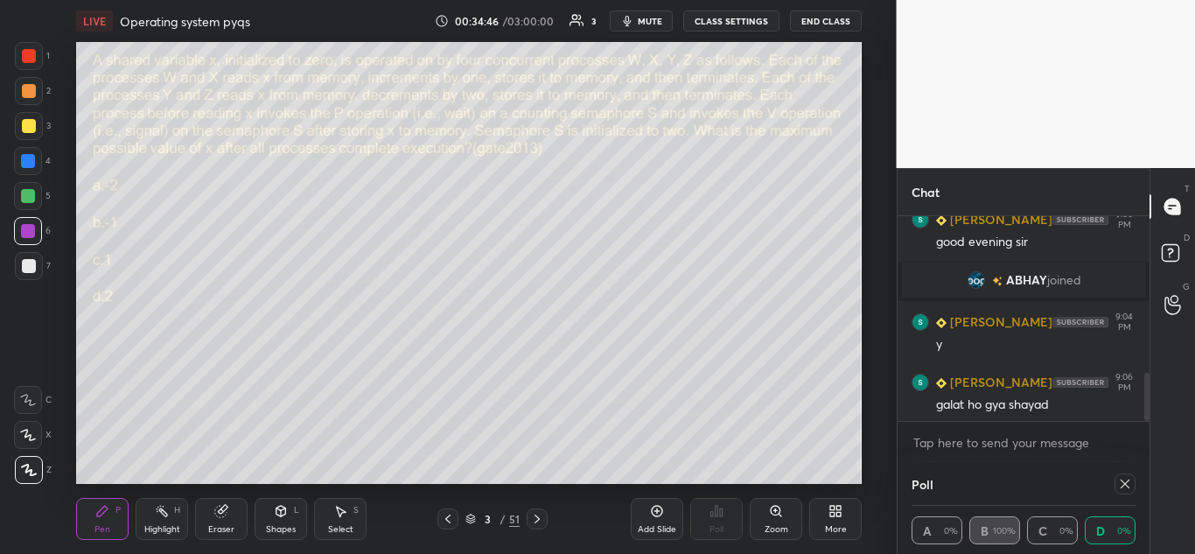
click at [1125, 481] on icon at bounding box center [1125, 484] width 14 height 14
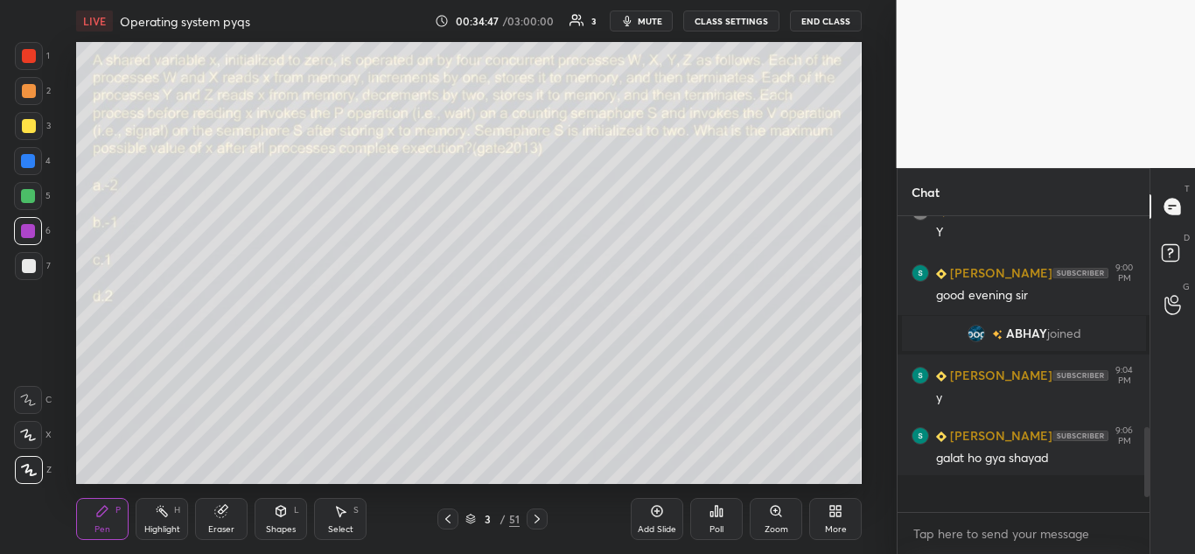
scroll to position [6, 6]
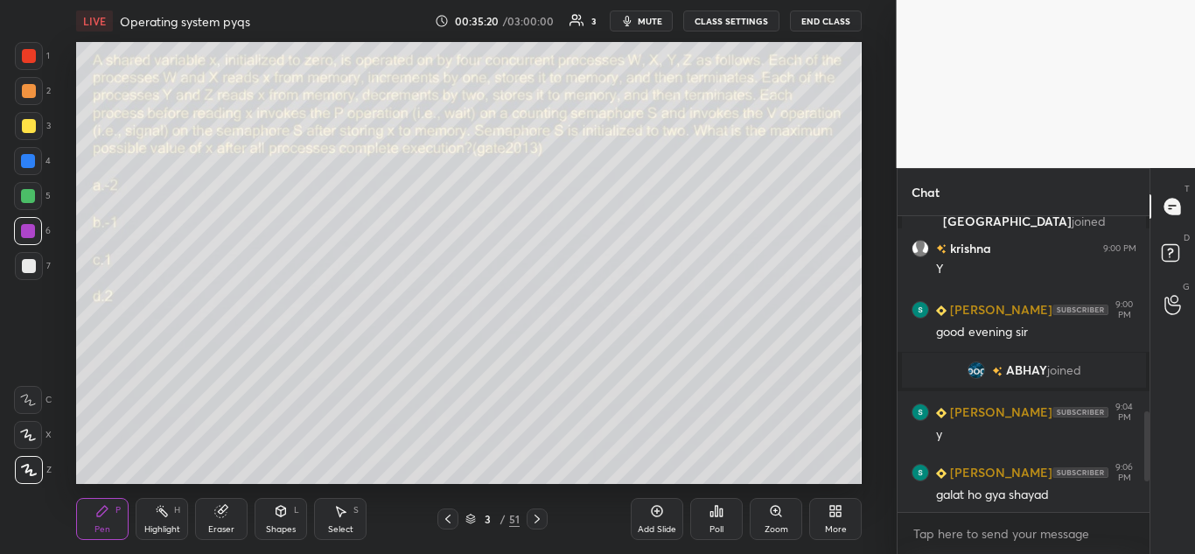
click at [31, 126] on div at bounding box center [29, 126] width 14 height 14
click at [27, 59] on div at bounding box center [29, 56] width 14 height 14
click at [30, 124] on div at bounding box center [29, 126] width 14 height 14
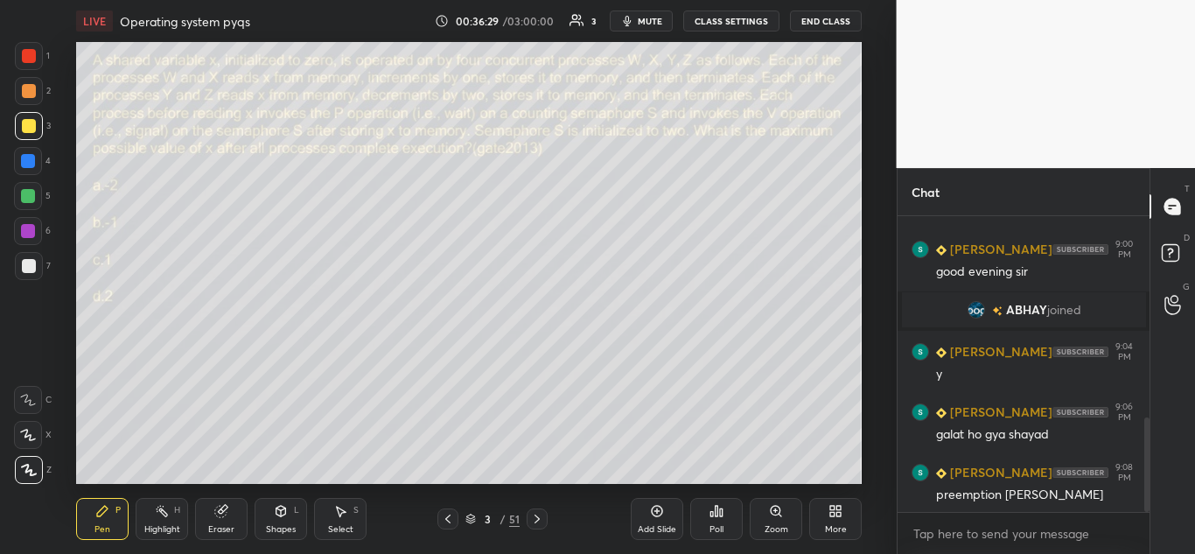
click at [228, 512] on icon at bounding box center [221, 511] width 14 height 14
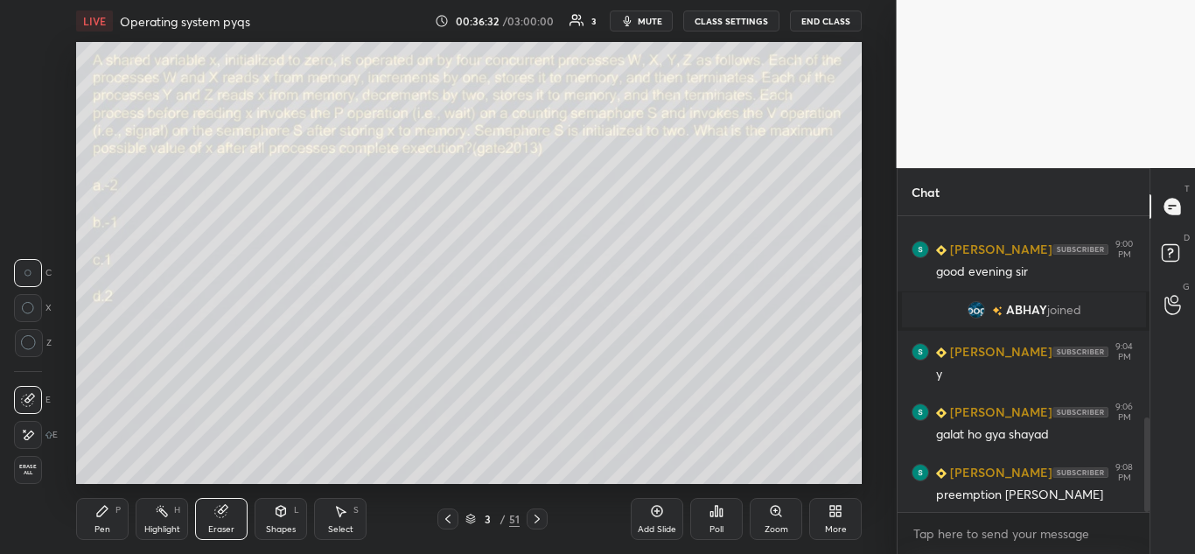
click at [107, 511] on icon at bounding box center [102, 511] width 14 height 14
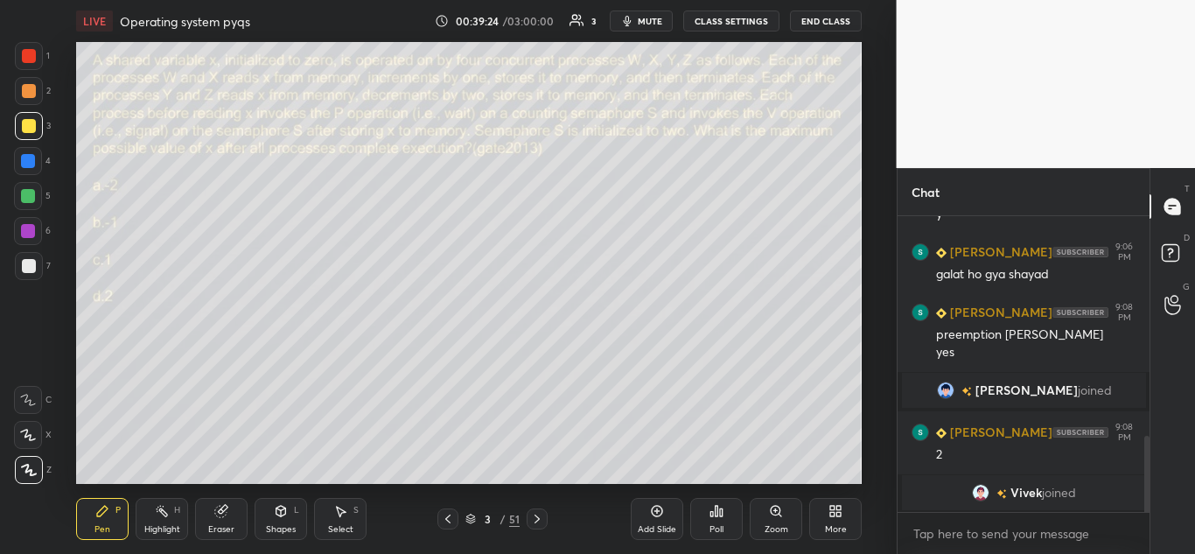
scroll to position [857, 0]
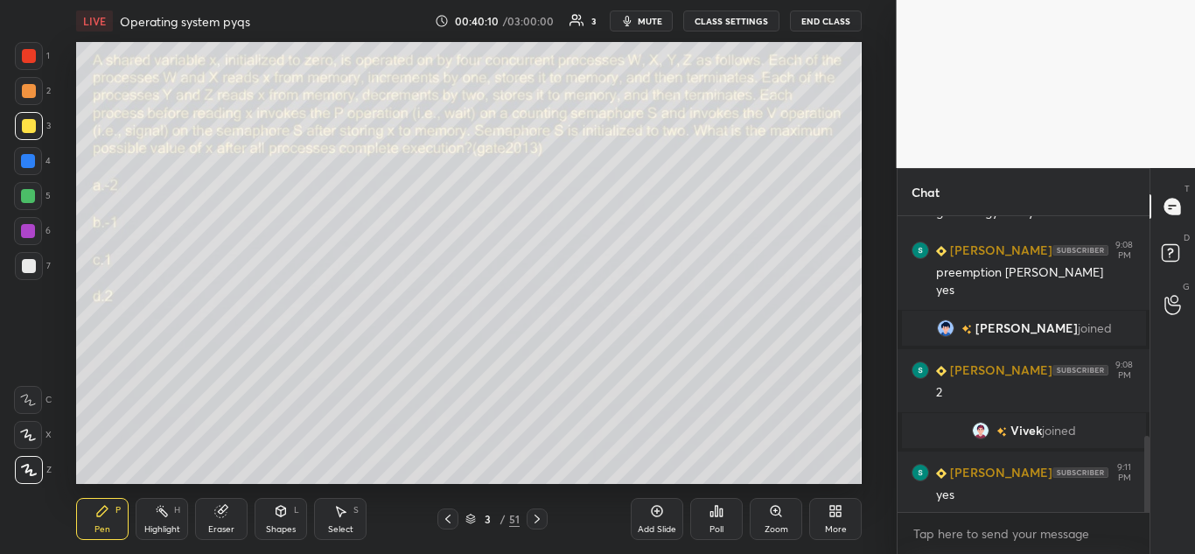
click at [32, 261] on div at bounding box center [29, 266] width 14 height 14
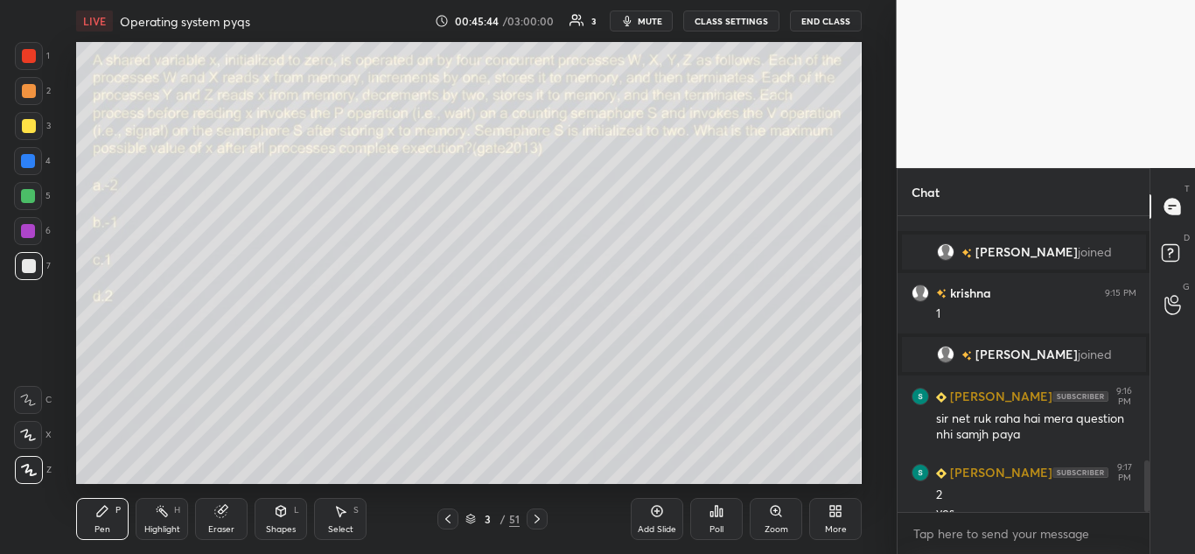
scroll to position [1390, 0]
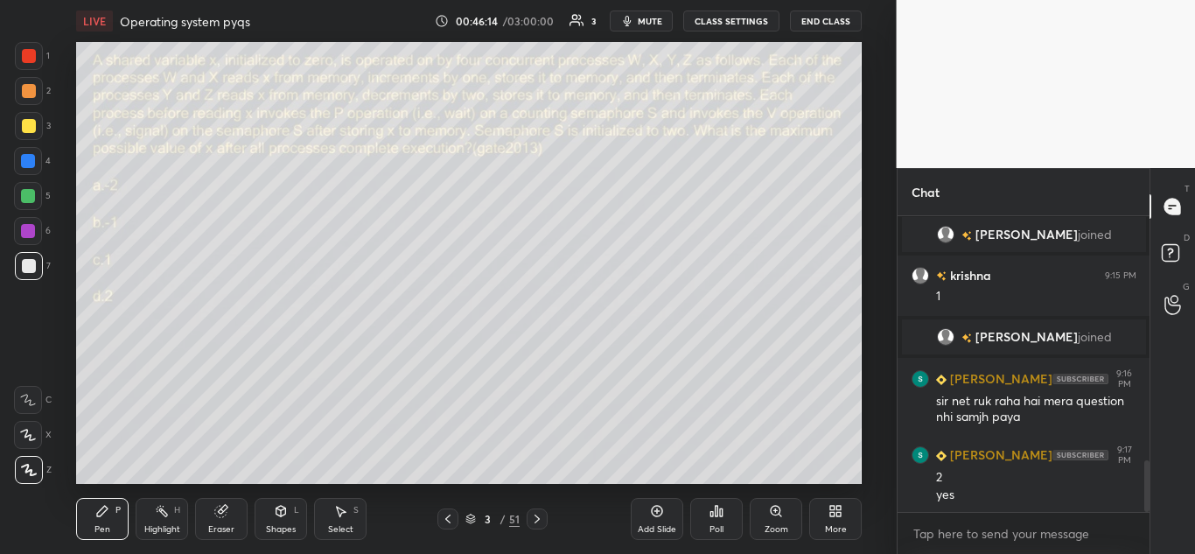
click at [470, 518] on icon at bounding box center [470, 518] width 10 height 10
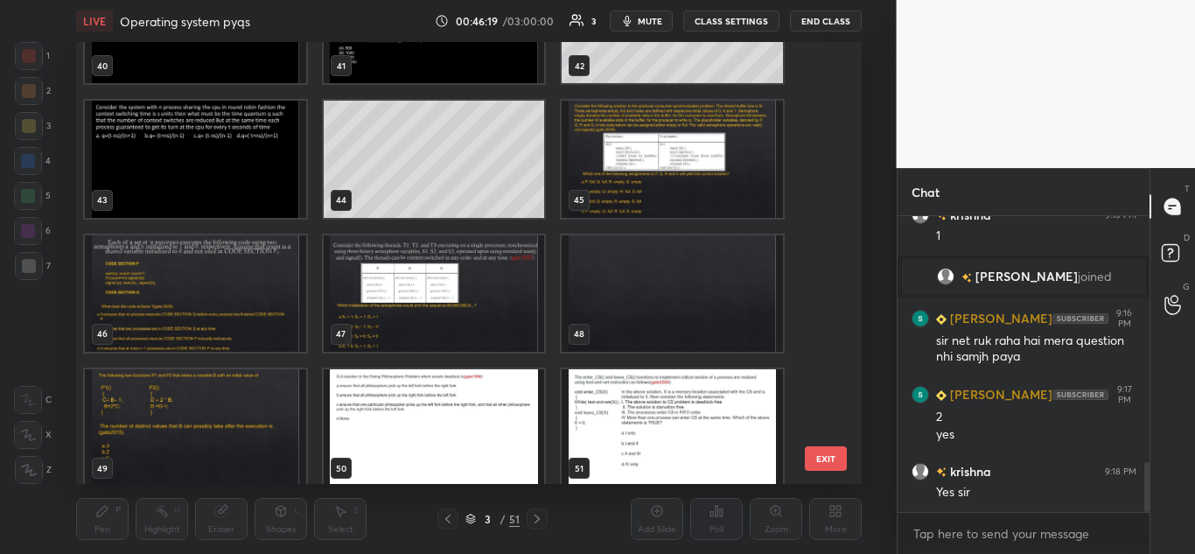
scroll to position [1838, 0]
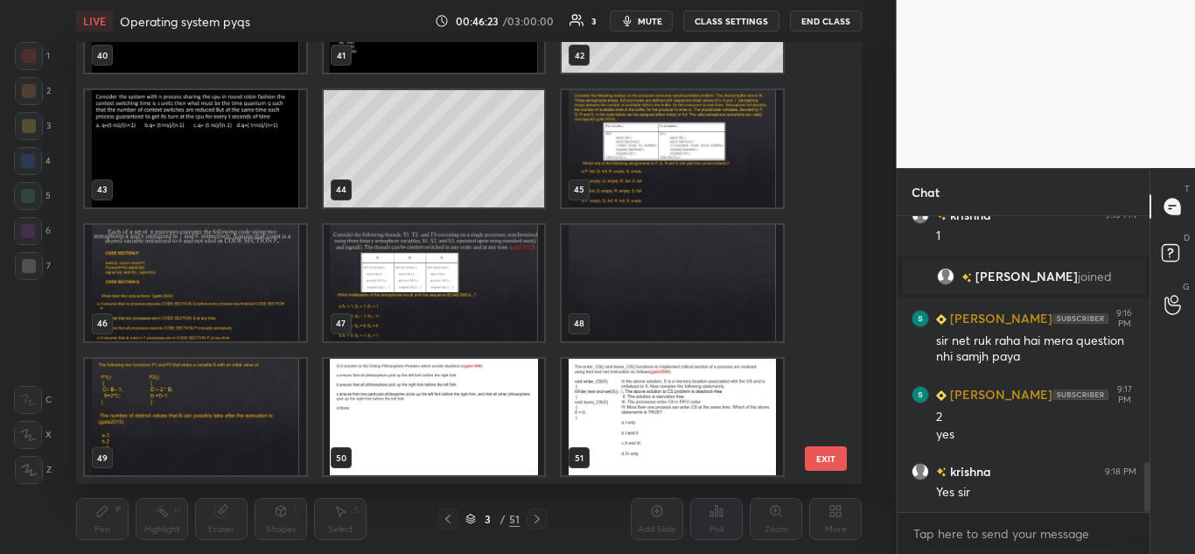
click at [456, 276] on img "grid" at bounding box center [434, 283] width 221 height 116
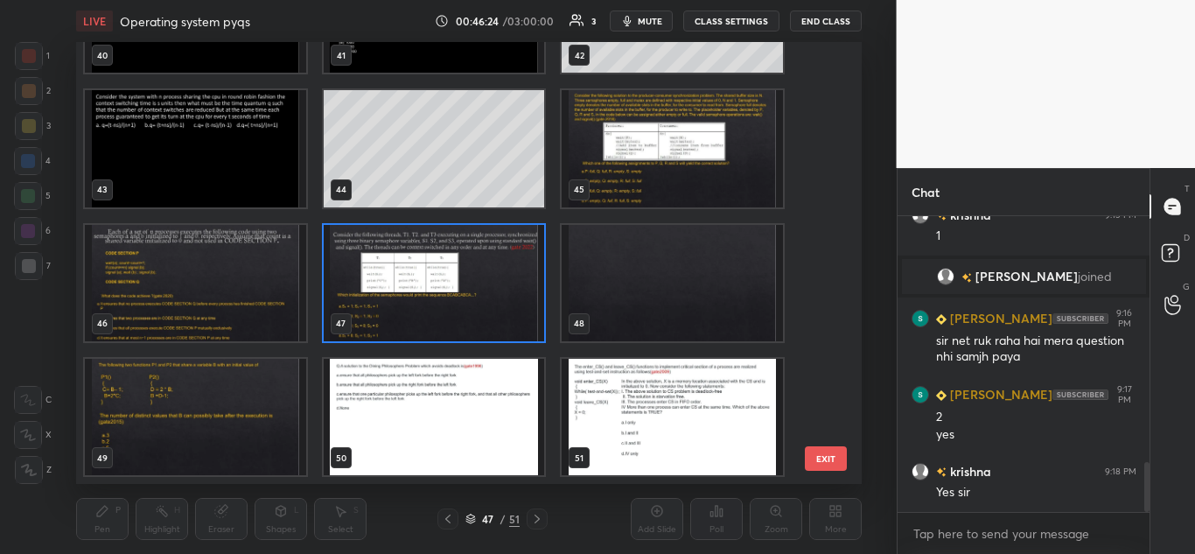
click at [465, 282] on img "grid" at bounding box center [434, 283] width 221 height 116
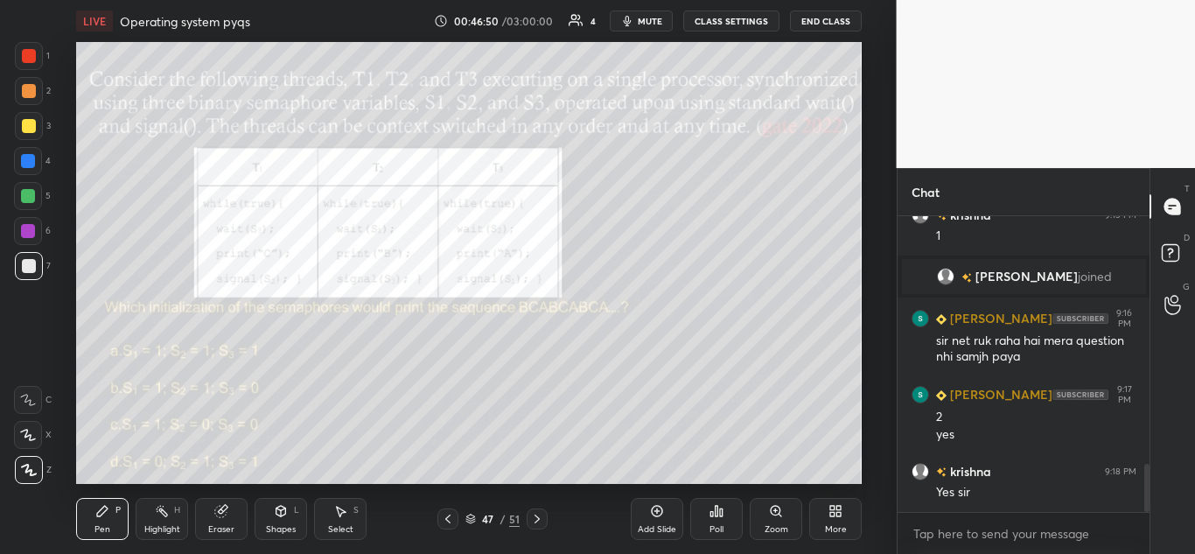
scroll to position [1510, 0]
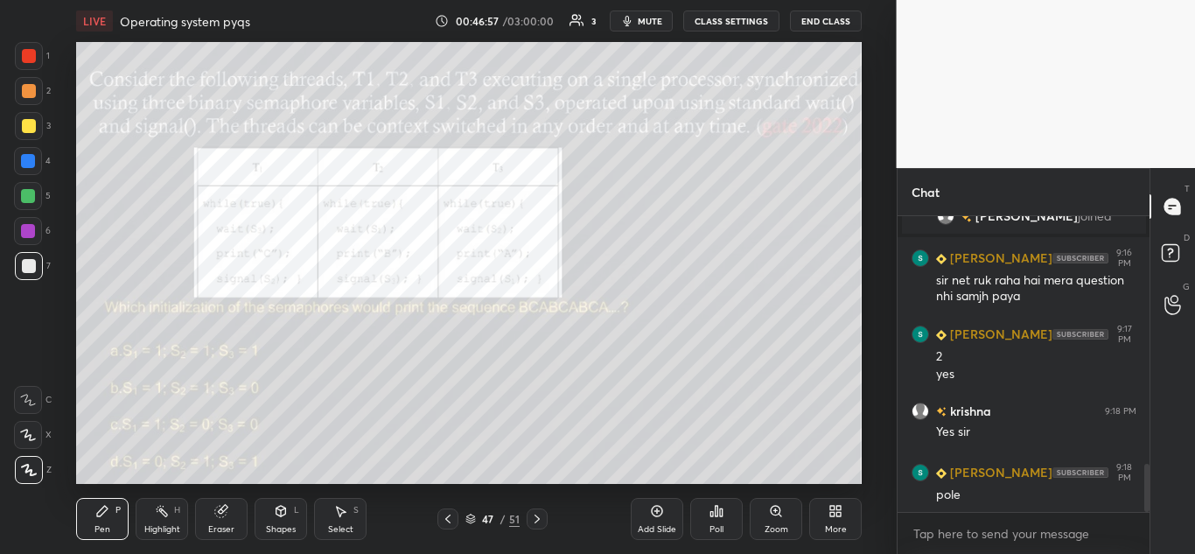
click at [723, 512] on icon at bounding box center [716, 511] width 14 height 14
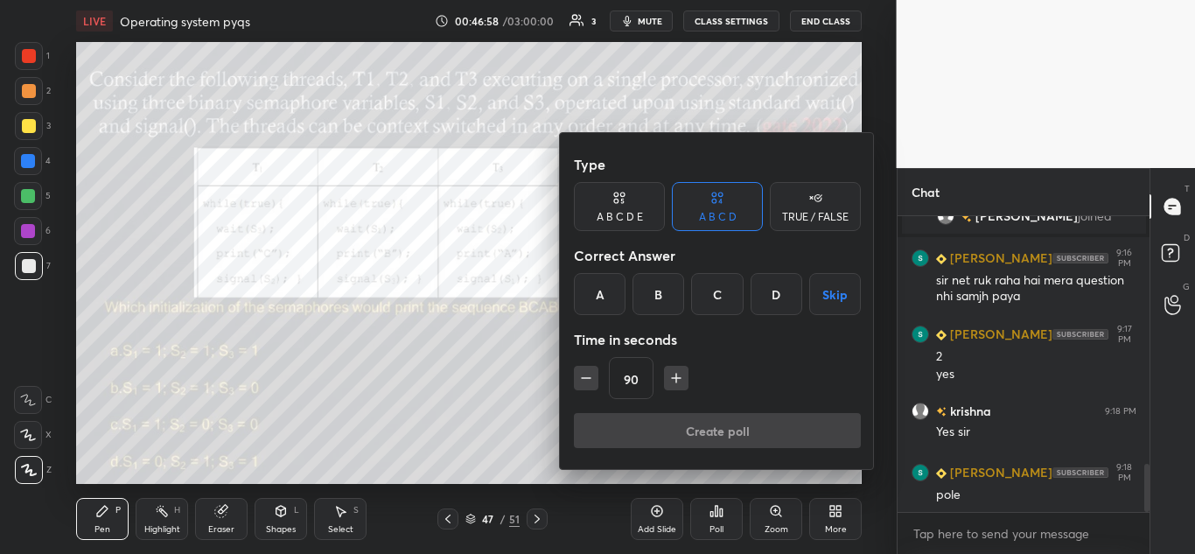
click at [718, 295] on div "C" at bounding box center [717, 294] width 52 height 42
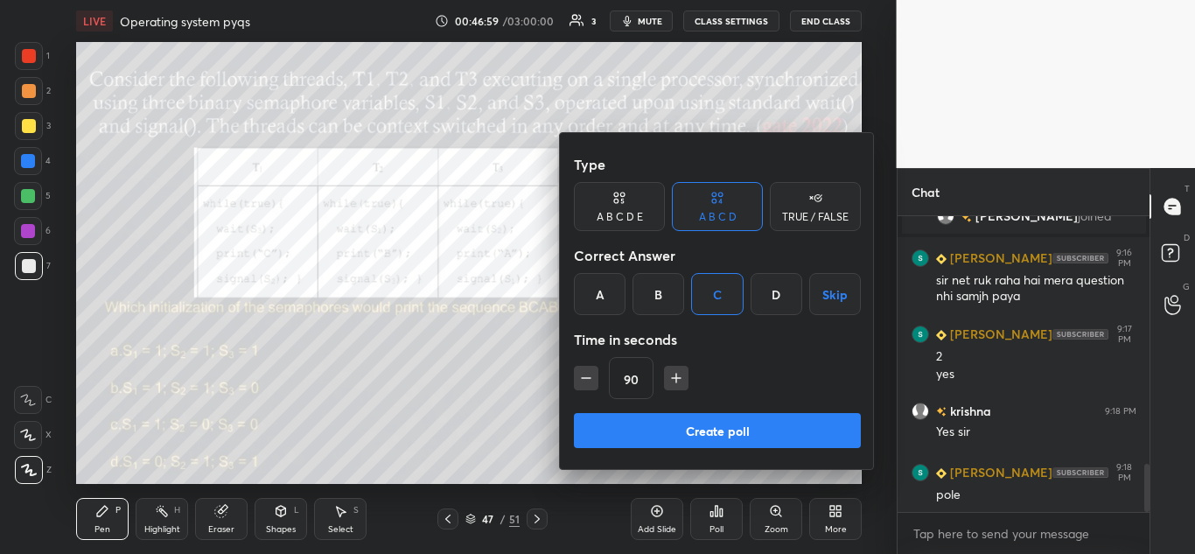
click at [708, 436] on button "Create poll" at bounding box center [717, 430] width 287 height 35
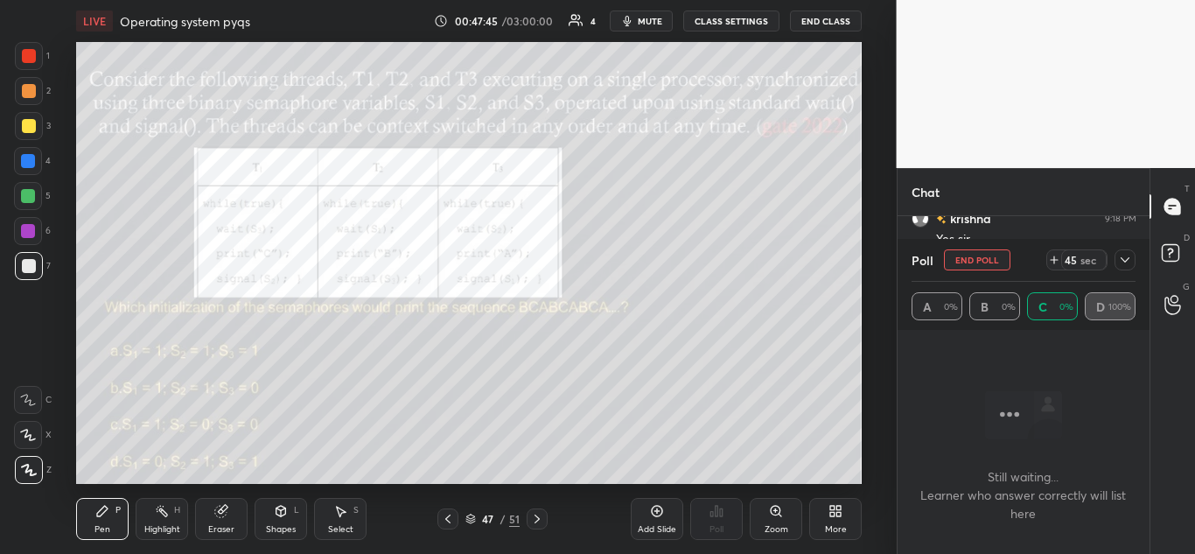
scroll to position [1679, 0]
click at [1124, 255] on icon at bounding box center [1125, 260] width 14 height 14
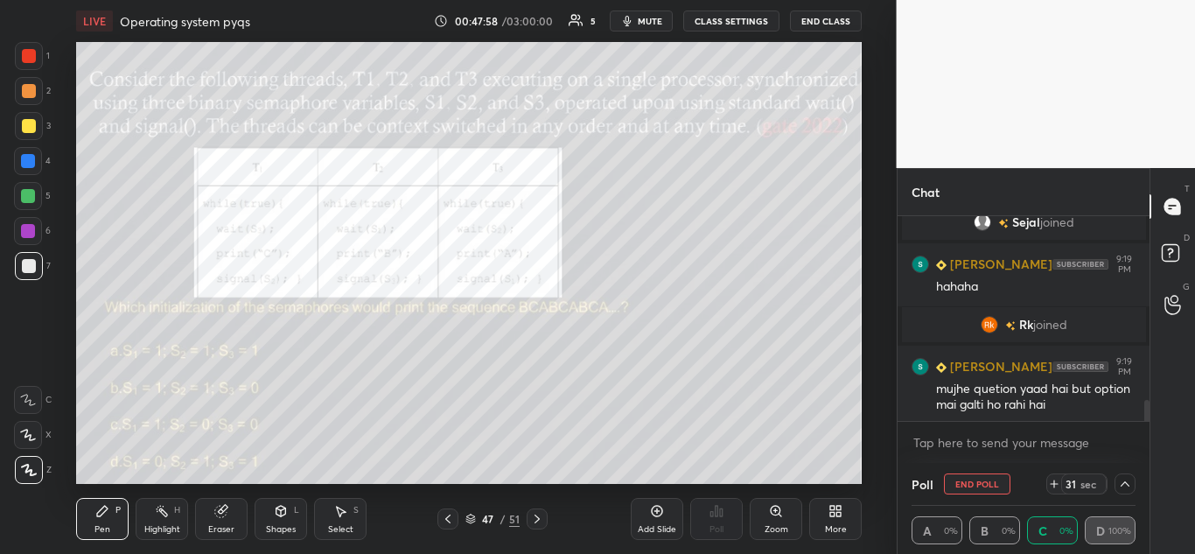
scroll to position [1817, 0]
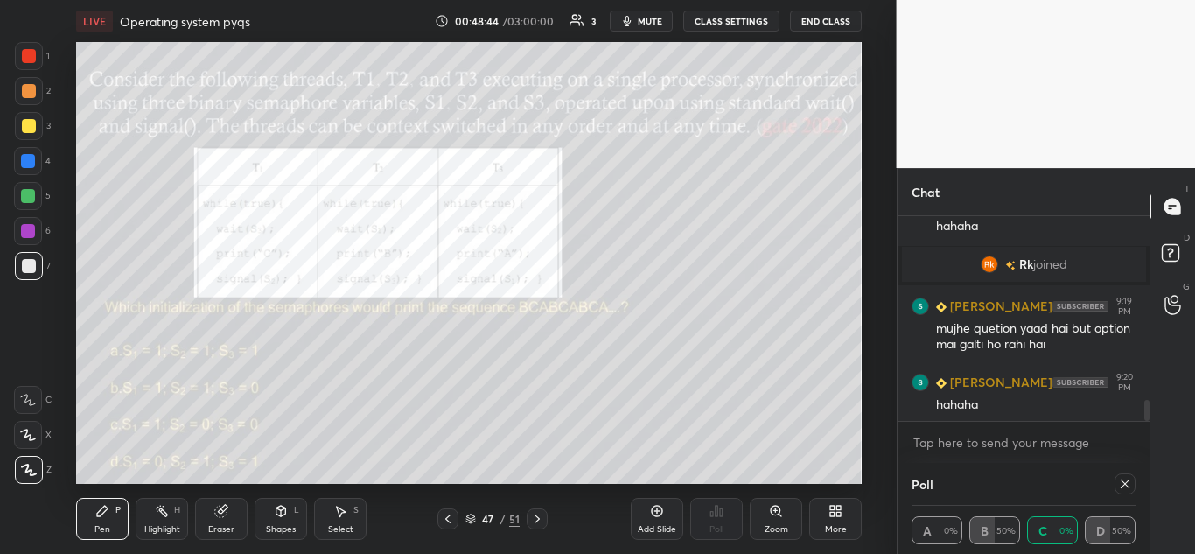
click at [1123, 481] on icon at bounding box center [1125, 484] width 14 height 14
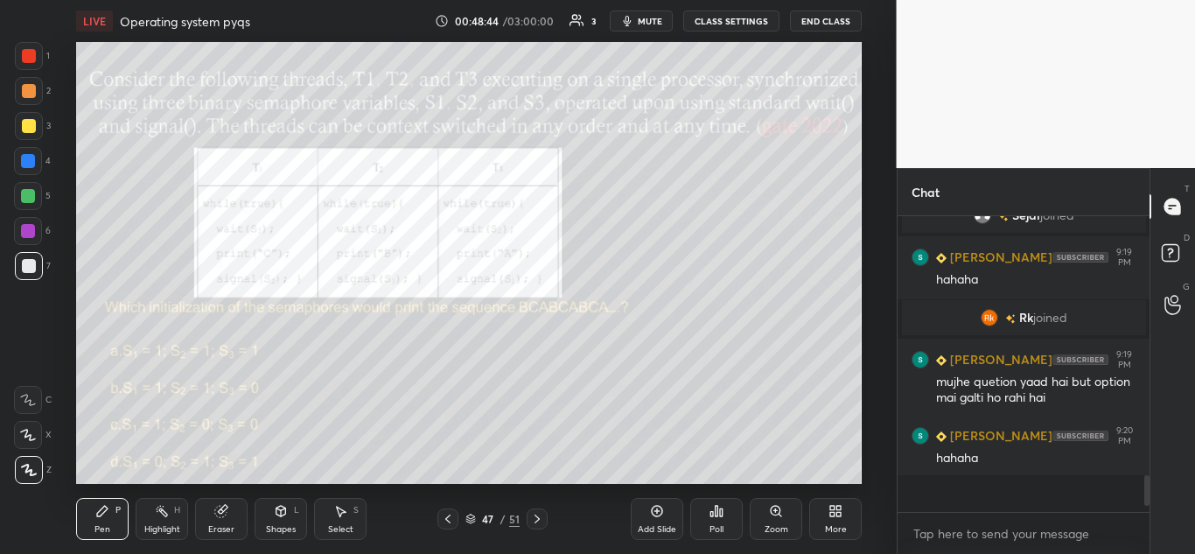
scroll to position [6, 6]
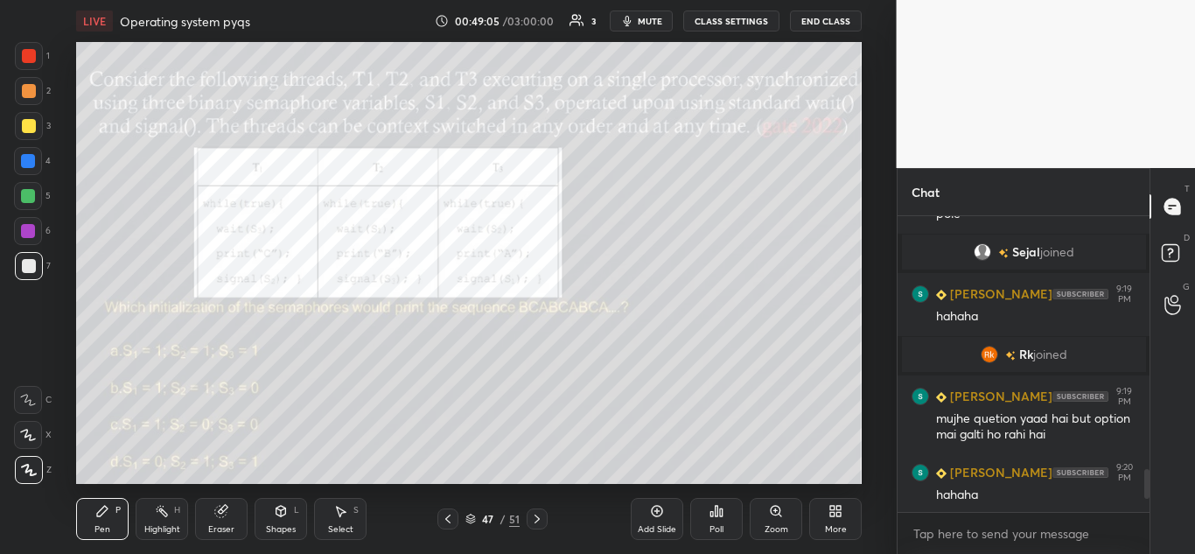
click at [24, 162] on div at bounding box center [28, 161] width 14 height 14
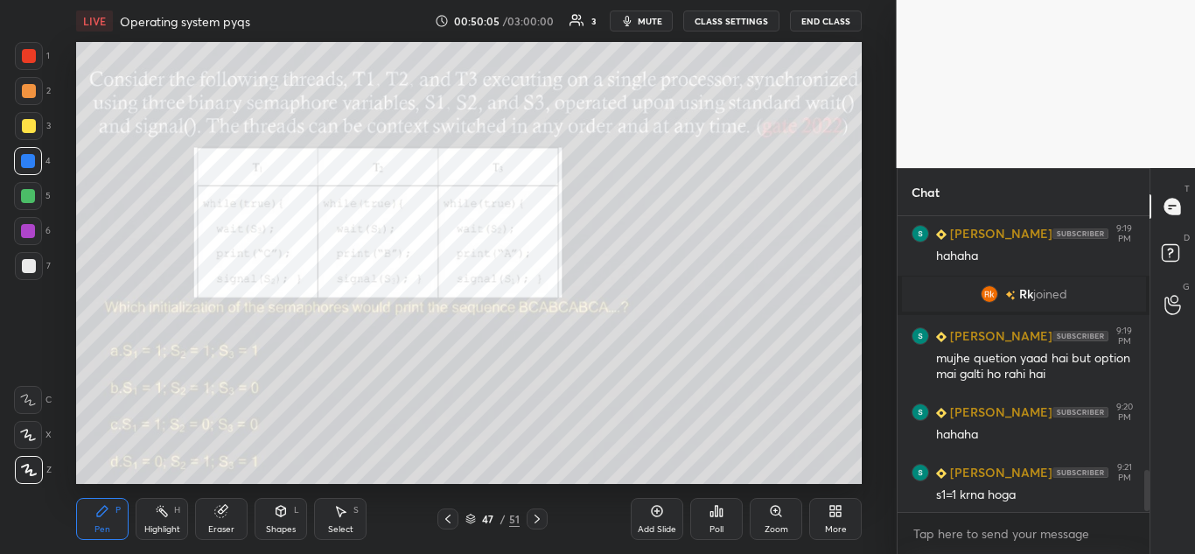
scroll to position [1848, 0]
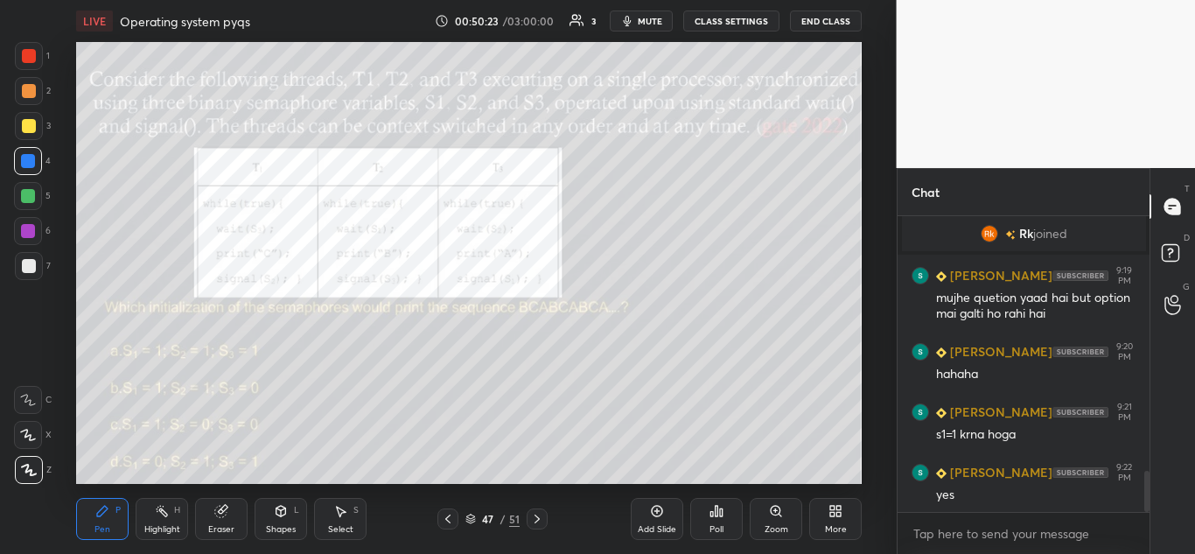
click at [233, 516] on div "Eraser" at bounding box center [221, 519] width 52 height 42
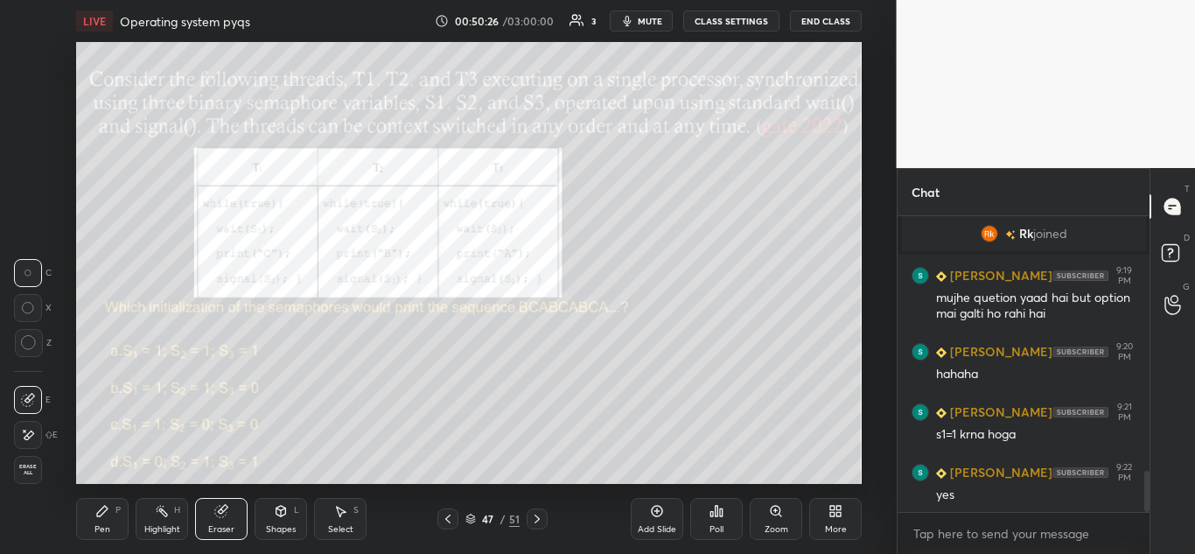
click at [98, 526] on div "Pen" at bounding box center [102, 529] width 16 height 9
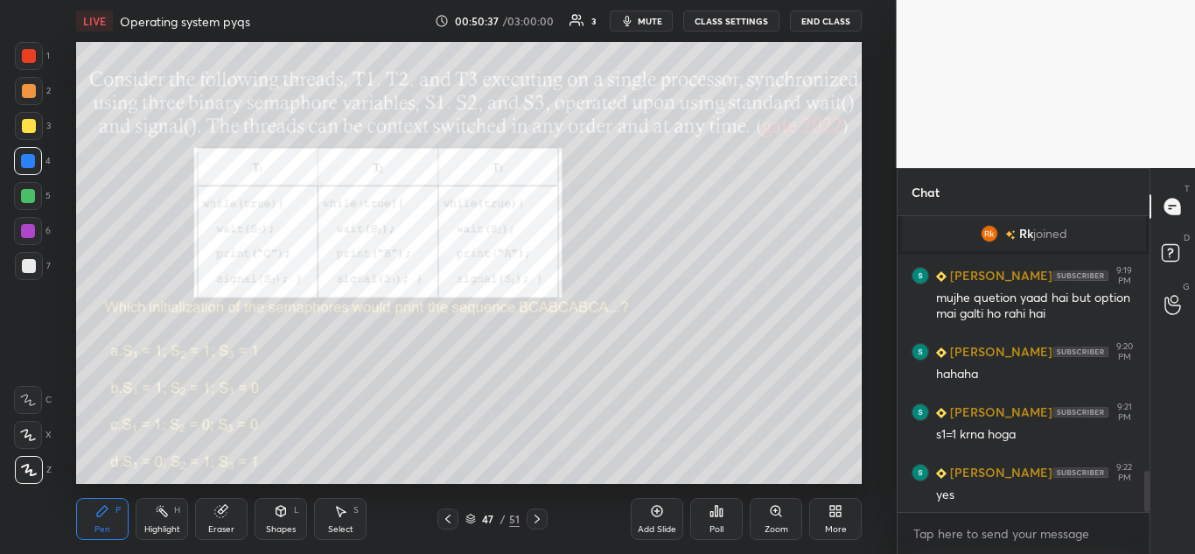
scroll to position [1865, 0]
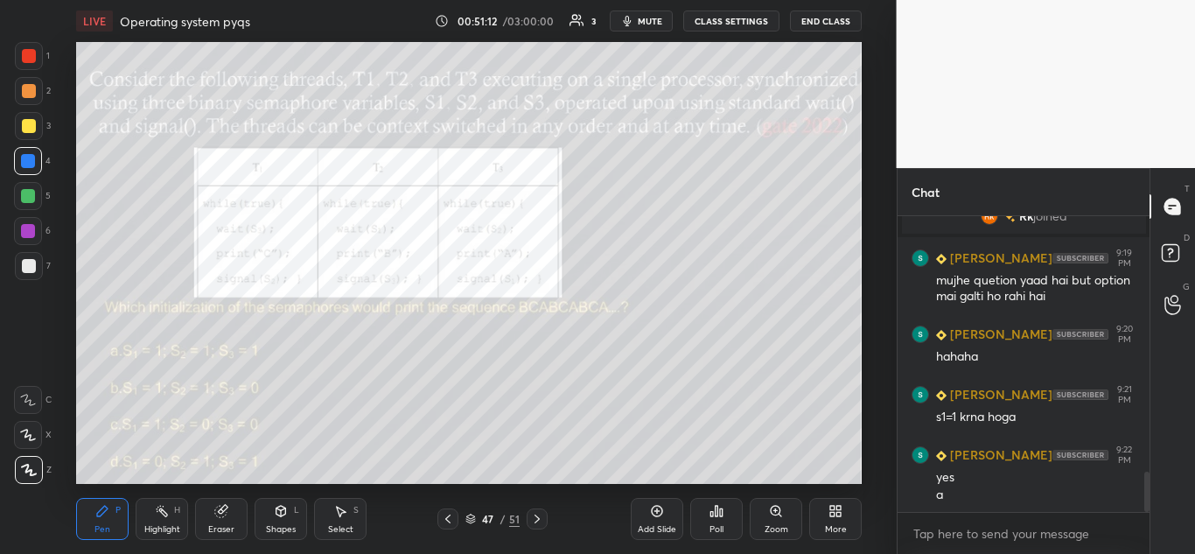
click at [233, 507] on div "Eraser" at bounding box center [221, 519] width 52 height 42
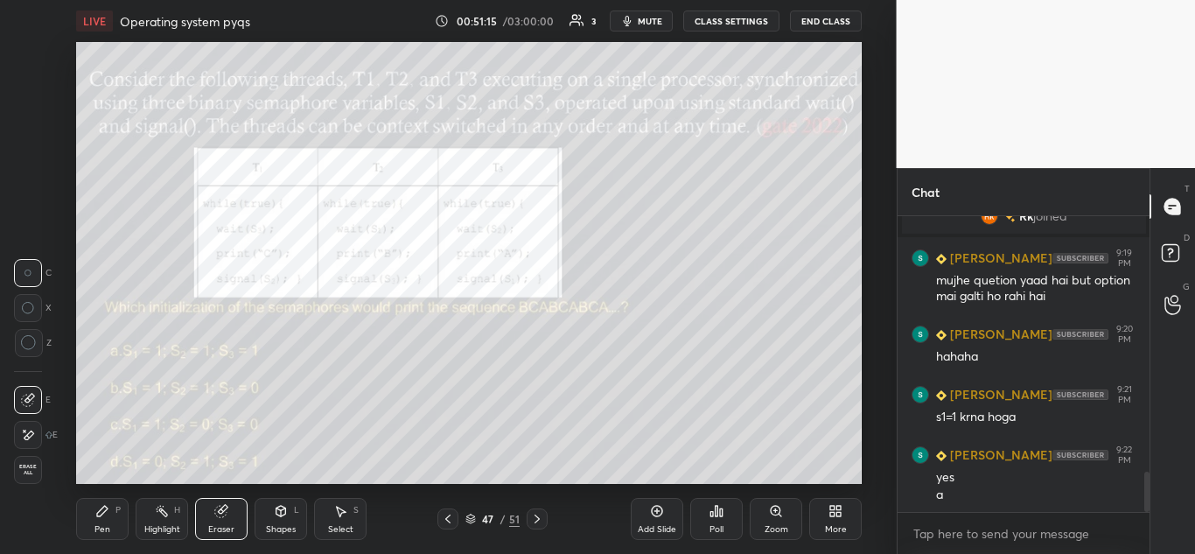
click at [24, 345] on icon at bounding box center [29, 343] width 16 height 16
click at [106, 515] on icon at bounding box center [102, 511] width 14 height 14
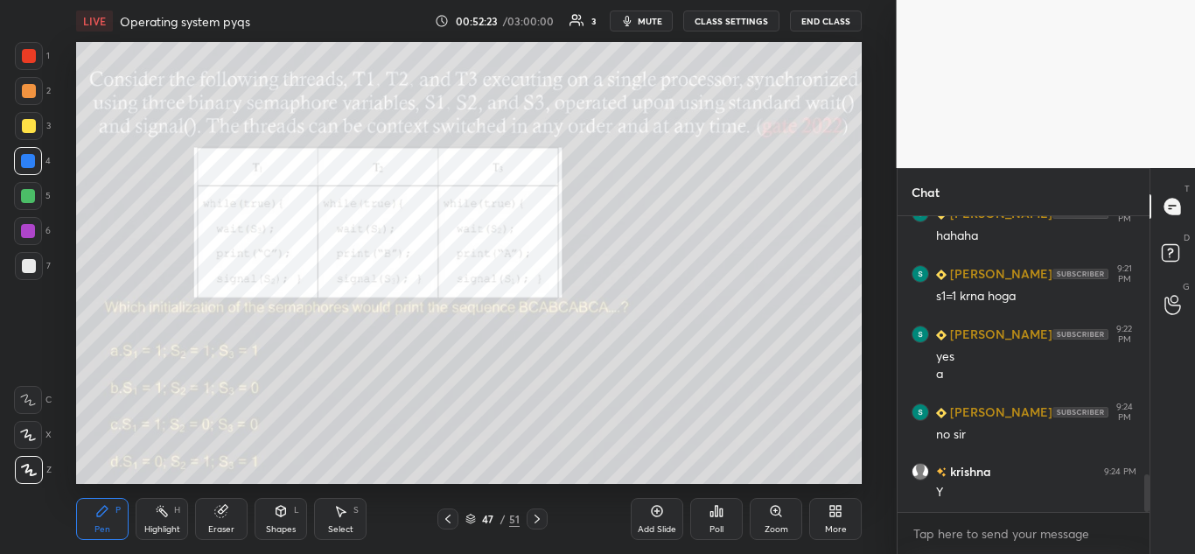
scroll to position [2046, 0]
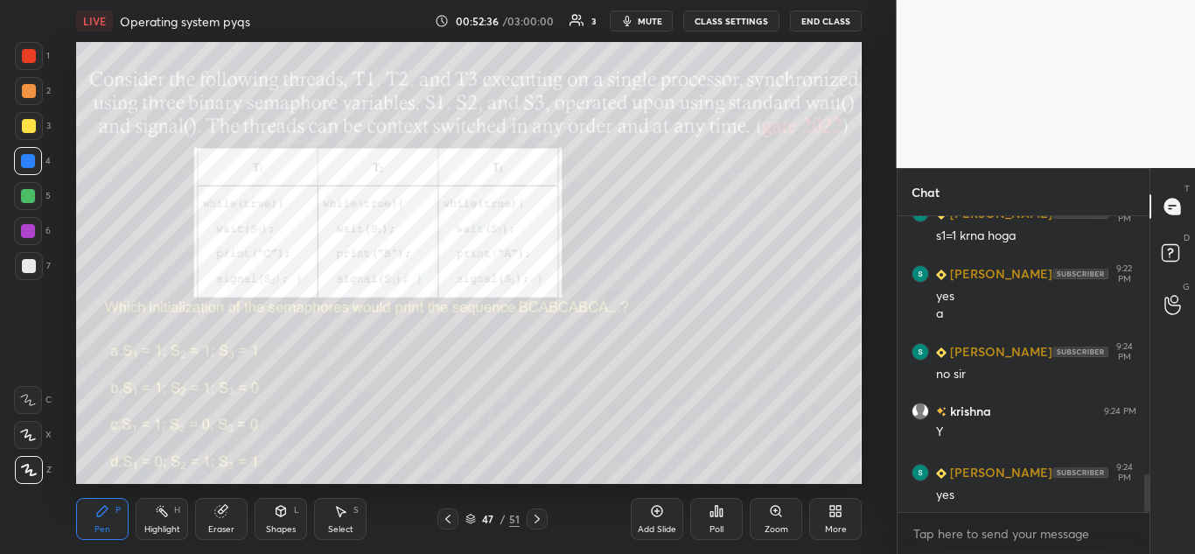
click at [539, 517] on icon at bounding box center [537, 519] width 14 height 14
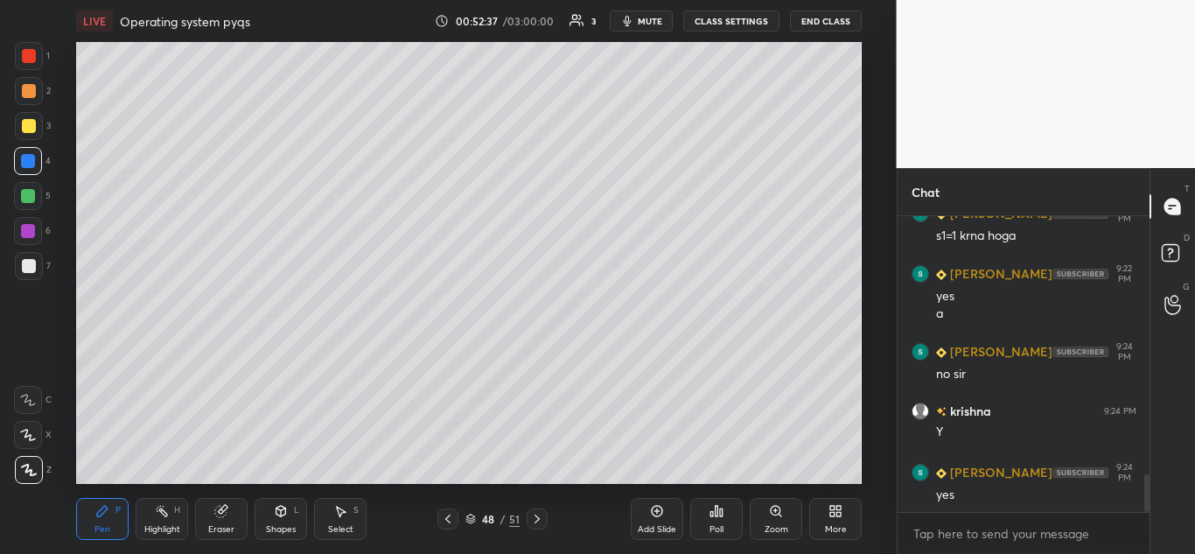
click at [539, 518] on icon at bounding box center [537, 519] width 14 height 14
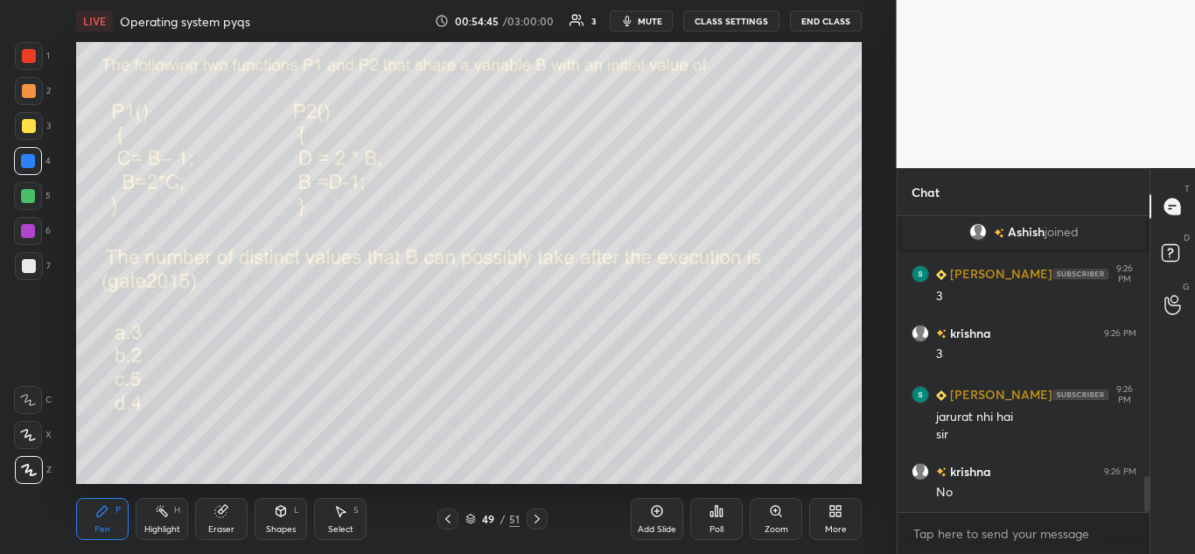
scroll to position [2205, 0]
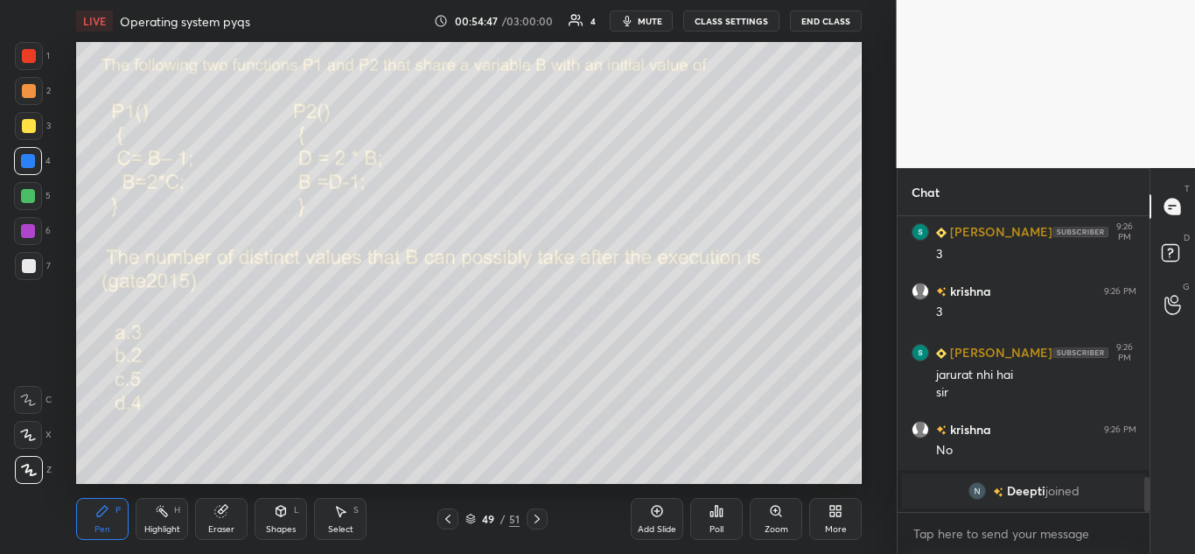
click at [538, 513] on icon at bounding box center [537, 519] width 14 height 14
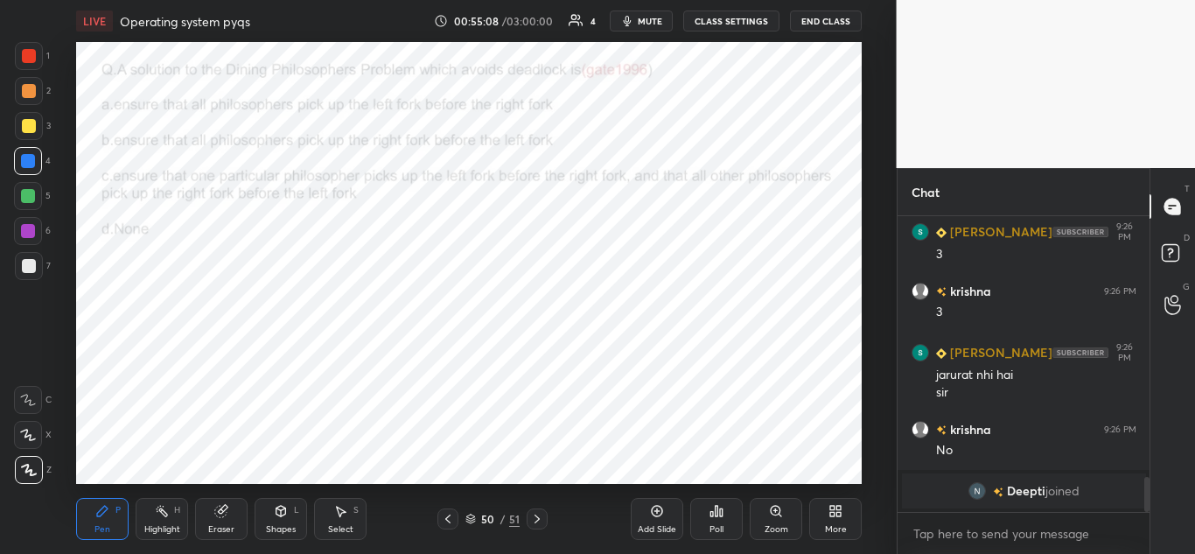
click at [717, 505] on icon at bounding box center [716, 511] width 14 height 14
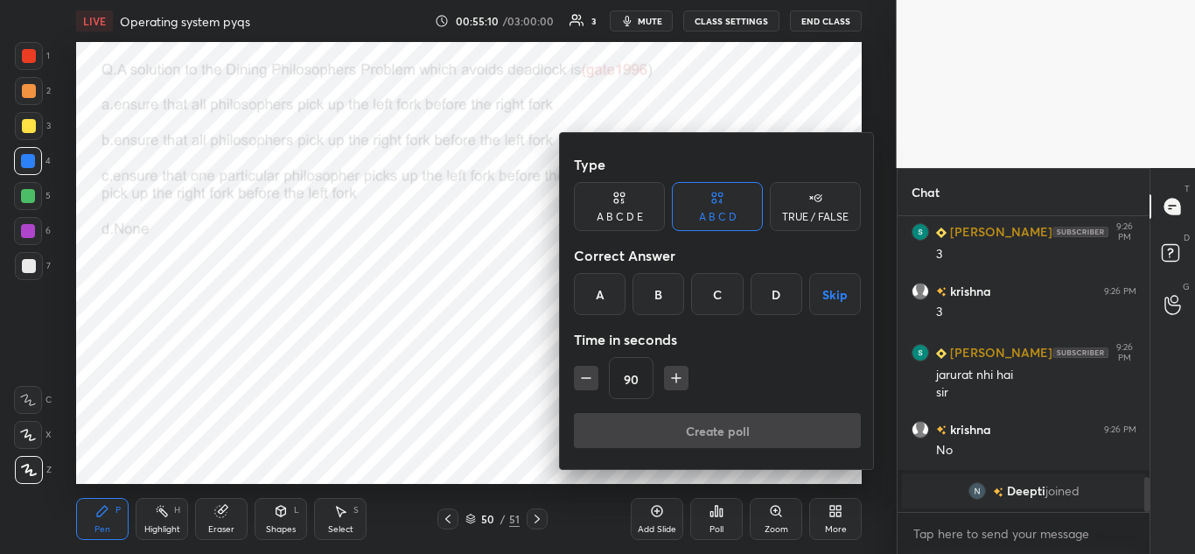
click at [718, 292] on div "C" at bounding box center [717, 294] width 52 height 42
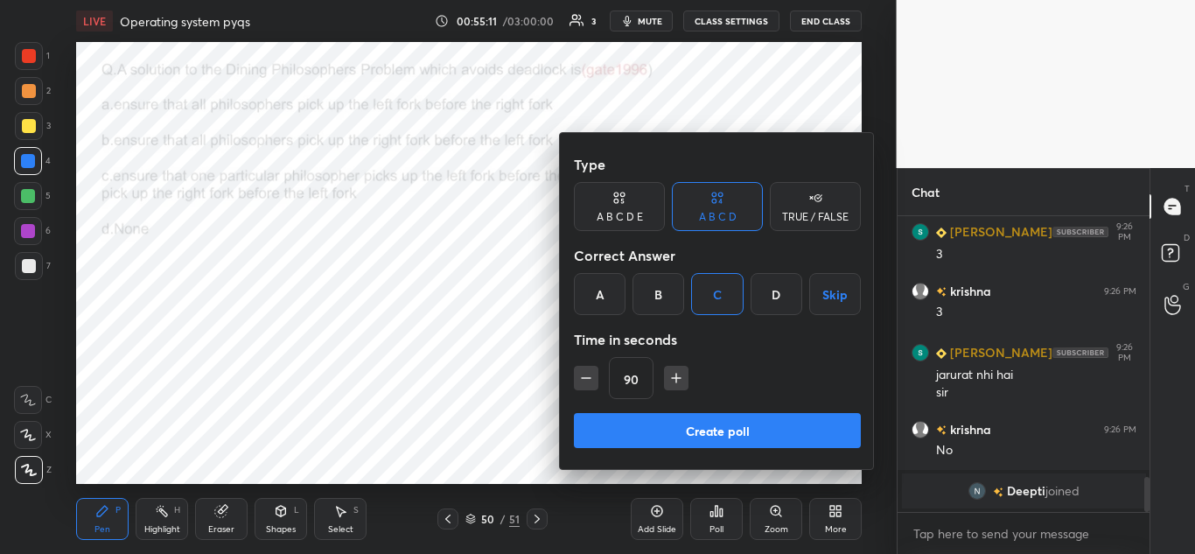
click at [734, 422] on button "Create poll" at bounding box center [717, 430] width 287 height 35
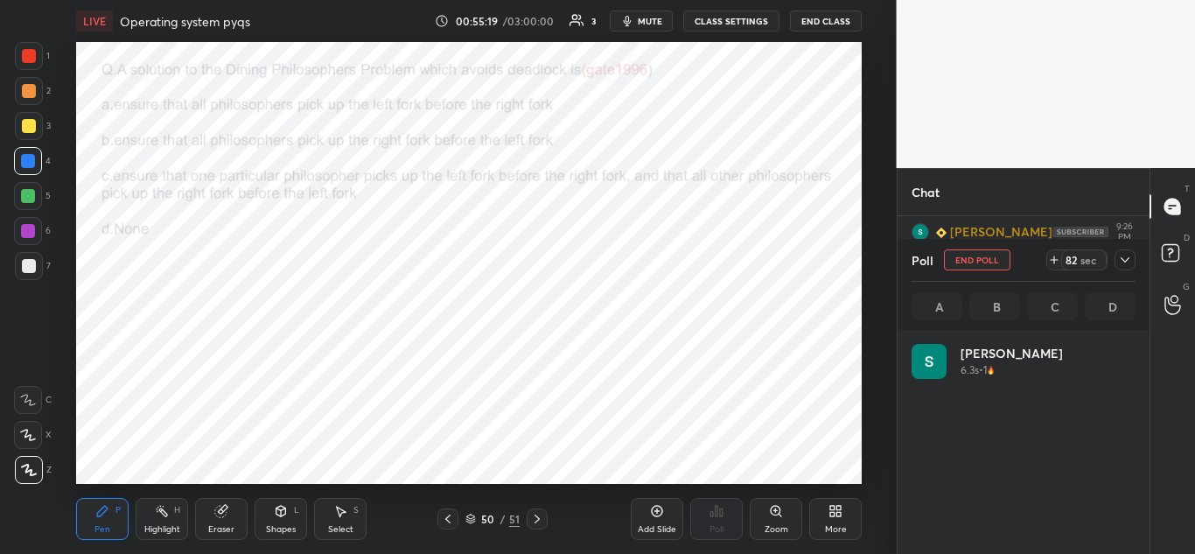
scroll to position [6, 6]
click at [983, 260] on button "End Poll" at bounding box center [977, 259] width 66 height 21
type textarea "x"
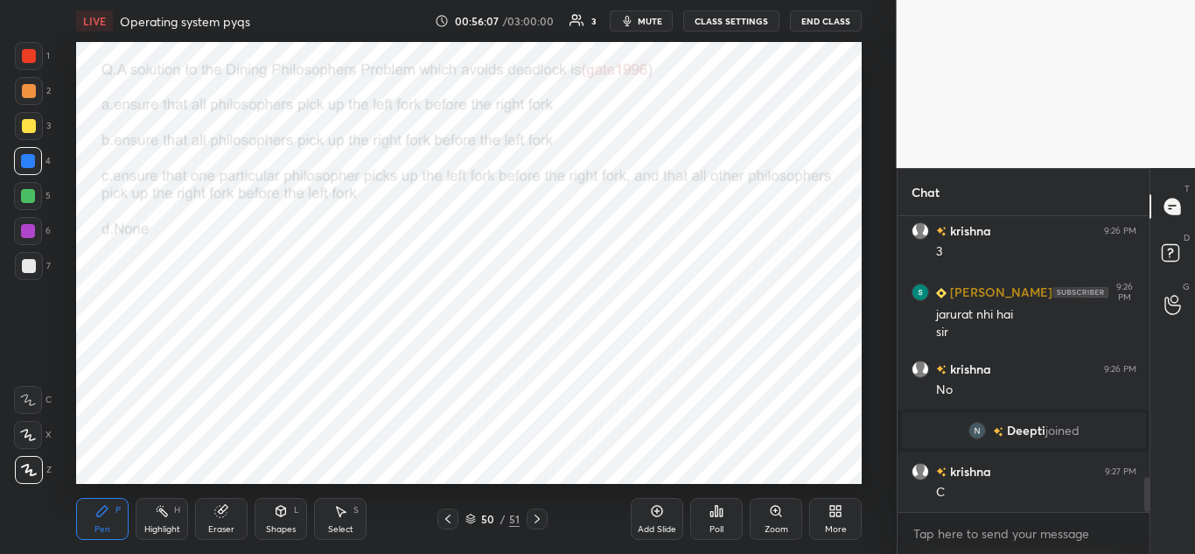
scroll to position [2212, 0]
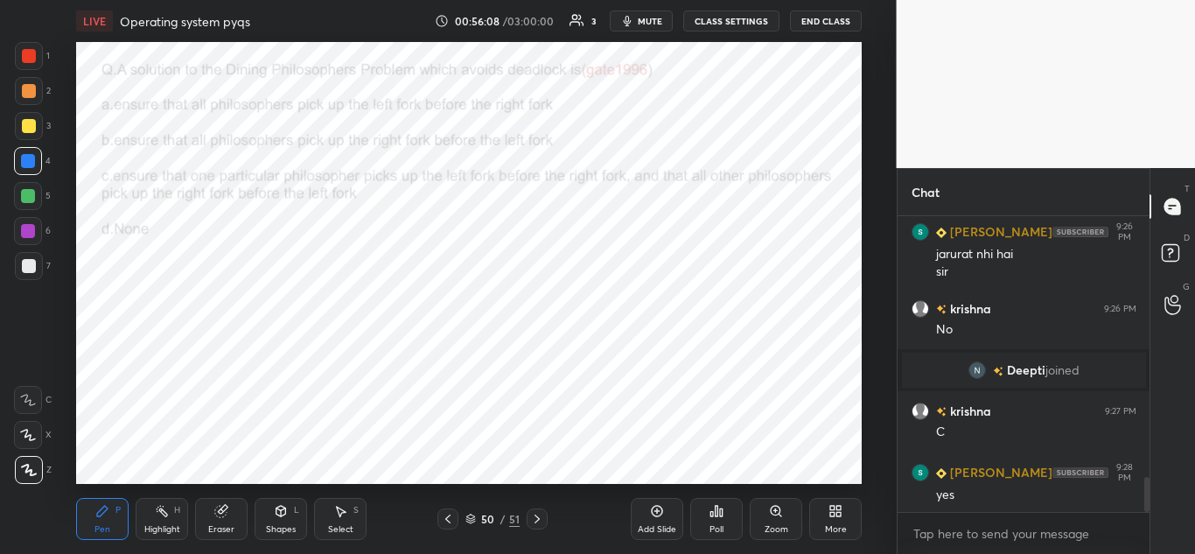
click at [539, 514] on icon at bounding box center [537, 519] width 14 height 14
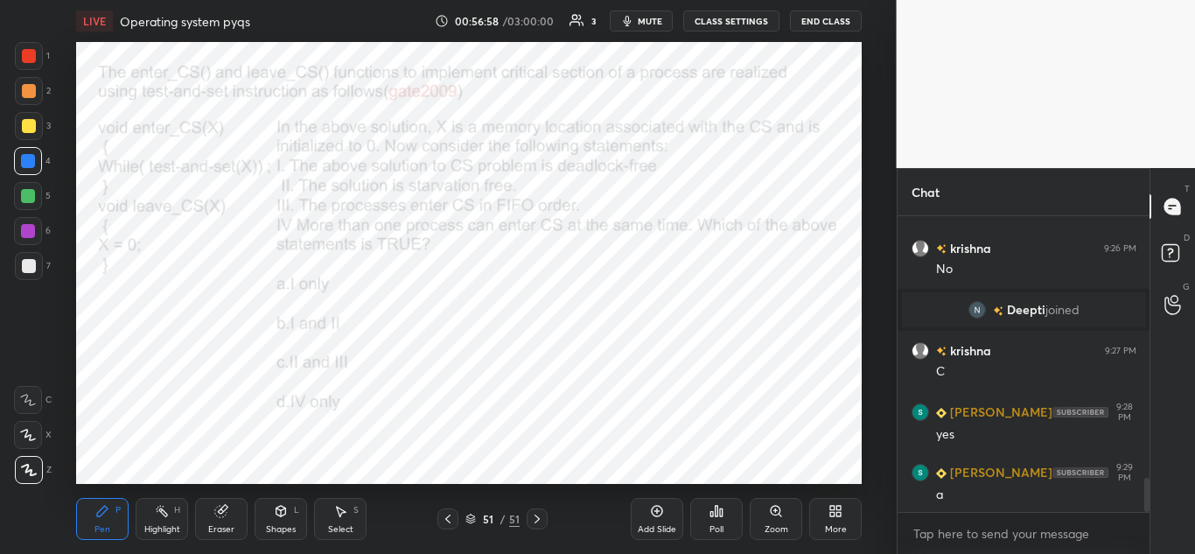
click at [717, 514] on icon at bounding box center [716, 510] width 3 height 10
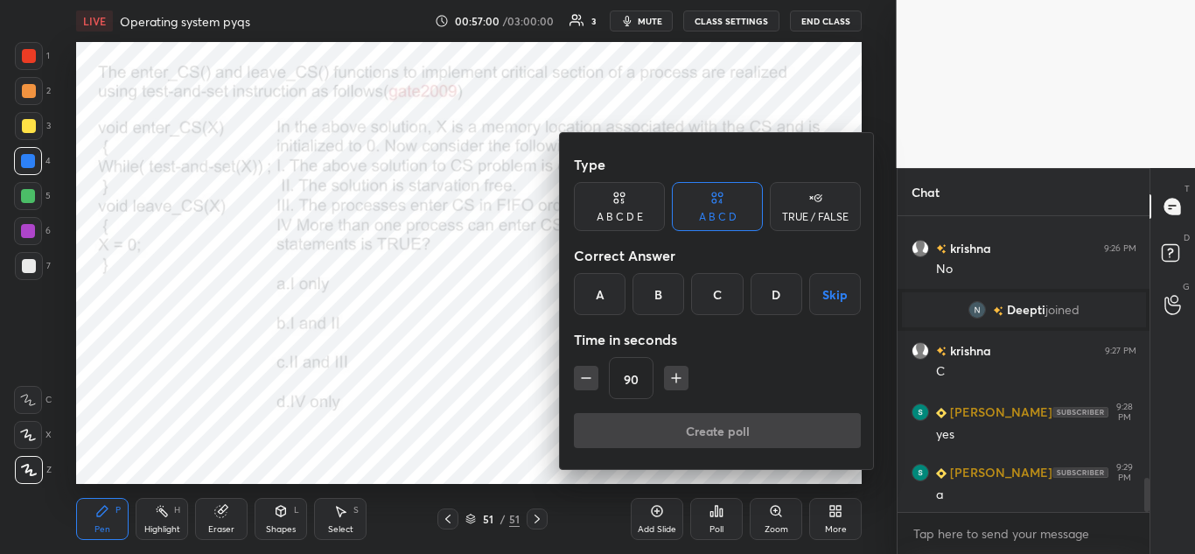
click at [603, 287] on div "A" at bounding box center [600, 294] width 52 height 42
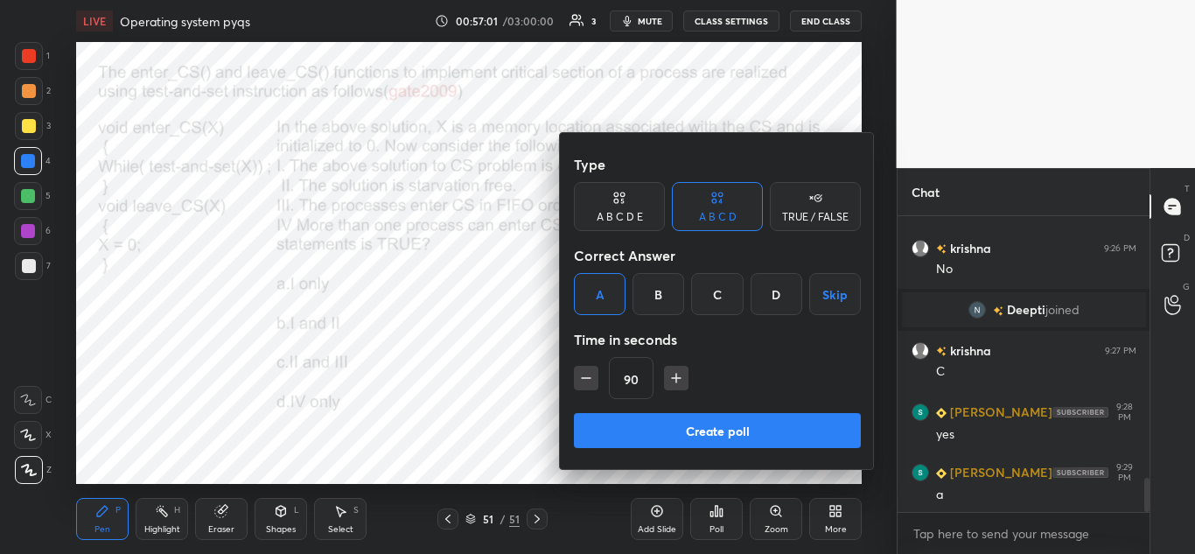
click at [589, 380] on icon "button" at bounding box center [585, 377] width 17 height 17
type input "75"
click at [712, 433] on button "Create poll" at bounding box center [717, 430] width 287 height 35
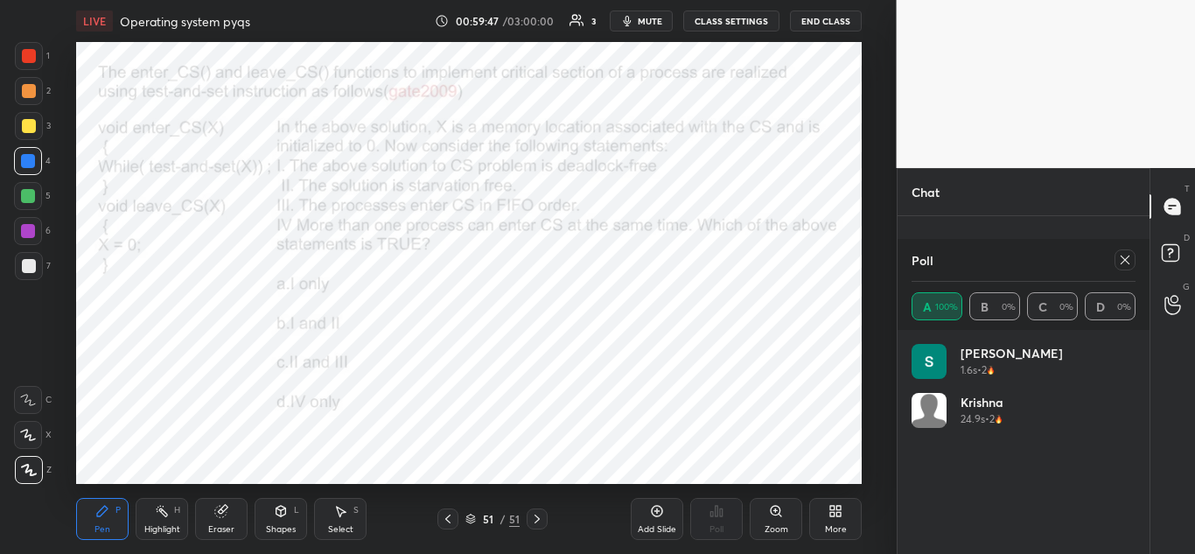
scroll to position [2456, 0]
click at [446, 519] on icon at bounding box center [447, 518] width 5 height 9
click at [448, 520] on icon at bounding box center [447, 518] width 5 height 9
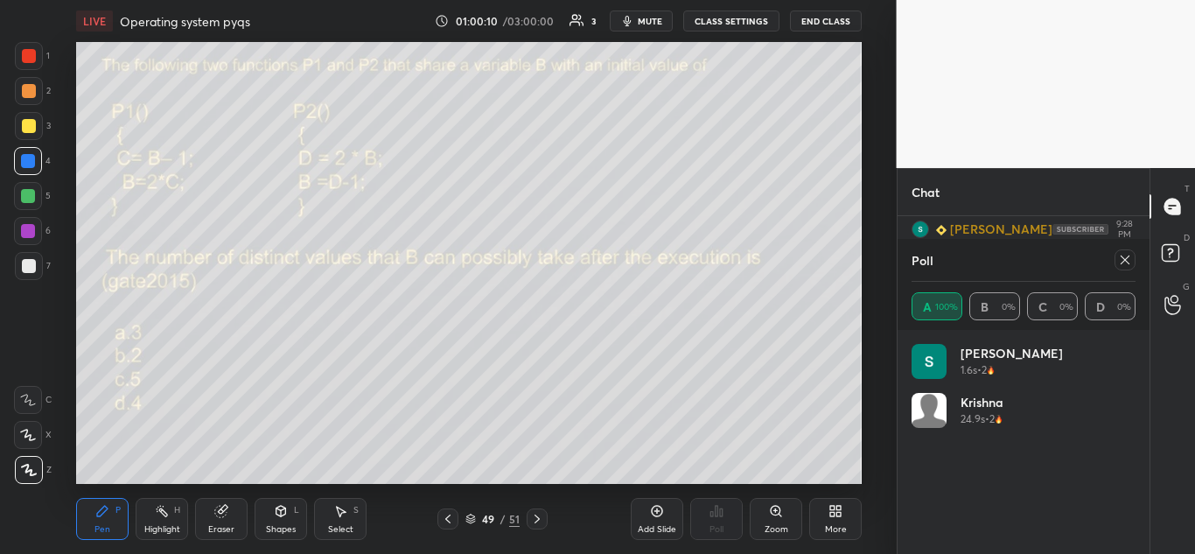
click at [449, 519] on icon at bounding box center [448, 519] width 14 height 14
click at [453, 521] on icon at bounding box center [448, 519] width 14 height 14
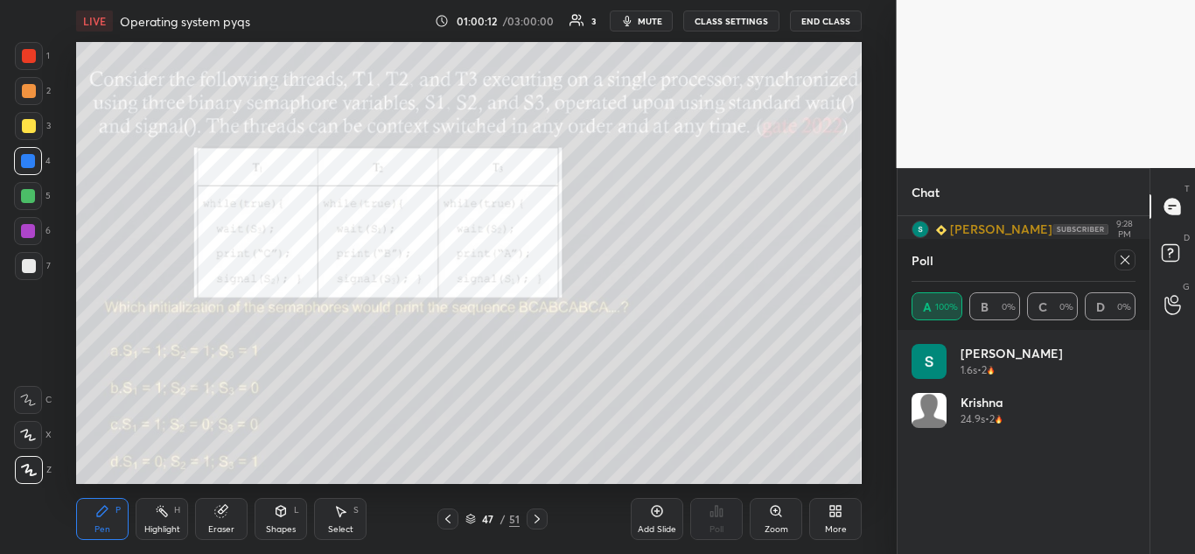
click at [454, 522] on icon at bounding box center [448, 519] width 14 height 14
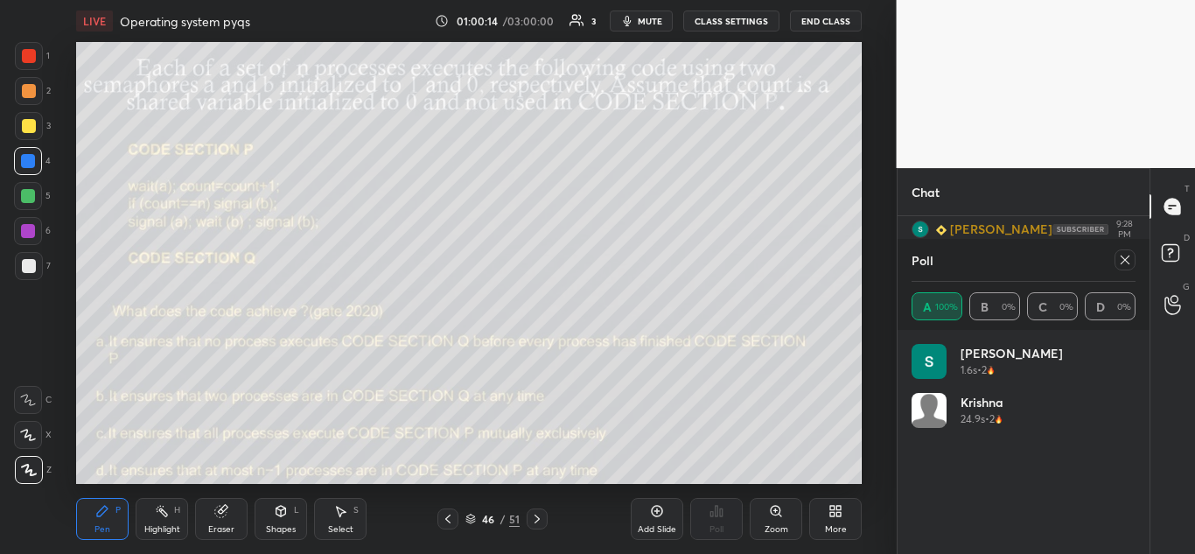
click at [449, 521] on icon at bounding box center [447, 518] width 5 height 9
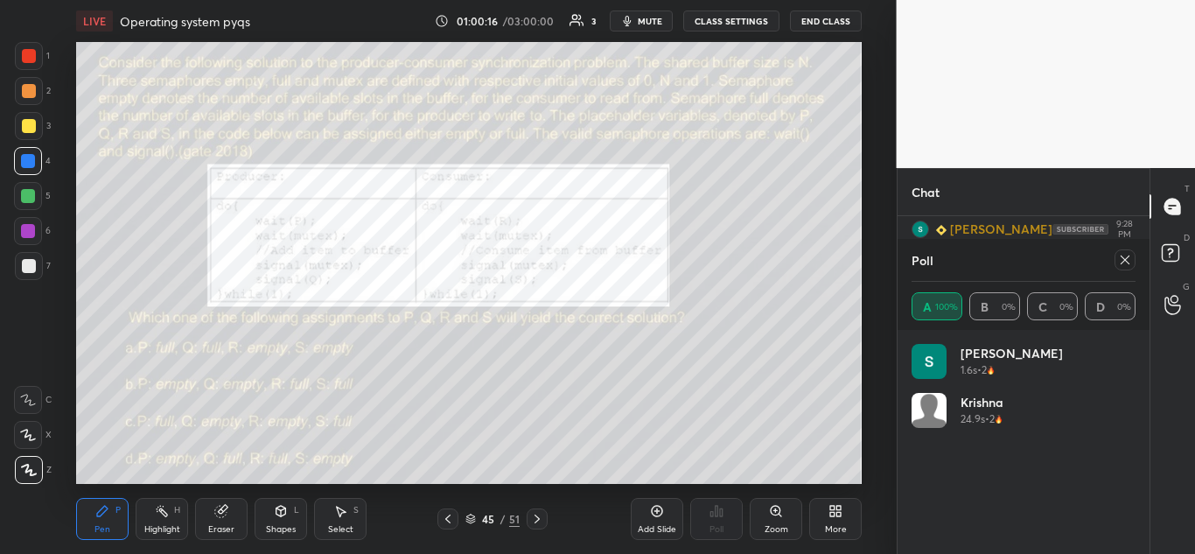
click at [447, 519] on icon at bounding box center [447, 518] width 5 height 9
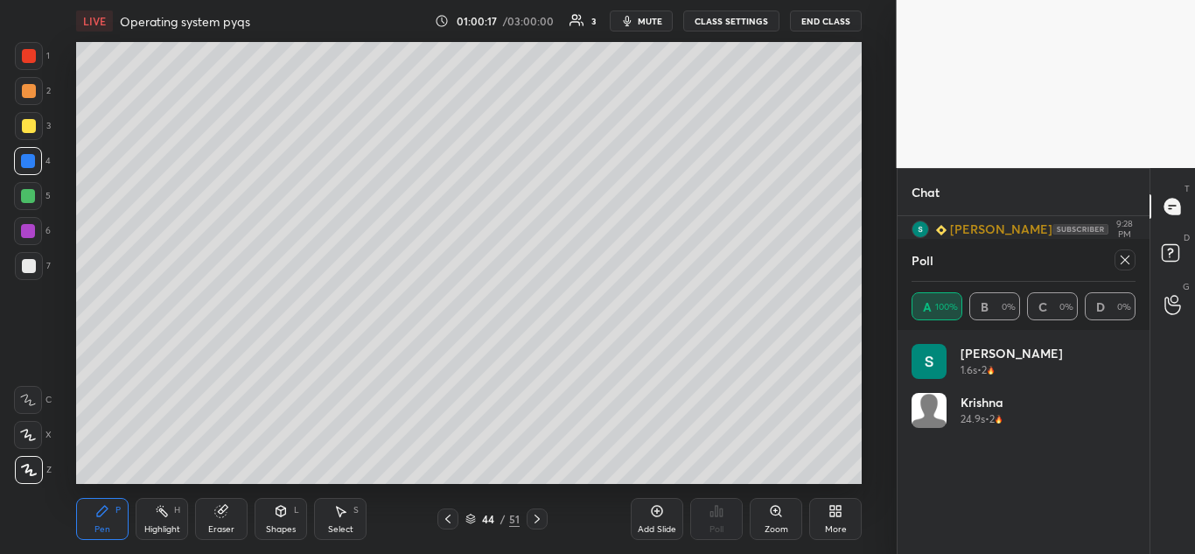
click at [539, 514] on icon at bounding box center [537, 519] width 14 height 14
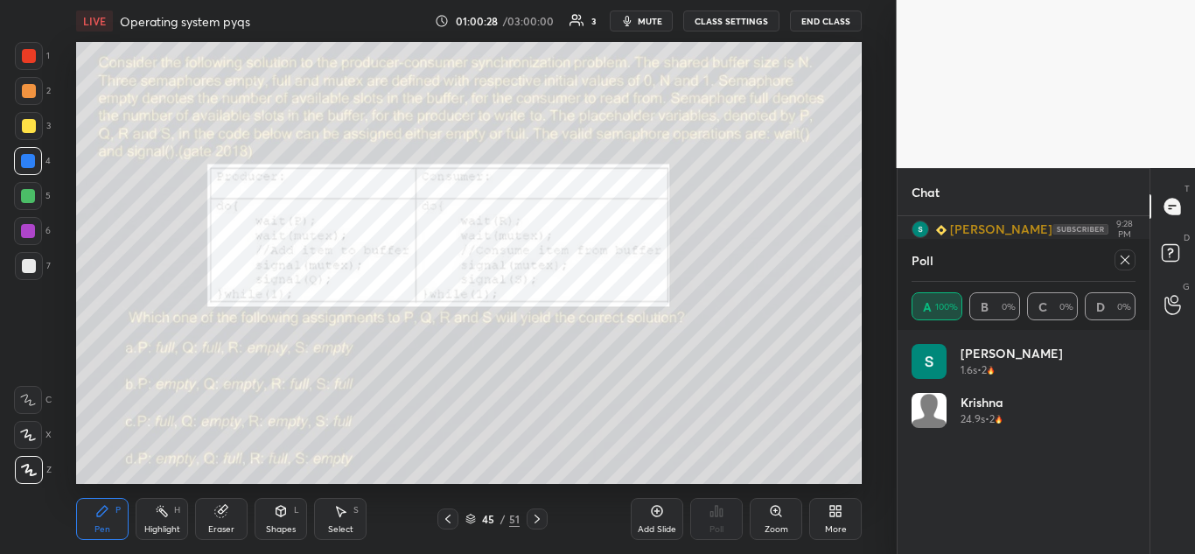
click at [1125, 265] on icon at bounding box center [1125, 260] width 14 height 14
type textarea "x"
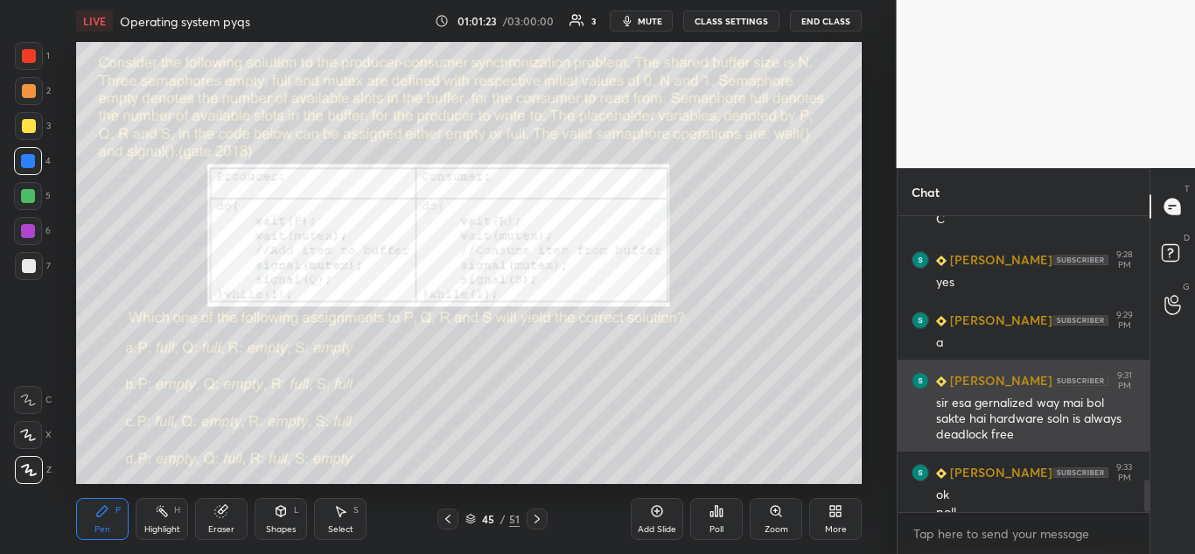
scroll to position [2442, 0]
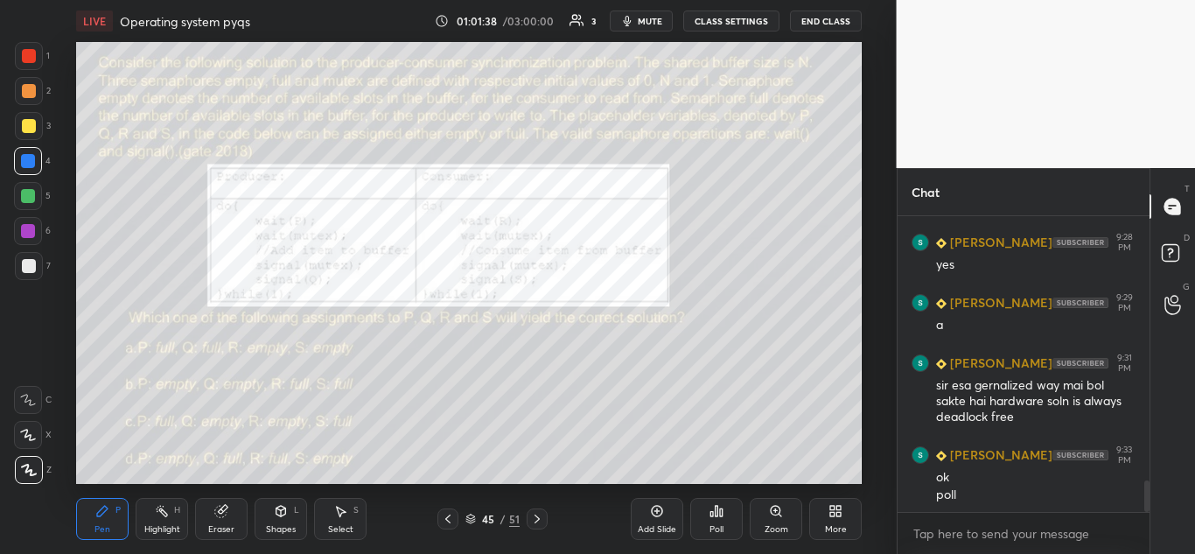
click at [719, 510] on icon at bounding box center [716, 511] width 14 height 14
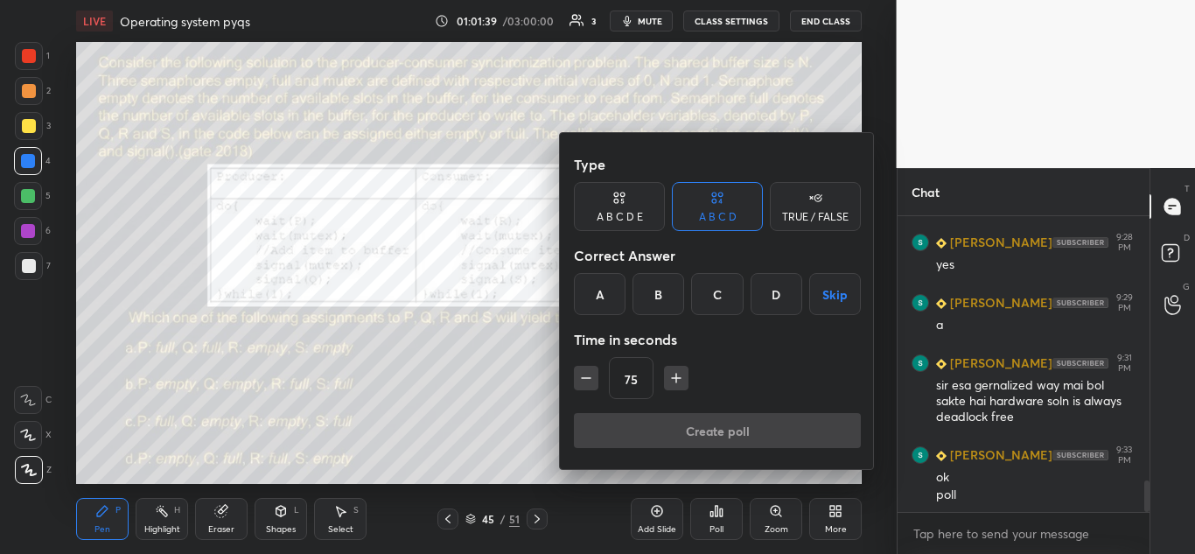
click at [719, 291] on div "C" at bounding box center [717, 294] width 52 height 42
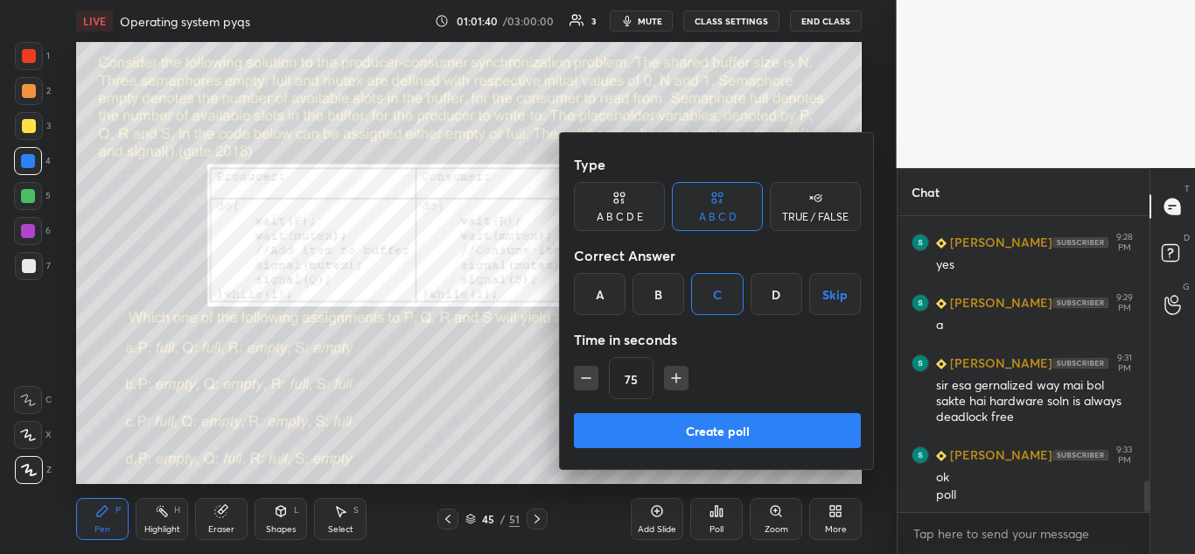
click at [679, 379] on icon "button" at bounding box center [675, 377] width 17 height 17
type input "90"
click at [717, 436] on button "Create poll" at bounding box center [717, 430] width 287 height 35
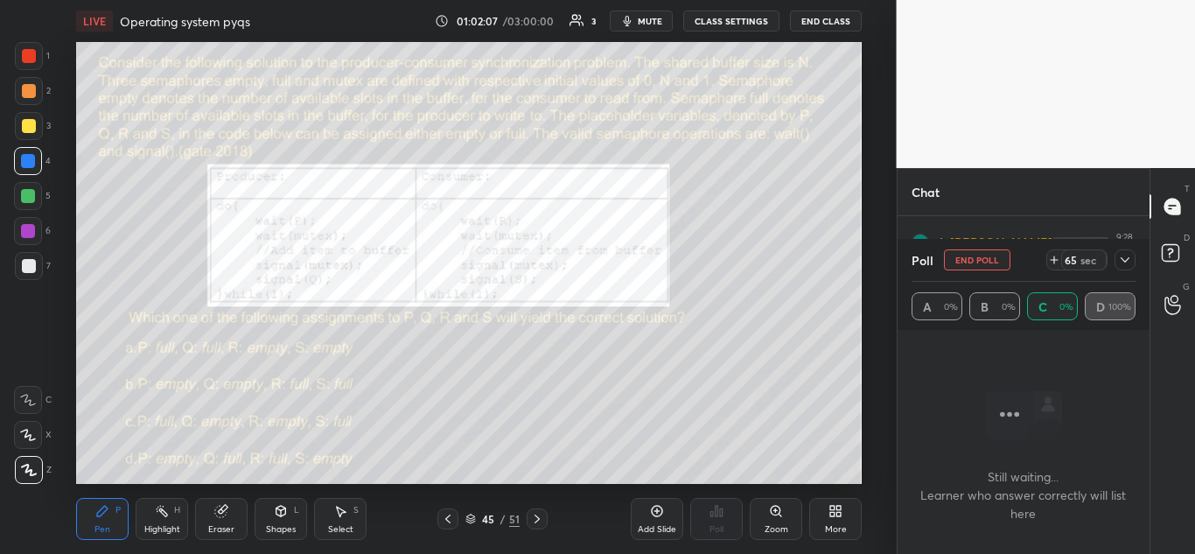
scroll to position [2594, 0]
click at [1130, 255] on icon at bounding box center [1125, 260] width 14 height 14
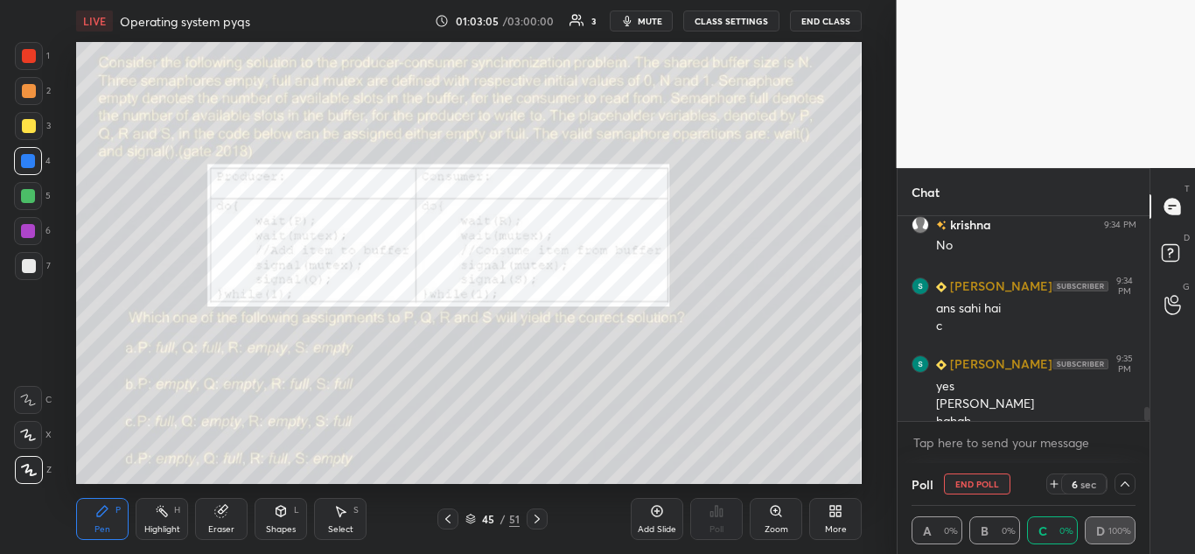
scroll to position [2827, 0]
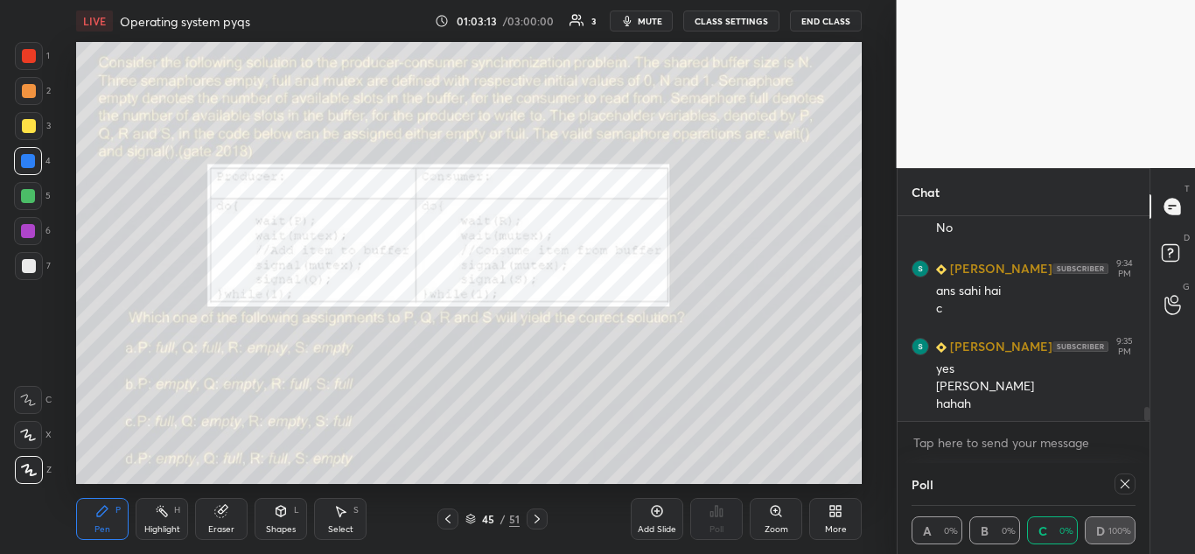
click at [1124, 481] on icon at bounding box center [1125, 484] width 14 height 14
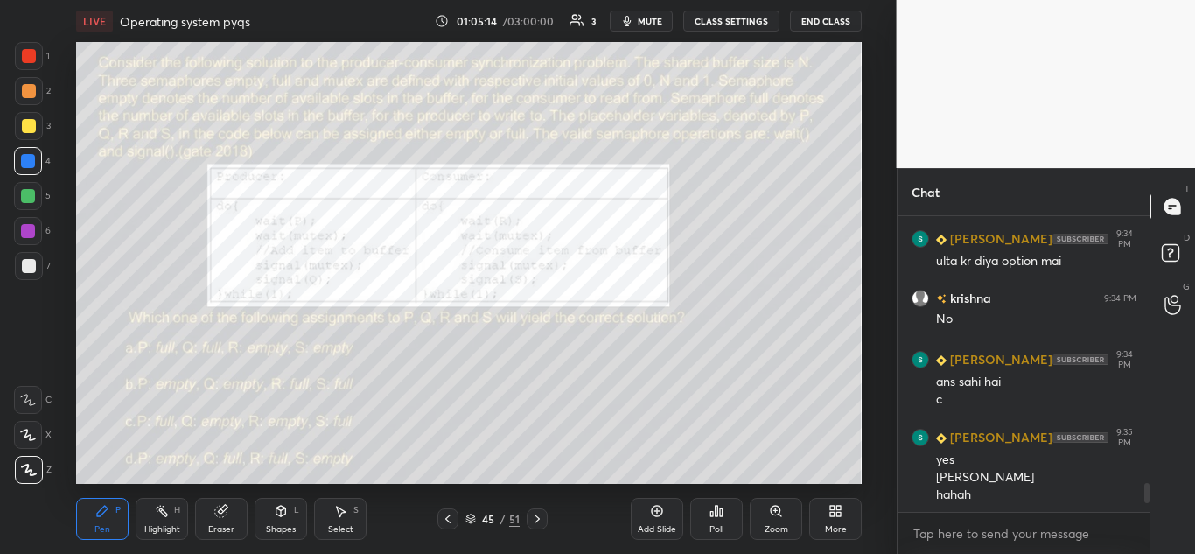
scroll to position [2778, 0]
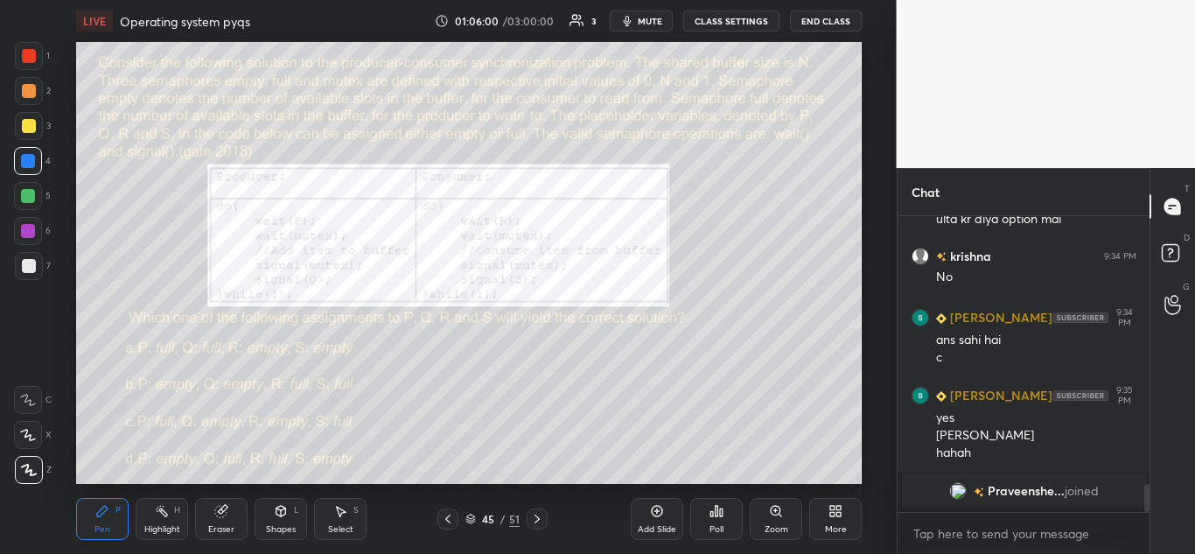
click at [539, 519] on icon at bounding box center [536, 518] width 5 height 9
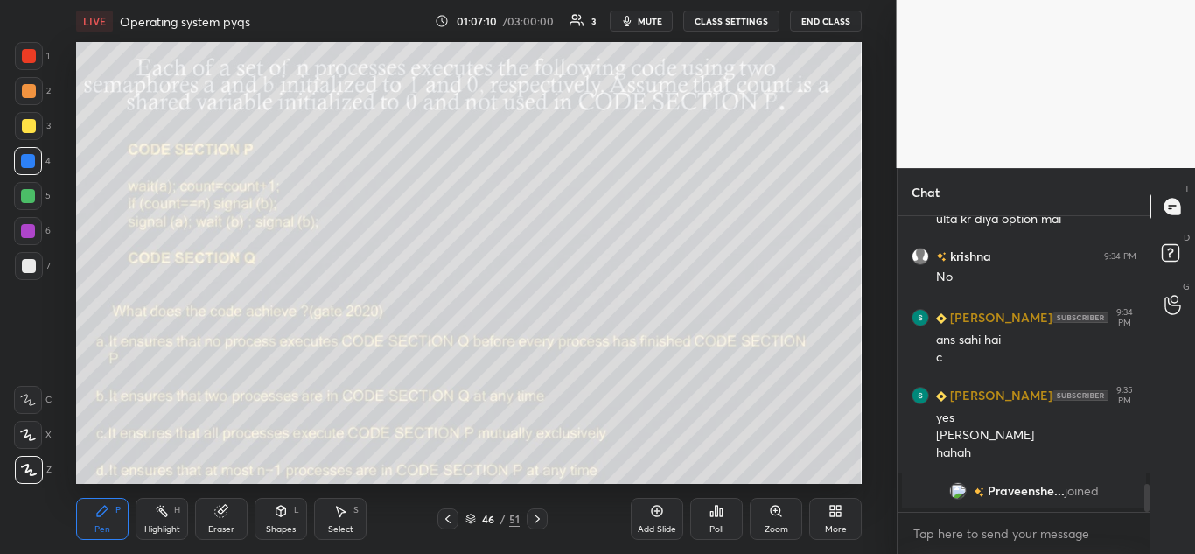
click at [715, 511] on icon at bounding box center [716, 510] width 3 height 10
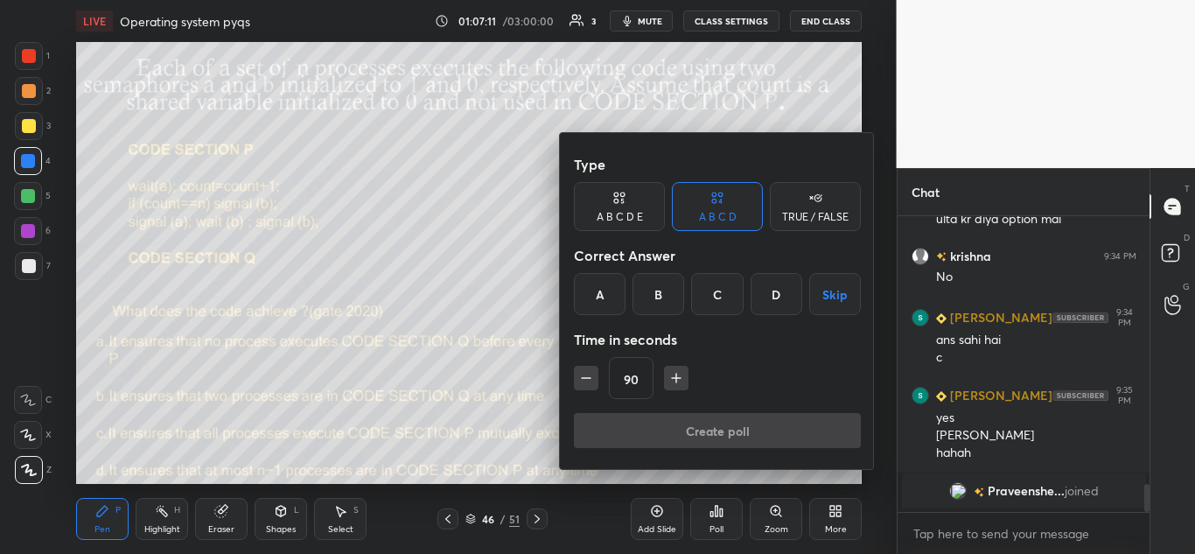
click at [605, 287] on div "A" at bounding box center [600, 294] width 52 height 42
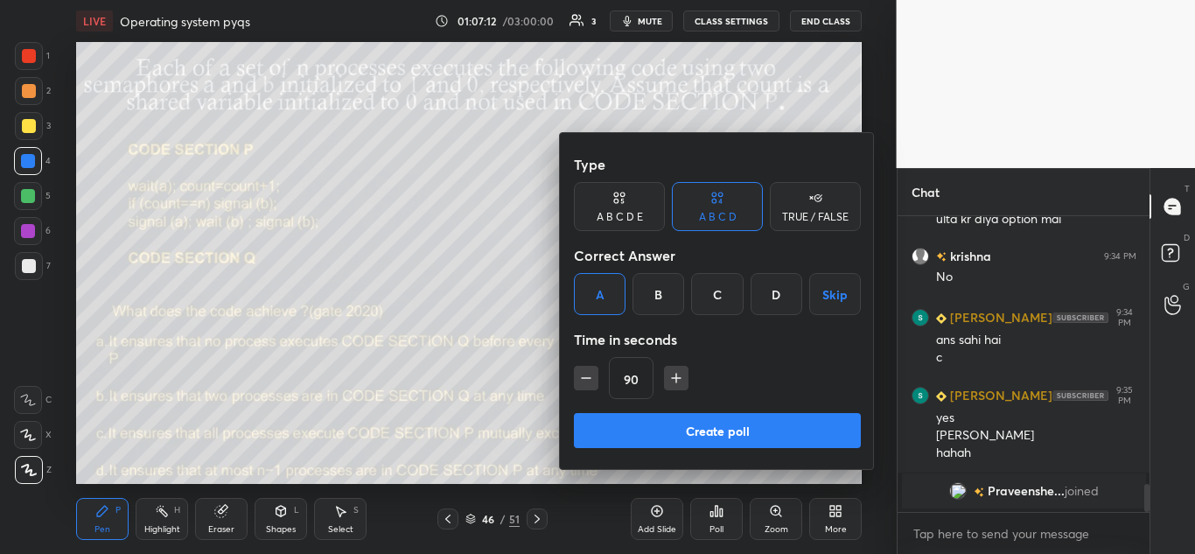
click at [707, 421] on button "Create poll" at bounding box center [717, 430] width 287 height 35
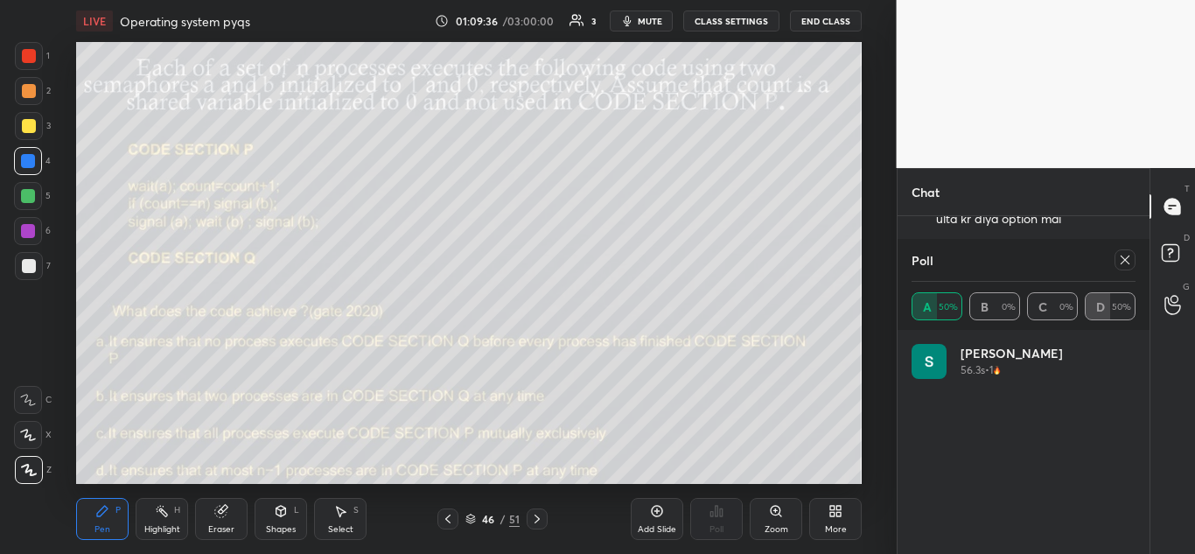
scroll to position [2765, 0]
click at [1124, 261] on icon at bounding box center [1125, 260] width 14 height 14
type textarea "x"
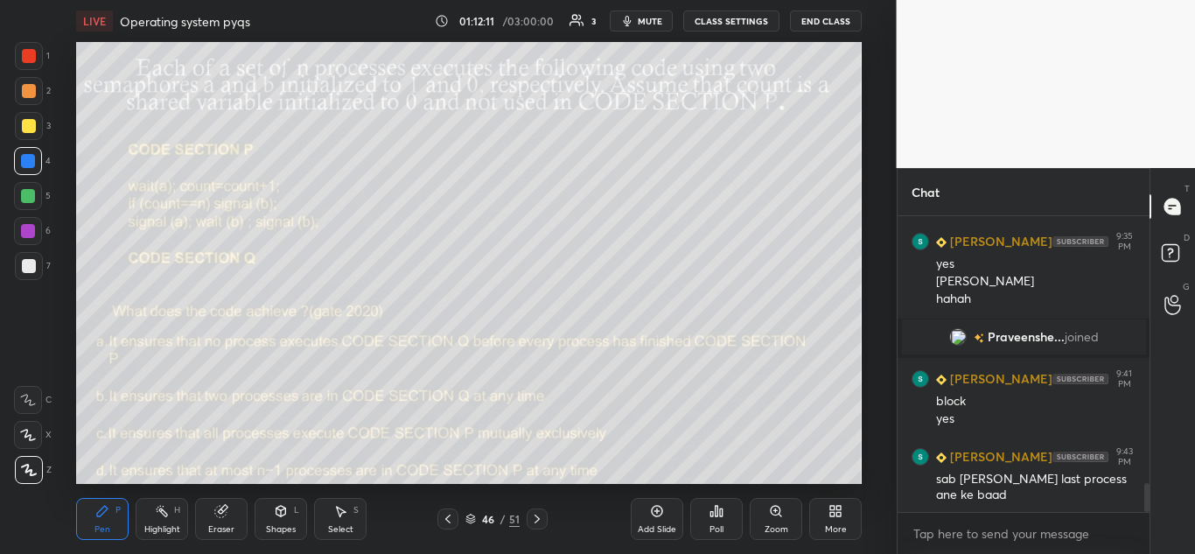
scroll to position [2828, 0]
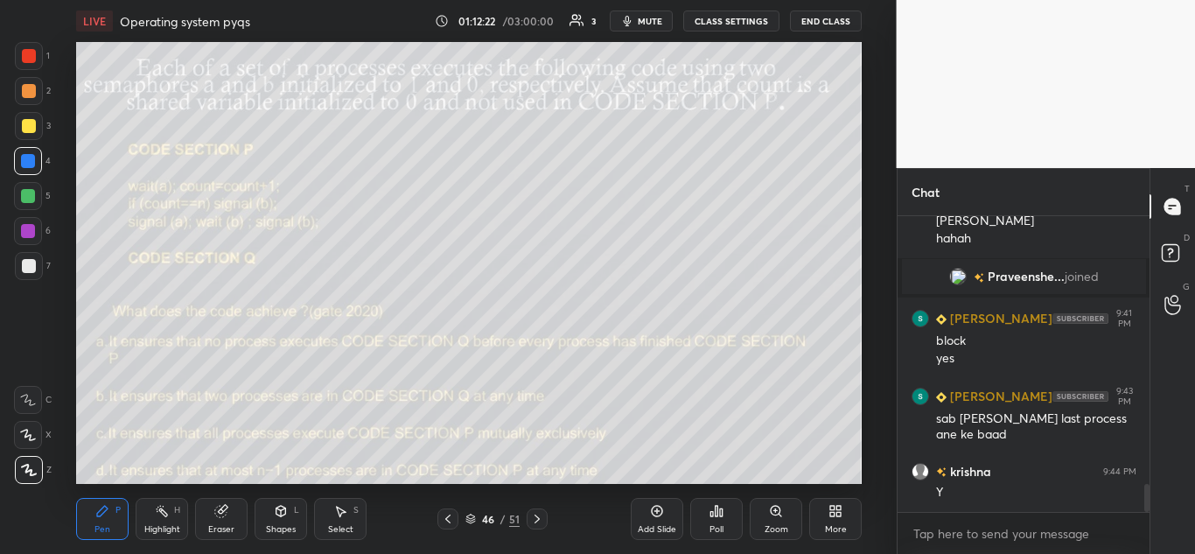
click at [468, 517] on icon at bounding box center [470, 518] width 10 height 10
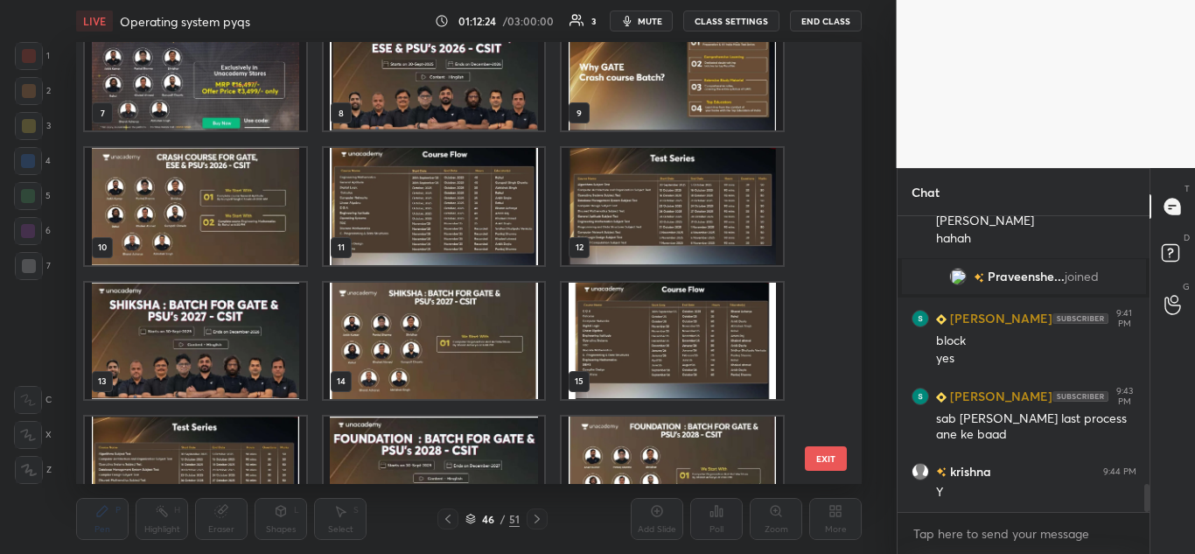
scroll to position [0, 0]
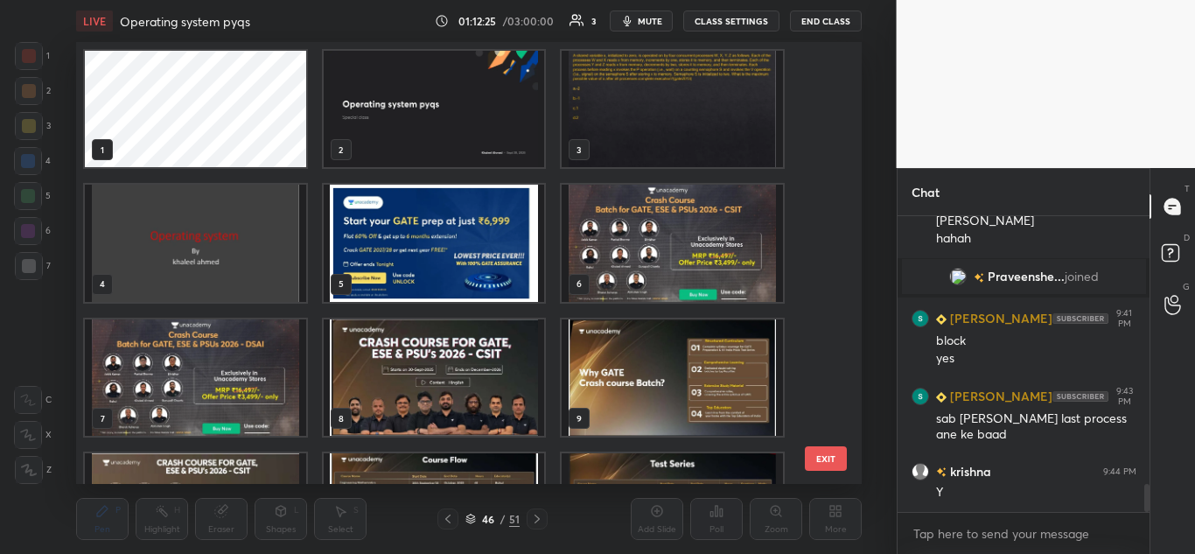
click at [485, 229] on img "grid" at bounding box center [434, 243] width 221 height 116
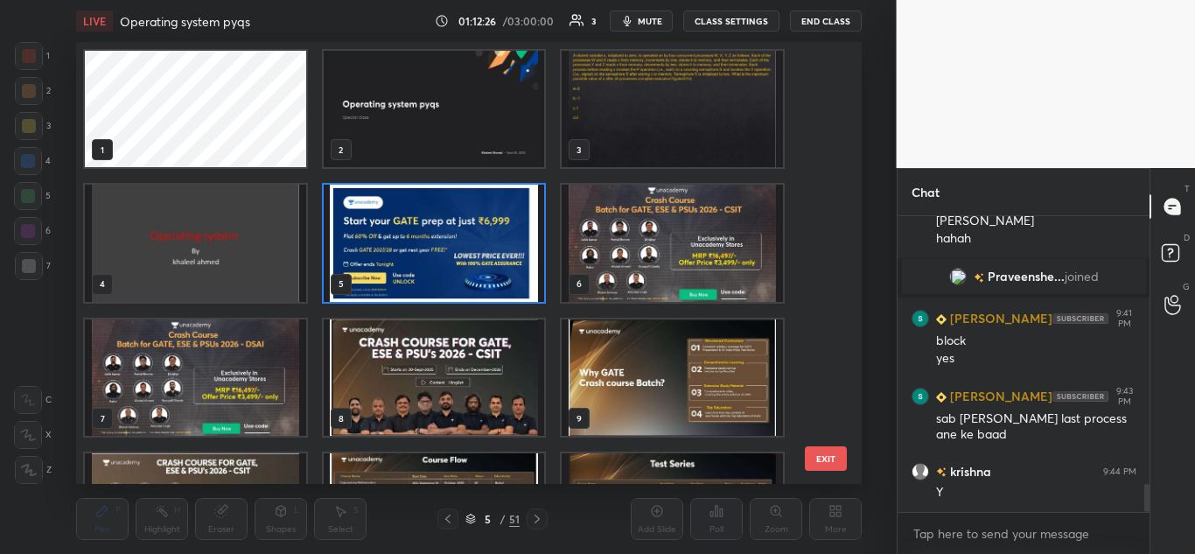
click at [489, 229] on img "grid" at bounding box center [434, 243] width 221 height 116
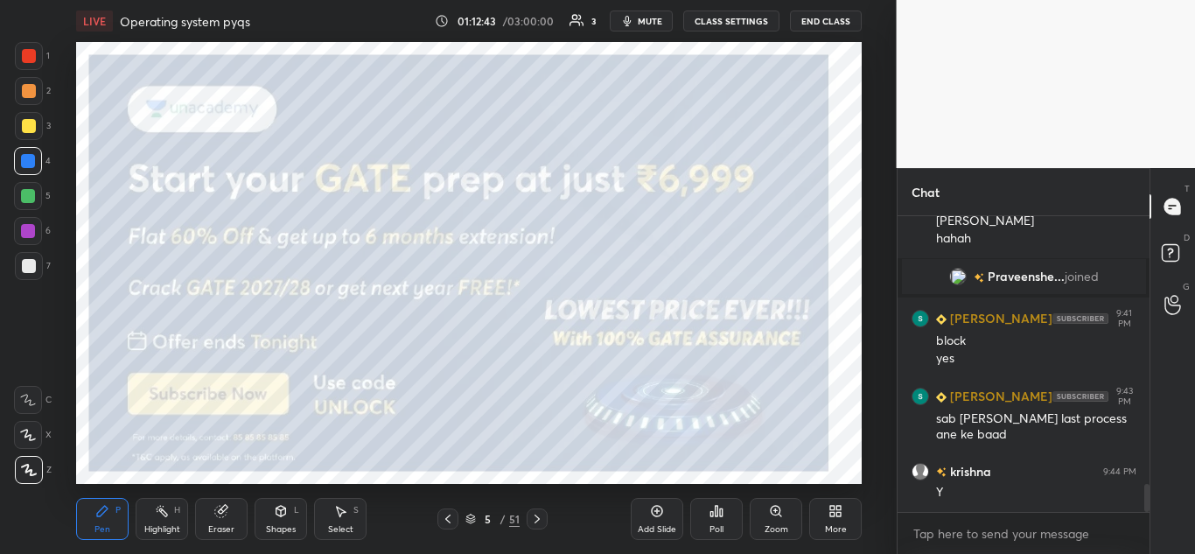
click at [538, 522] on icon at bounding box center [537, 519] width 14 height 14
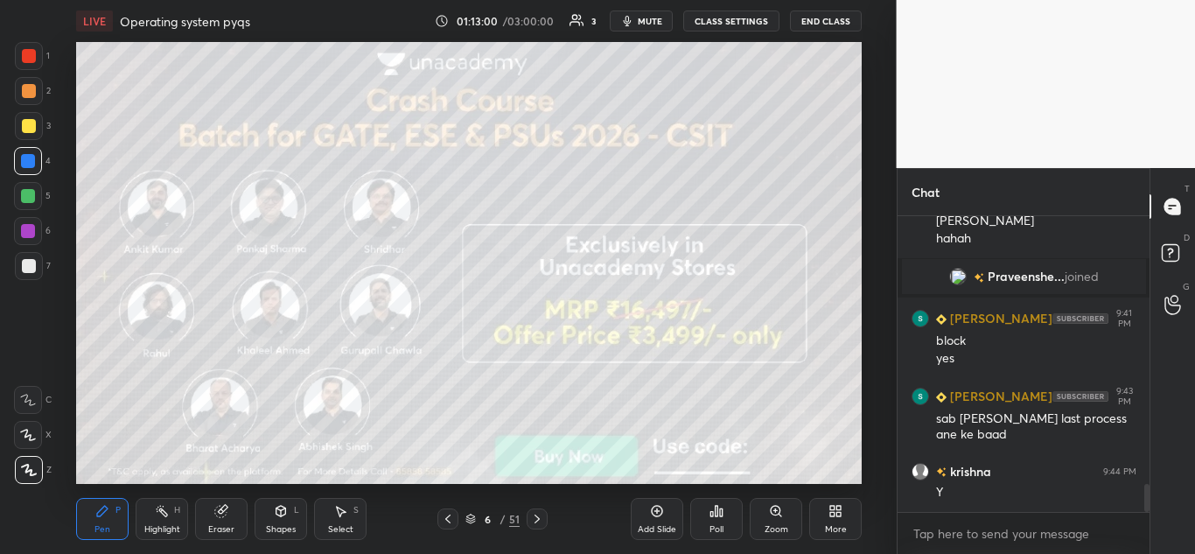
click at [545, 516] on div at bounding box center [536, 518] width 21 height 21
click at [536, 512] on icon at bounding box center [537, 519] width 14 height 14
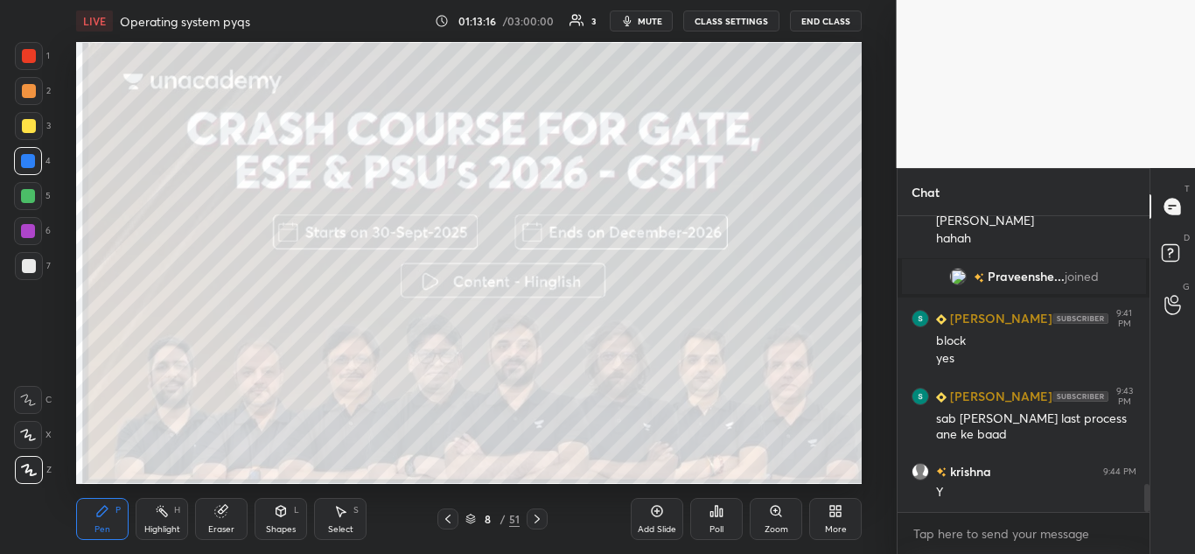
scroll to position [2870, 0]
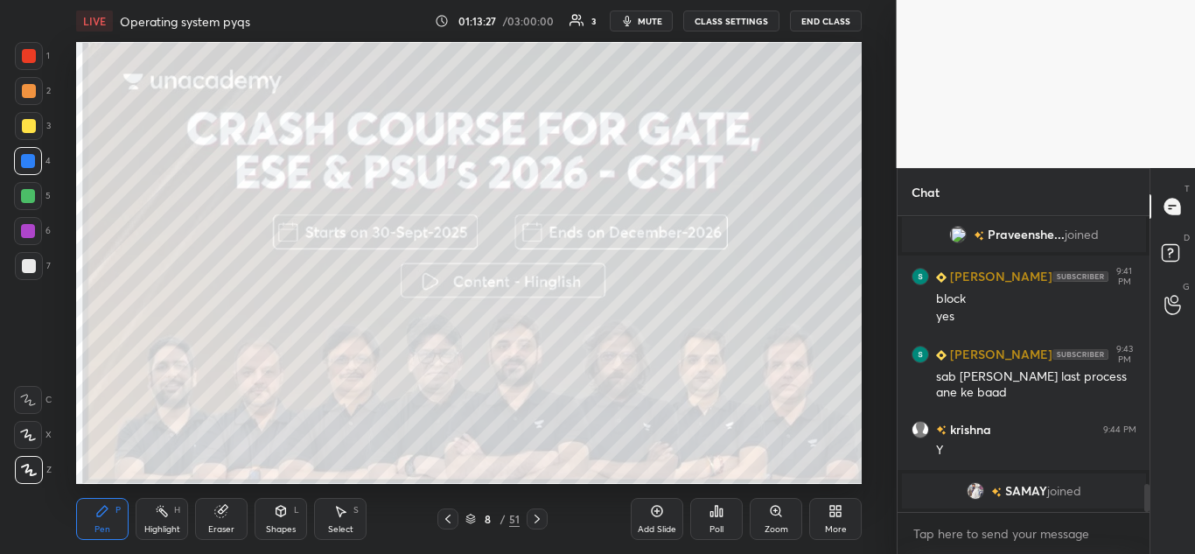
click at [539, 514] on icon at bounding box center [537, 519] width 14 height 14
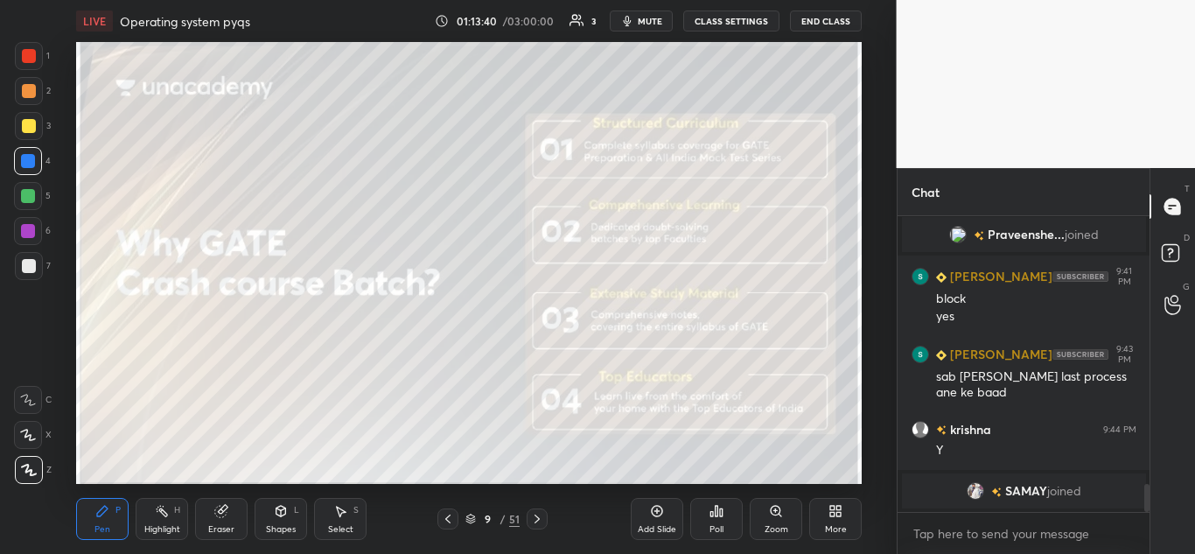
click at [540, 519] on icon at bounding box center [537, 519] width 14 height 14
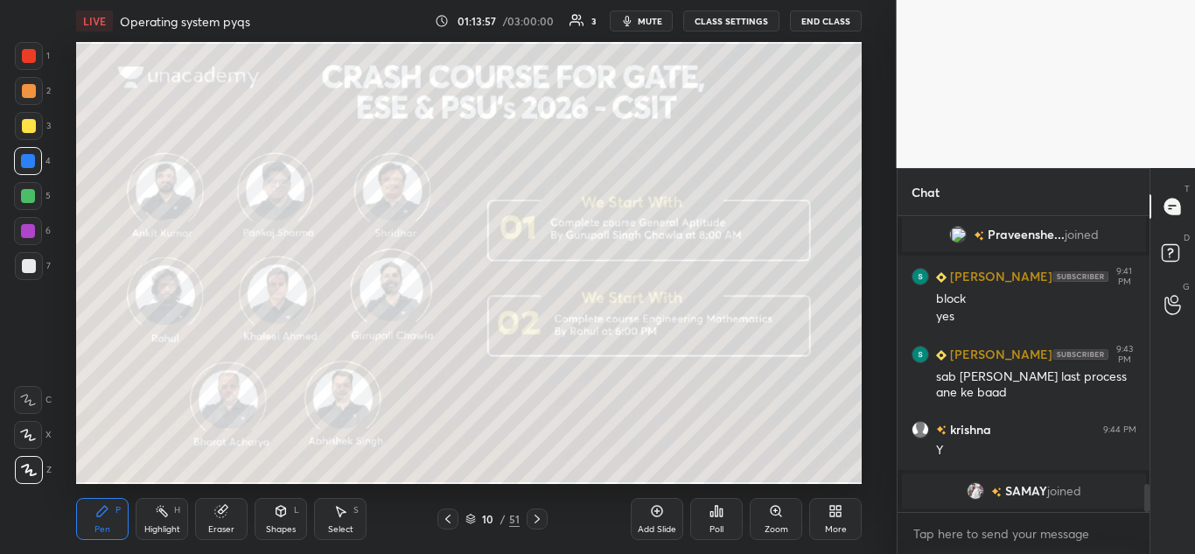
click at [541, 516] on icon at bounding box center [537, 519] width 14 height 14
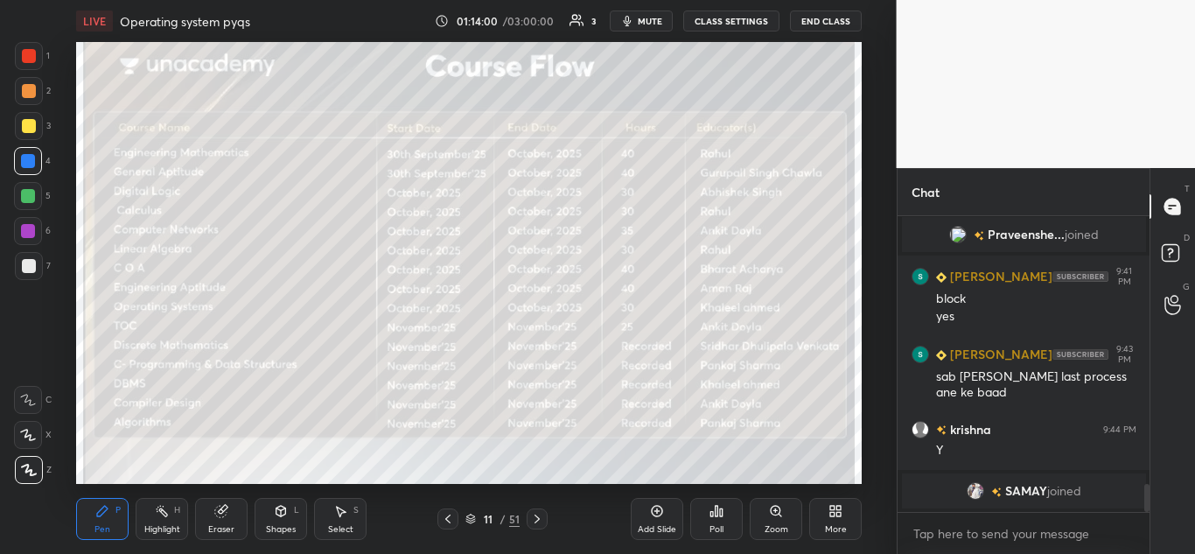
click at [538, 518] on icon at bounding box center [536, 518] width 5 height 9
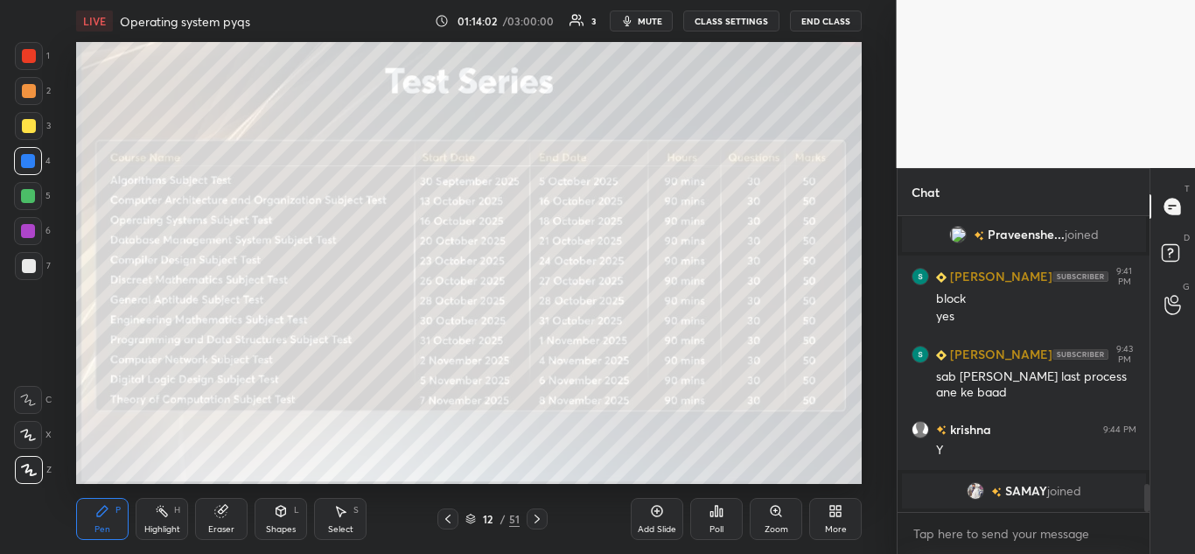
click at [540, 517] on icon at bounding box center [537, 519] width 14 height 14
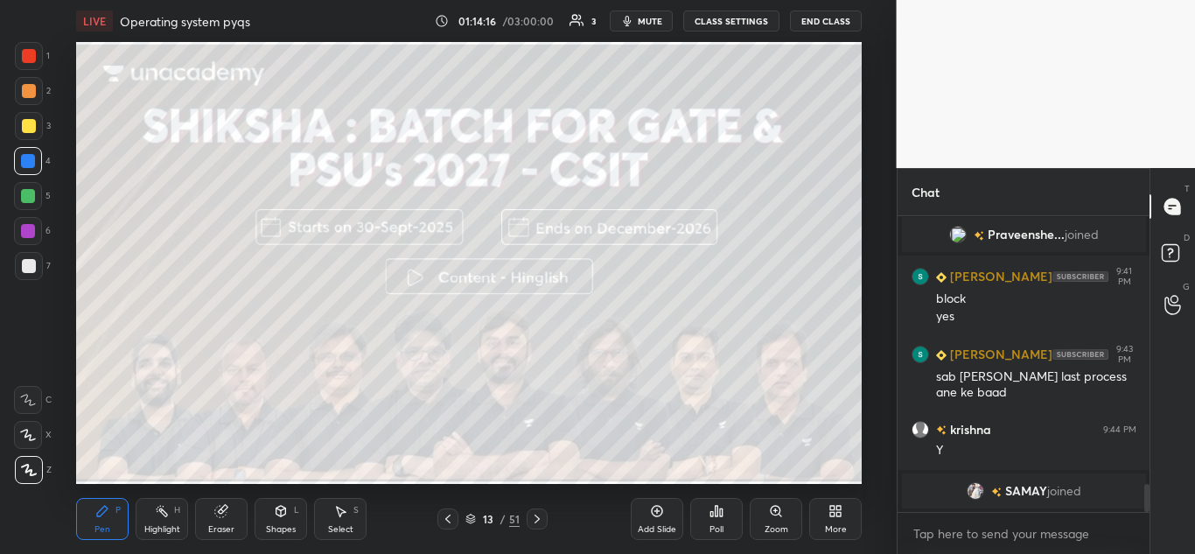
click at [540, 516] on icon at bounding box center [537, 519] width 14 height 14
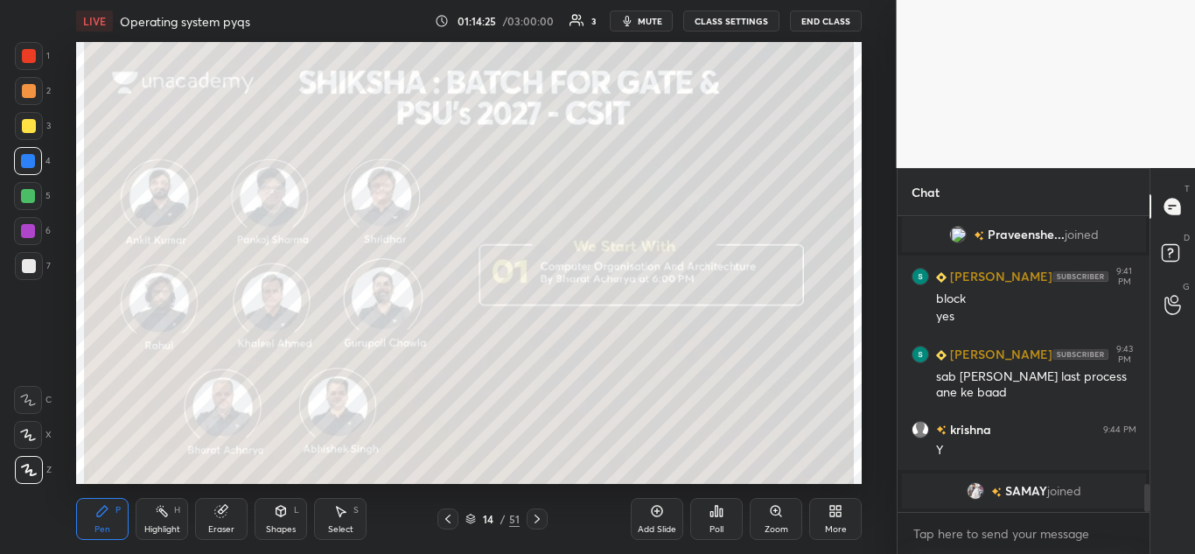
click at [533, 519] on icon at bounding box center [537, 519] width 14 height 14
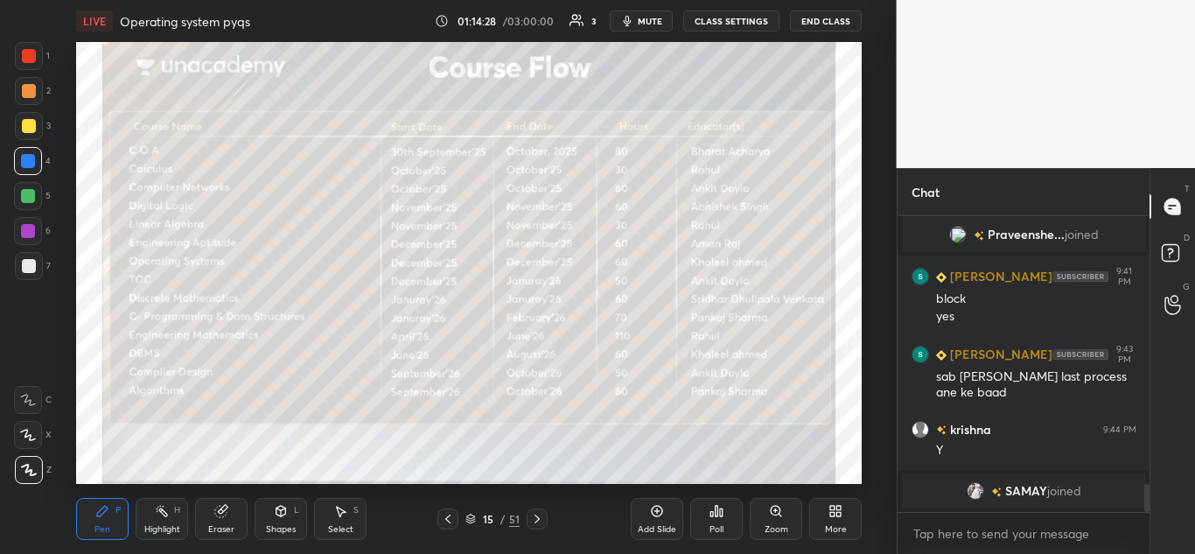
click at [544, 519] on div at bounding box center [536, 518] width 21 height 21
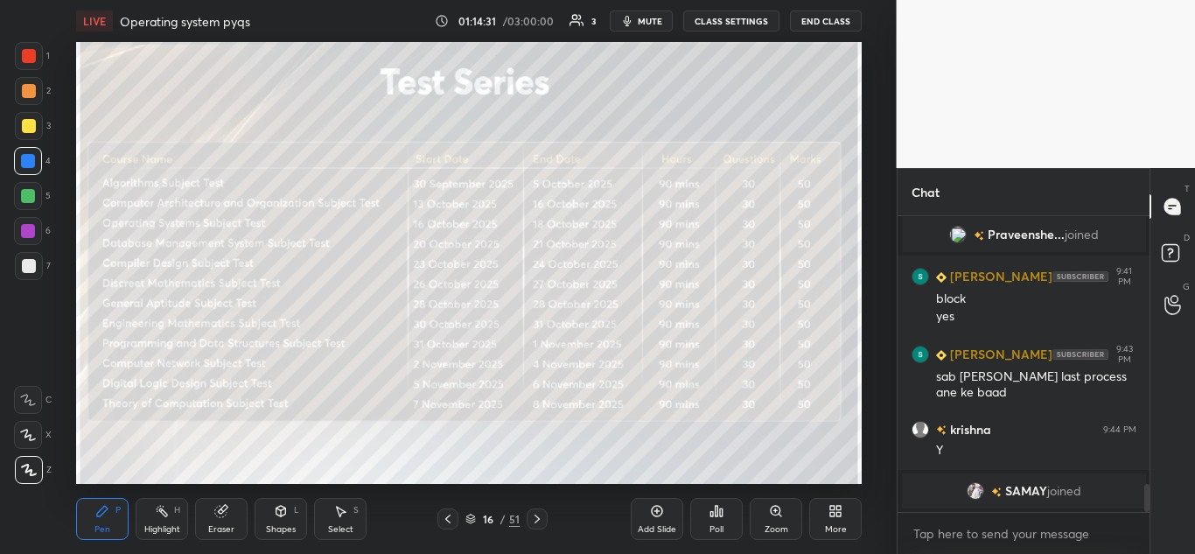
click at [540, 518] on icon at bounding box center [537, 519] width 14 height 14
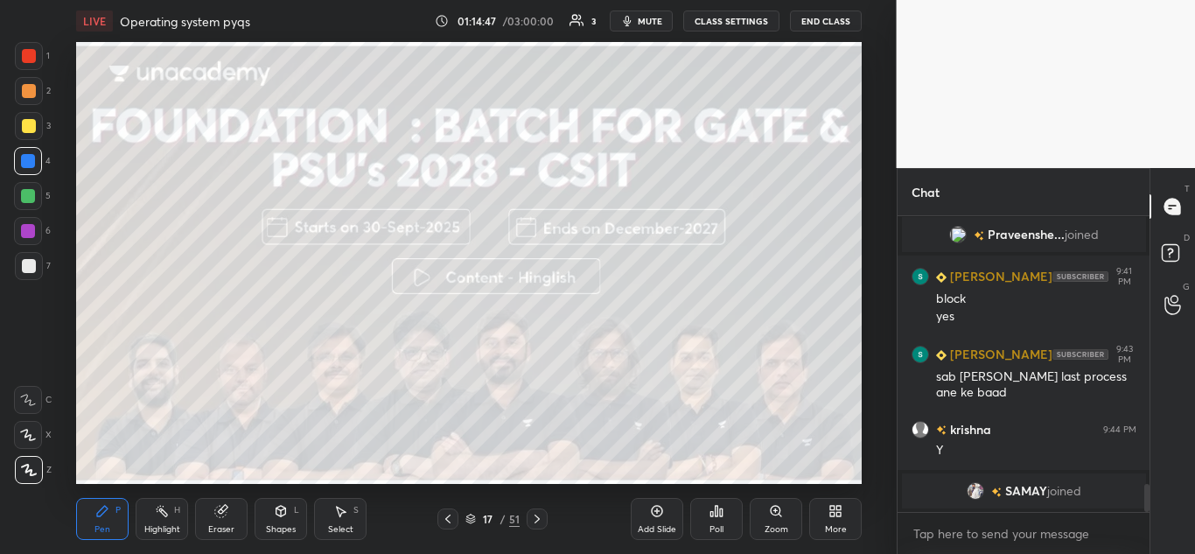
click at [540, 523] on icon at bounding box center [537, 519] width 14 height 14
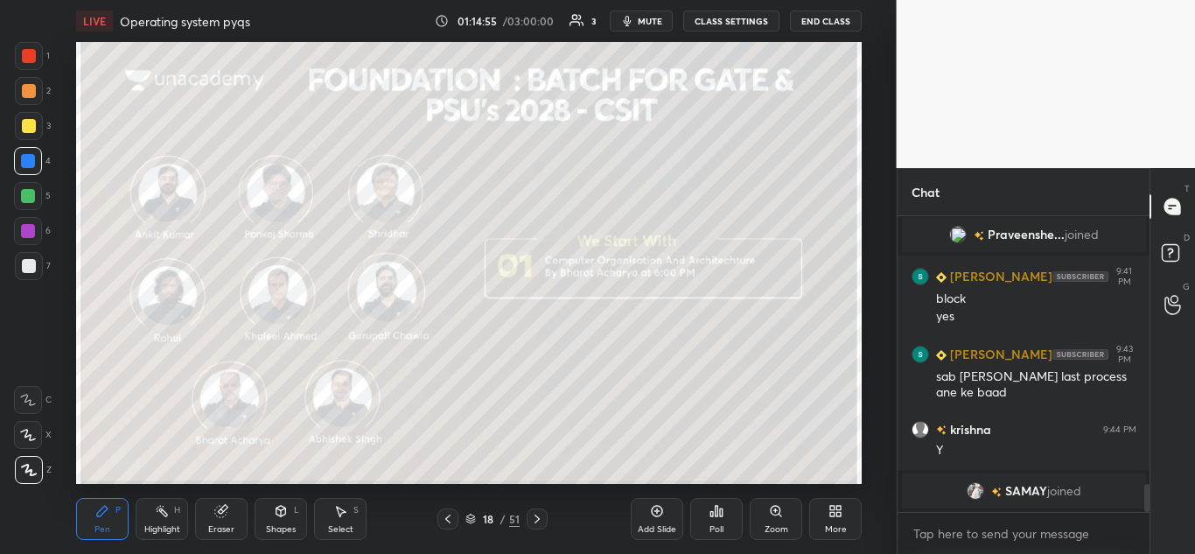
click at [540, 519] on icon at bounding box center [537, 519] width 14 height 14
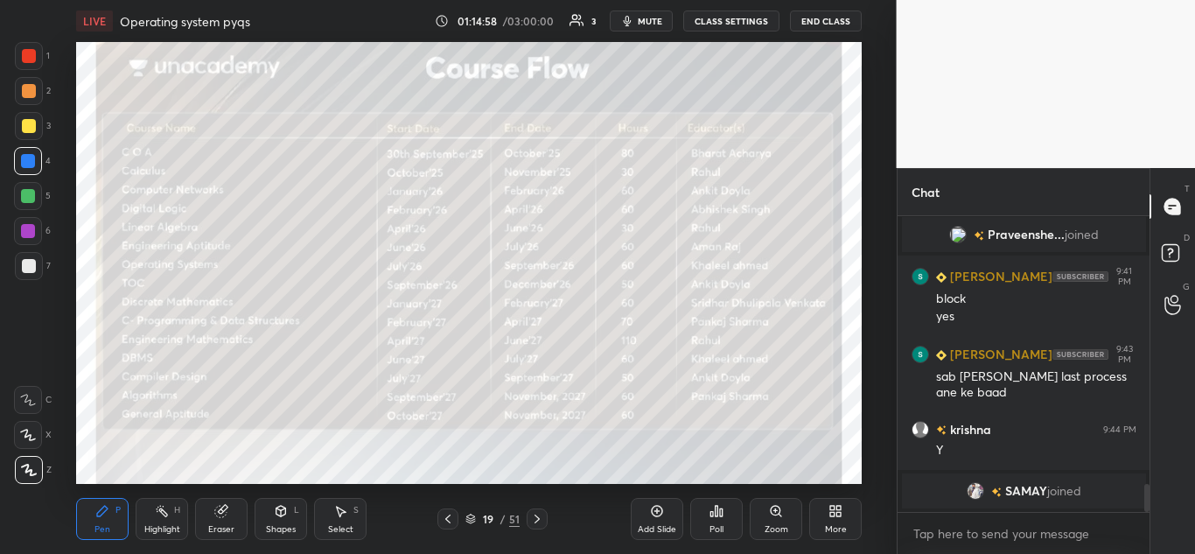
click at [540, 519] on icon at bounding box center [537, 519] width 14 height 14
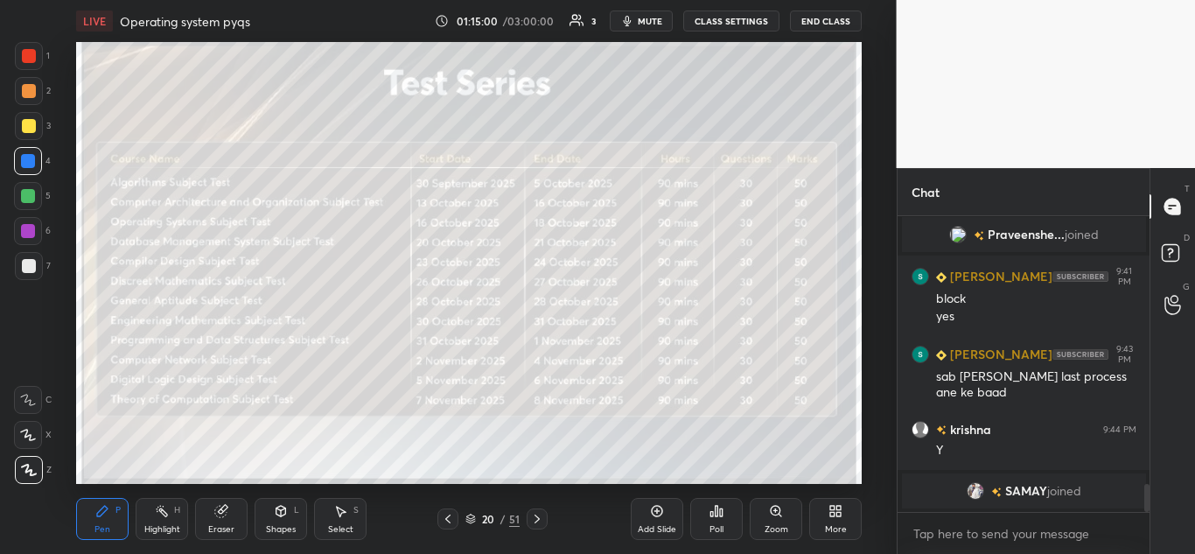
click at [542, 515] on icon at bounding box center [537, 519] width 14 height 14
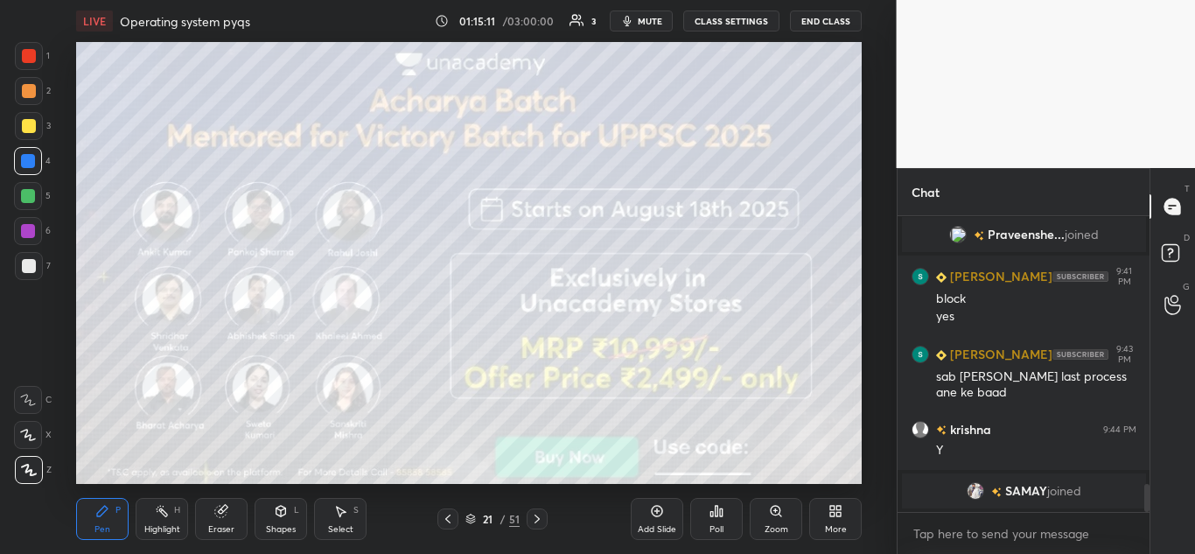
click at [539, 520] on icon at bounding box center [537, 519] width 14 height 14
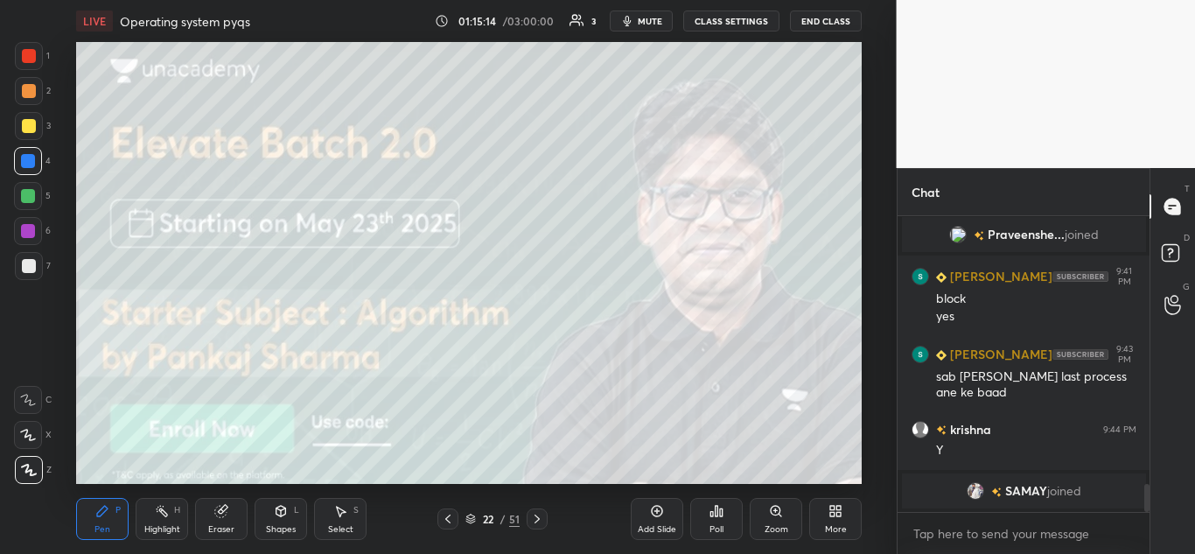
click at [536, 521] on icon at bounding box center [536, 518] width 5 height 9
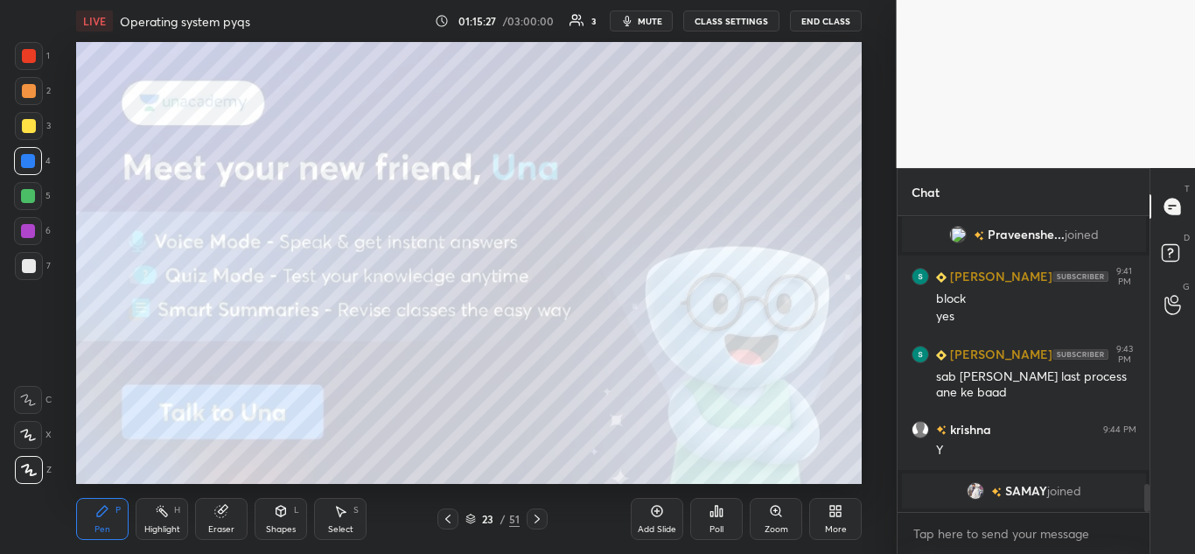
click at [542, 517] on icon at bounding box center [537, 519] width 14 height 14
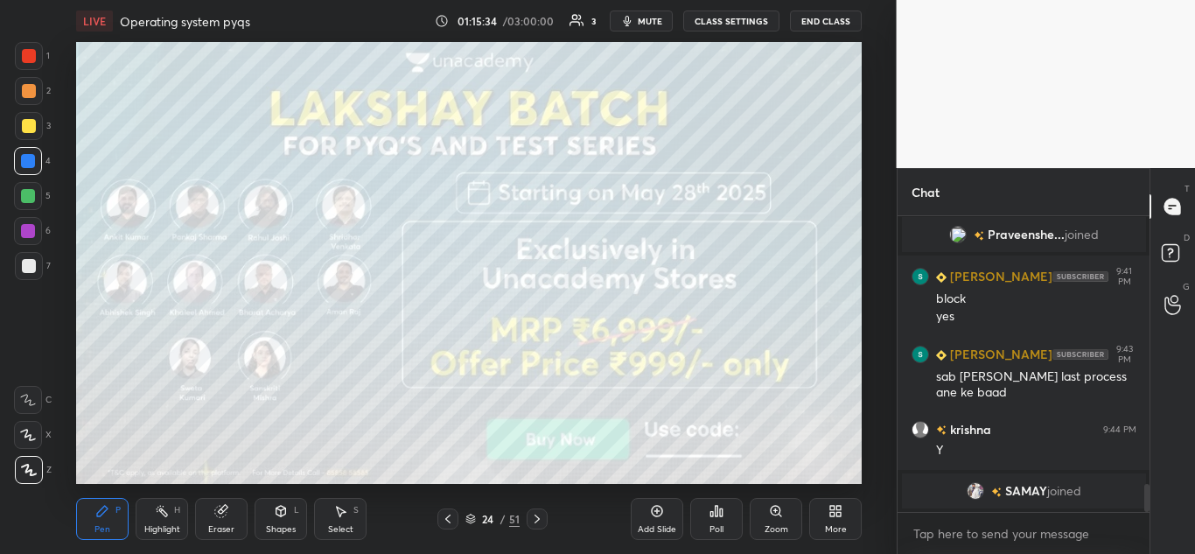
click at [539, 519] on icon at bounding box center [536, 518] width 5 height 9
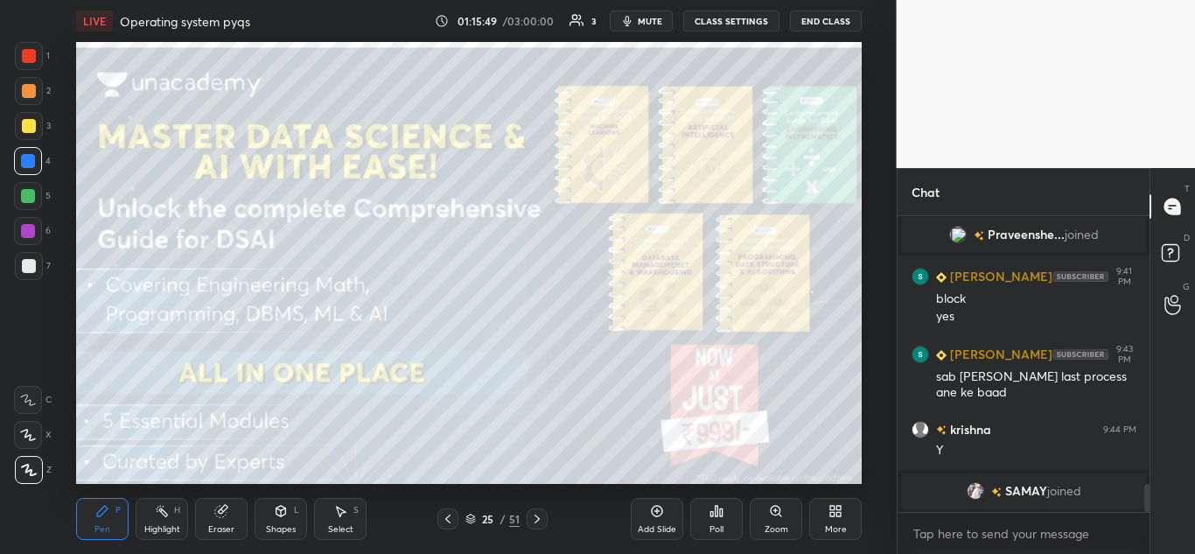
click at [539, 519] on icon at bounding box center [537, 519] width 14 height 14
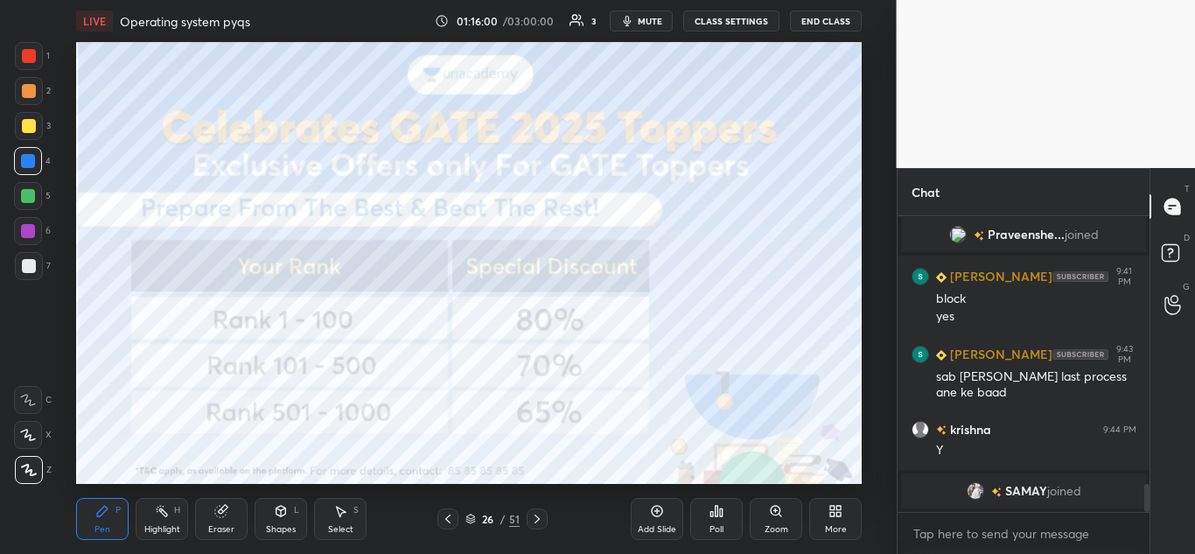
click at [537, 510] on div at bounding box center [536, 518] width 21 height 21
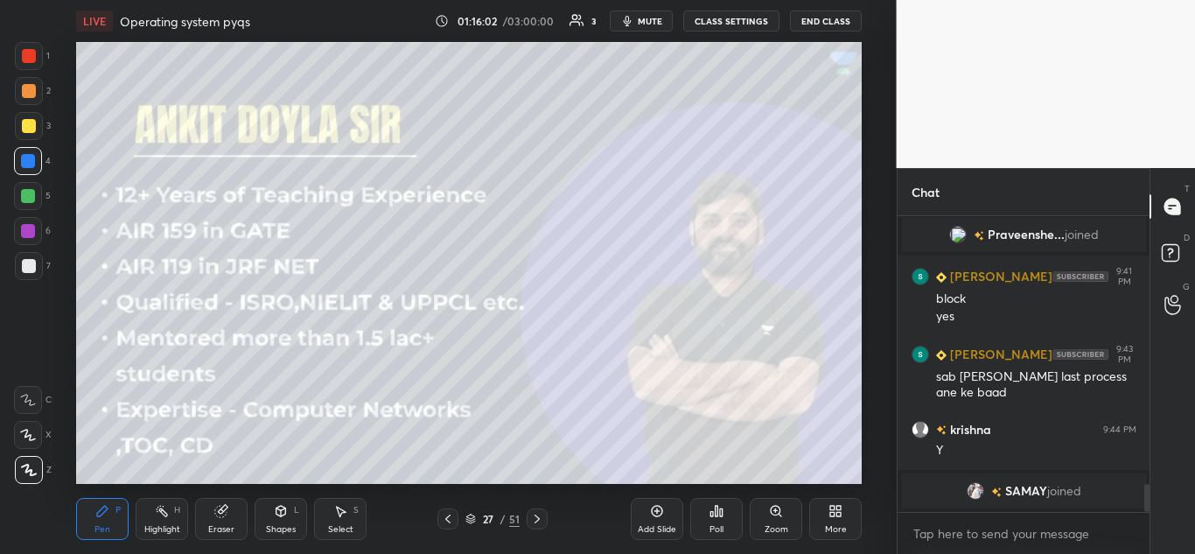
click at [539, 518] on icon at bounding box center [537, 519] width 14 height 14
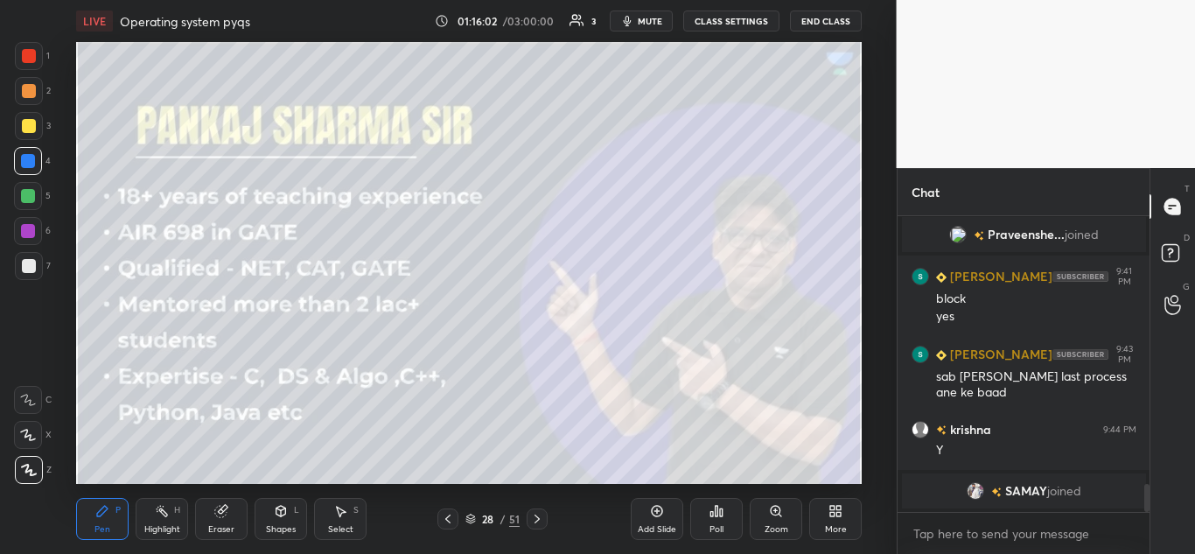
click at [539, 517] on icon at bounding box center [537, 519] width 14 height 14
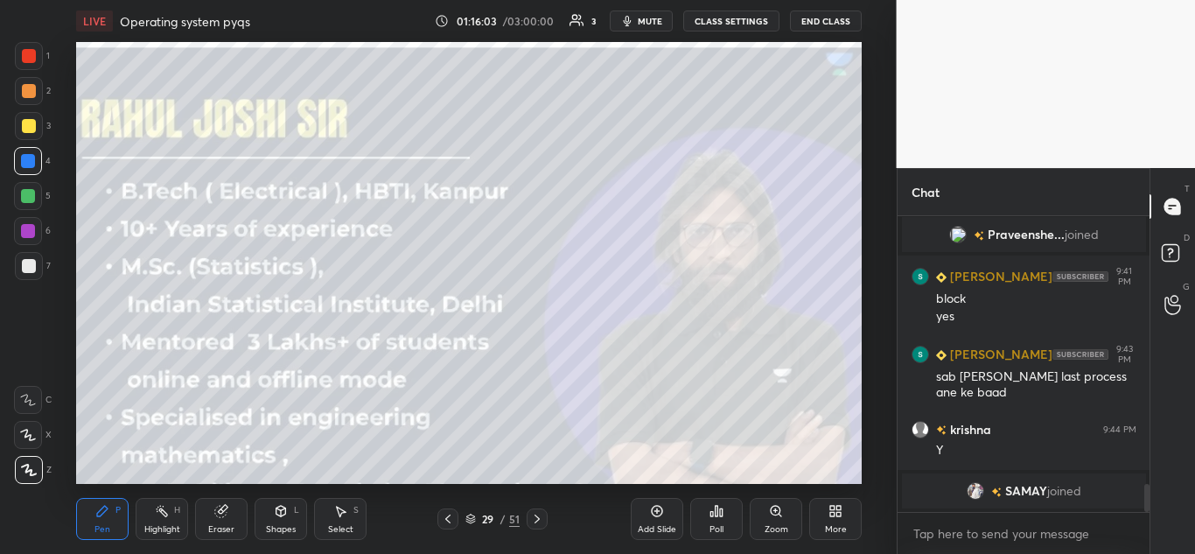
click at [534, 523] on icon at bounding box center [537, 519] width 14 height 14
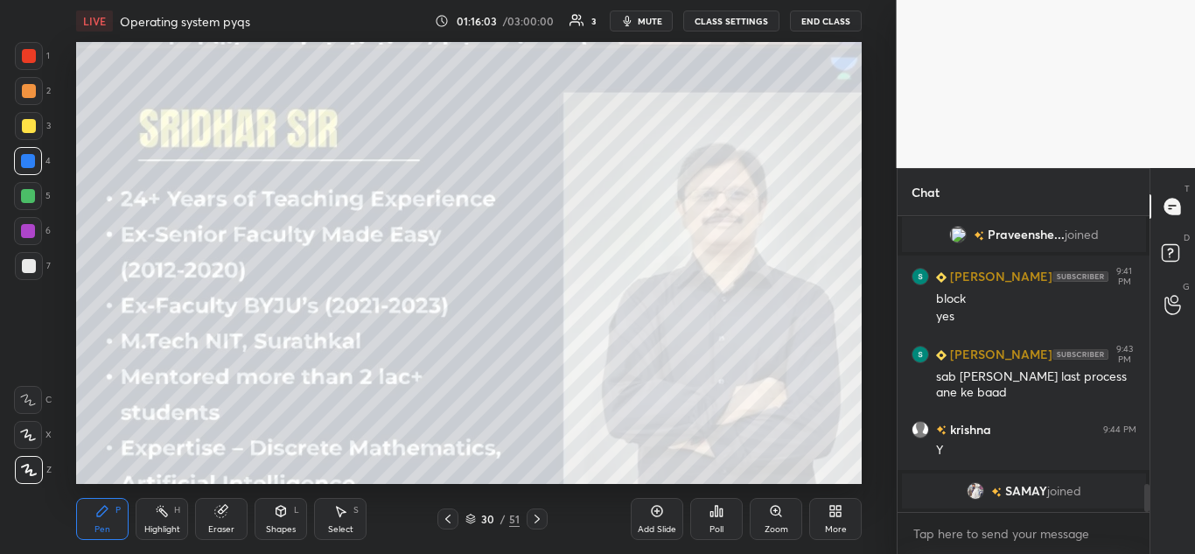
click at [535, 522] on icon at bounding box center [536, 518] width 5 height 9
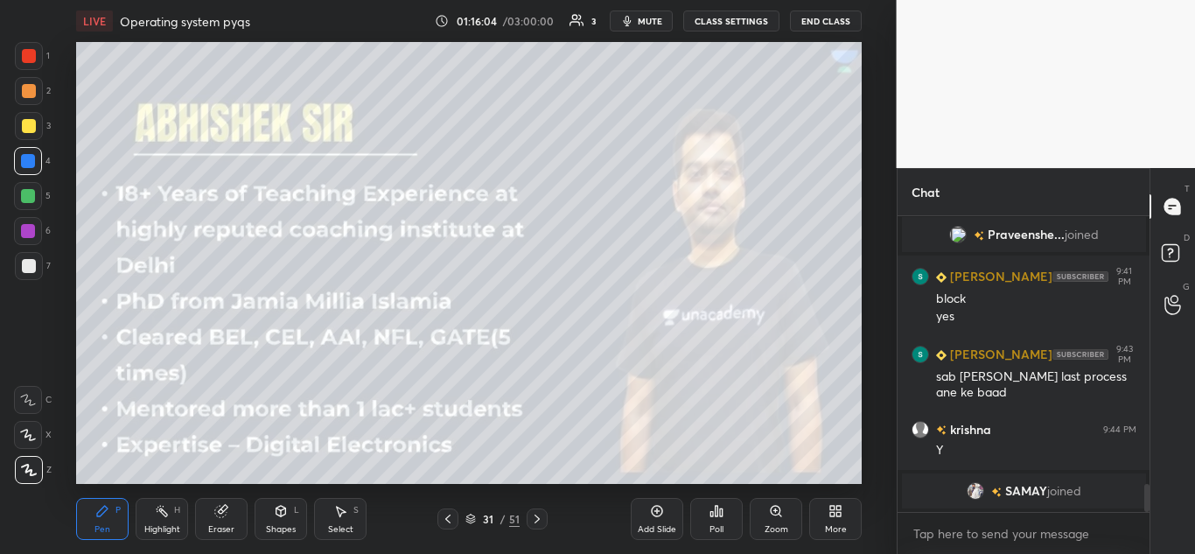
click at [535, 524] on icon at bounding box center [537, 519] width 14 height 14
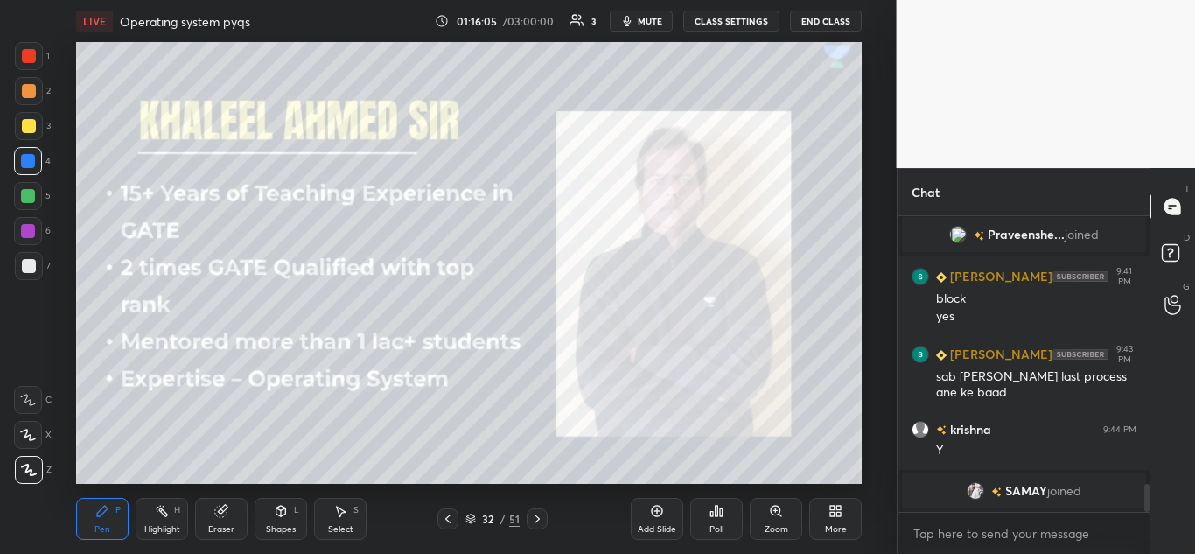
click at [534, 524] on icon at bounding box center [537, 519] width 14 height 14
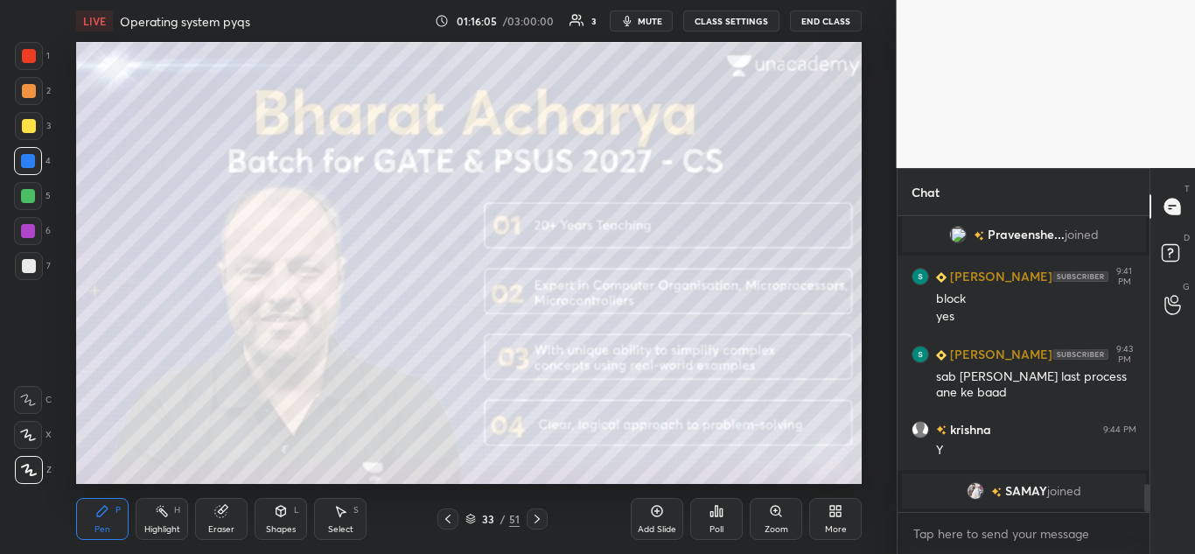
click at [538, 524] on icon at bounding box center [537, 519] width 14 height 14
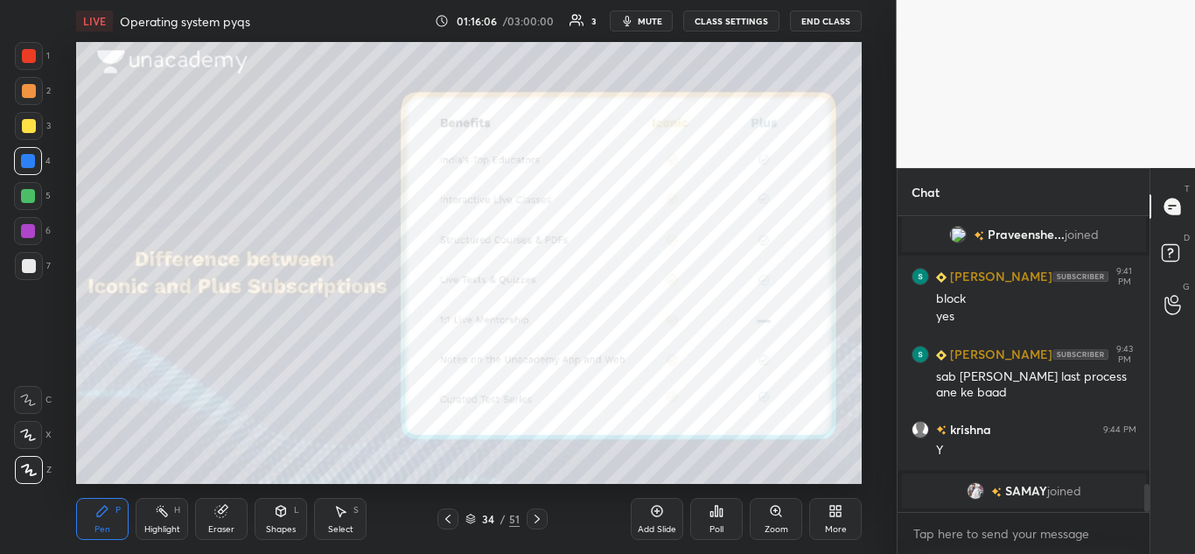
click at [537, 524] on icon at bounding box center [537, 519] width 14 height 14
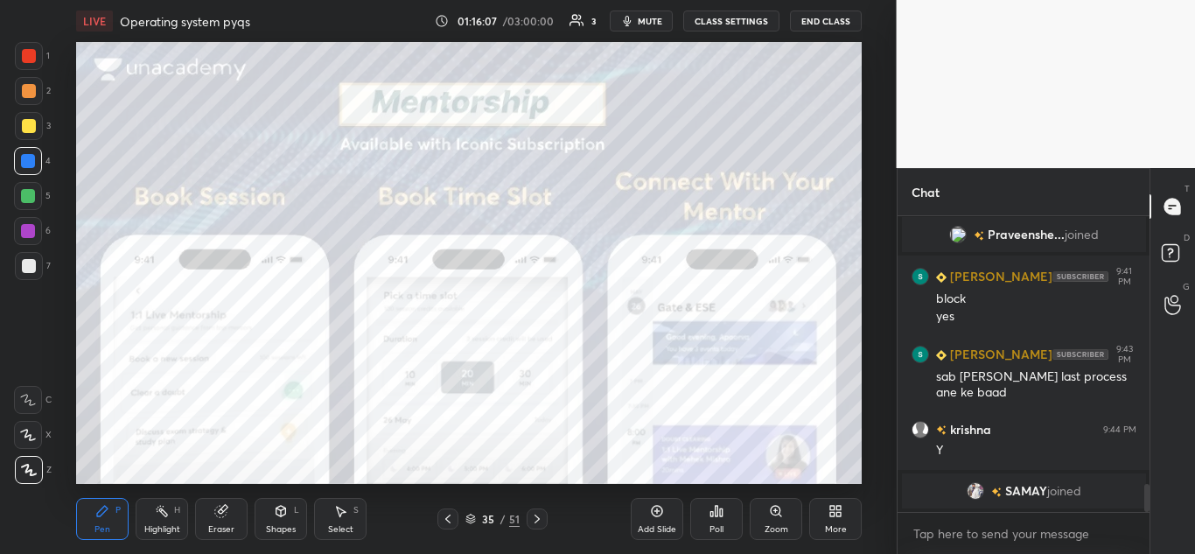
click at [536, 524] on icon at bounding box center [537, 519] width 14 height 14
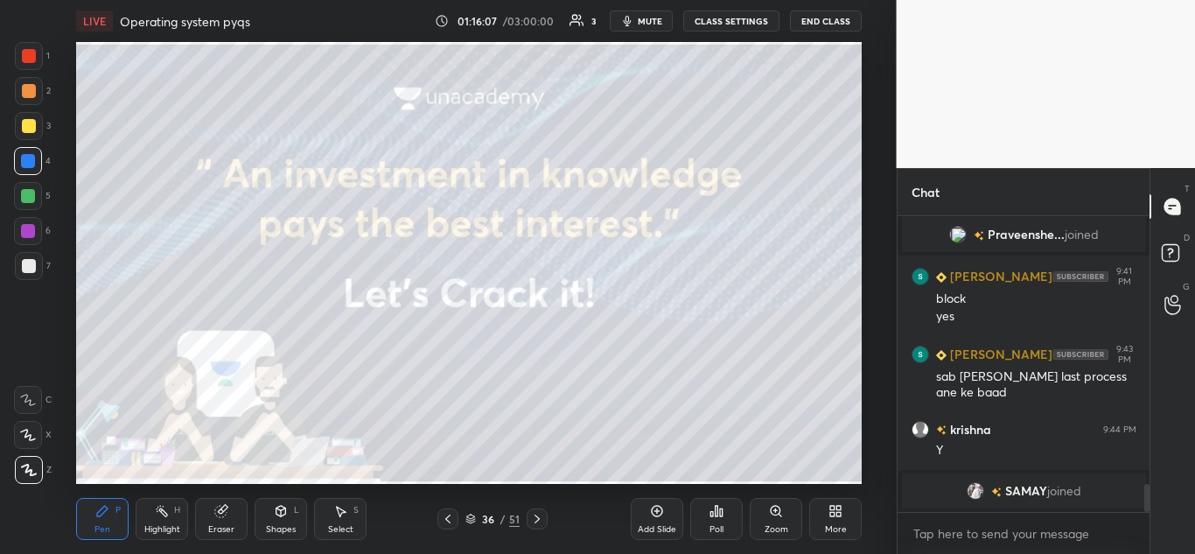
click at [537, 526] on div at bounding box center [536, 518] width 21 height 21
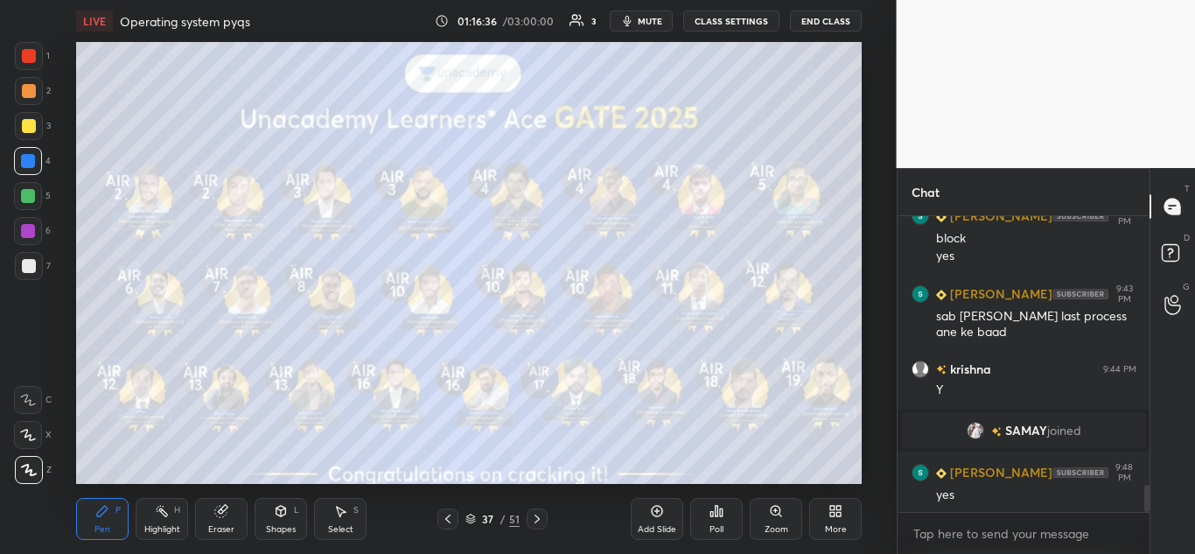
scroll to position [2959, 0]
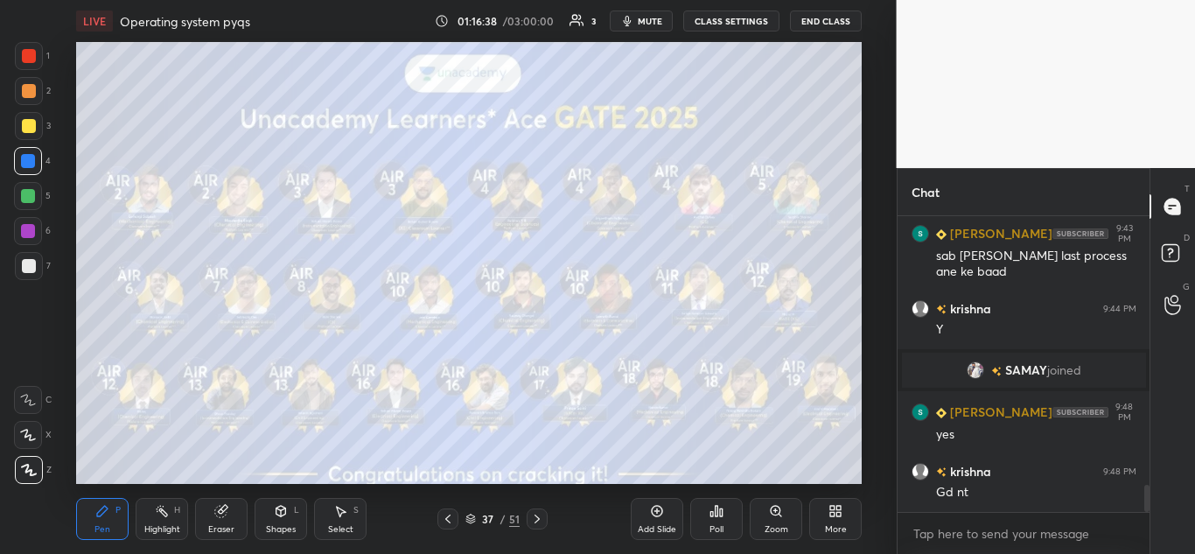
click at [821, 21] on button "End Class" at bounding box center [826, 20] width 72 height 21
